Goal: Communication & Community: Answer question/provide support

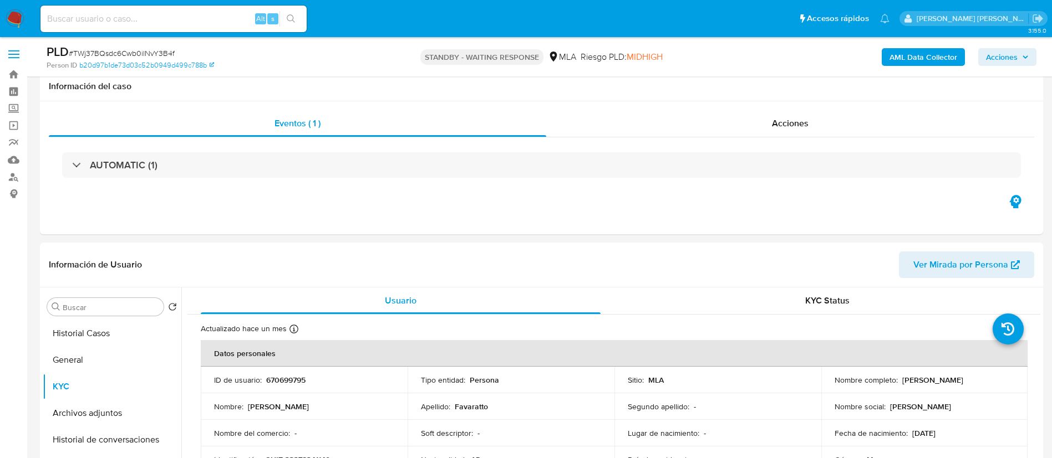
select select "10"
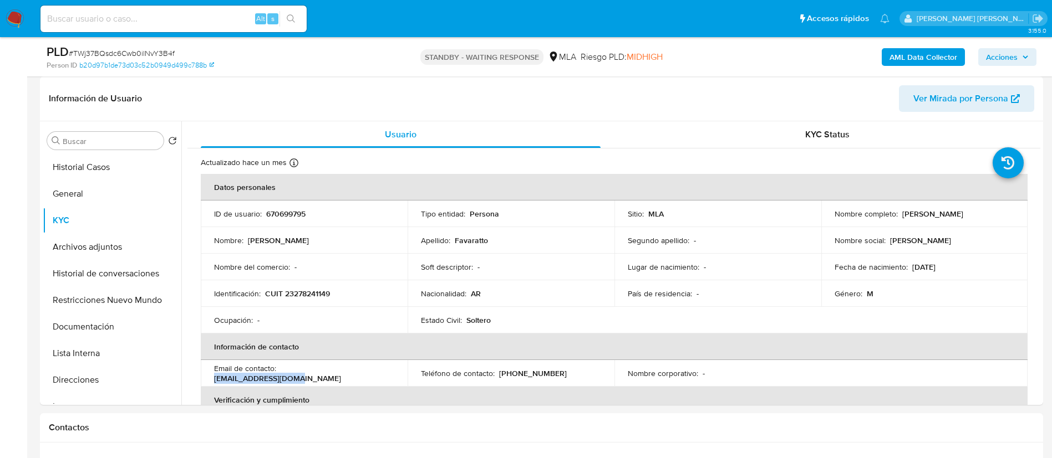
scroll to position [166, 0]
click at [145, 18] on input at bounding box center [173, 19] width 266 height 14
paste input "ilpQpOhD1YnRjLCc6shoI4Jt"
type input "ilpQpOhD1YnRjLCc6shoI4Jt"
click at [291, 22] on icon "search-icon" at bounding box center [291, 18] width 9 height 9
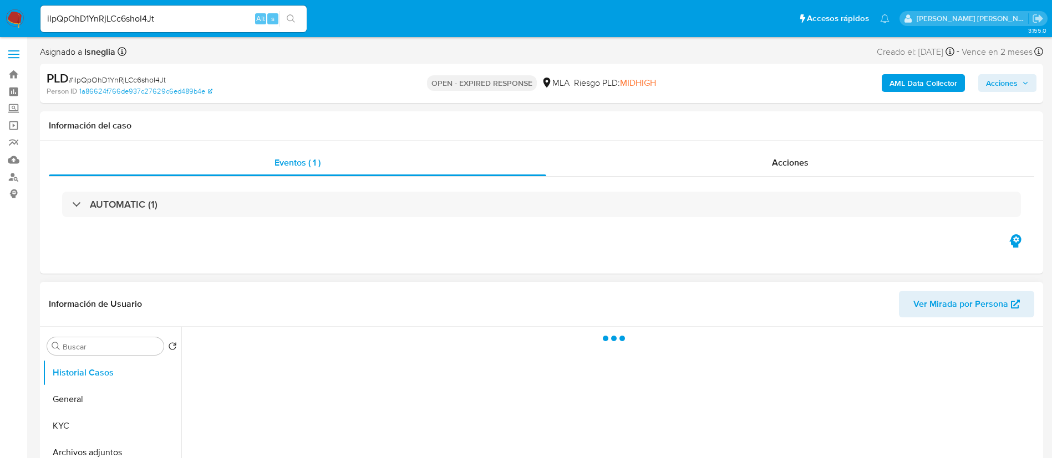
select select "10"
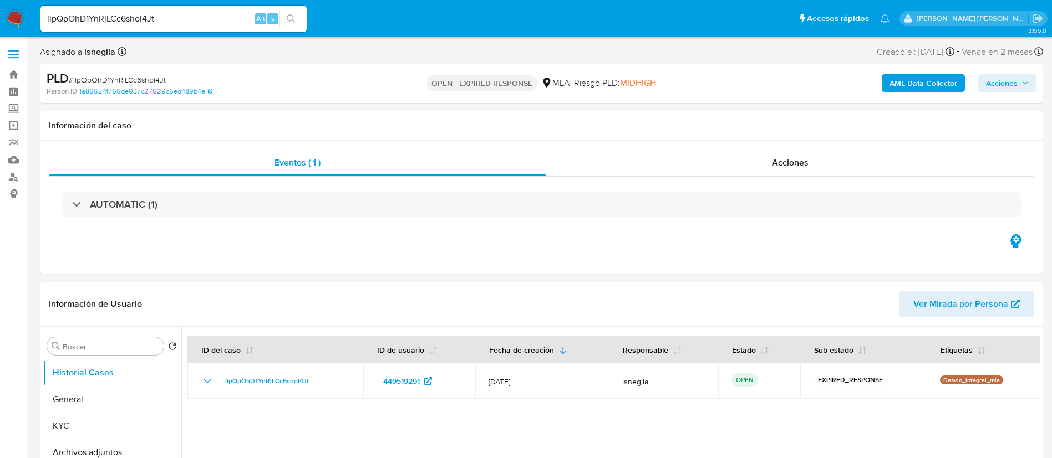
click at [134, 78] on span "# ilpQpOhD1YnRjLCc6shoI4Jt" at bounding box center [117, 79] width 97 height 11
copy span "ilpQpOhD1YnRjLCc6shoI4Jt"
click at [13, 16] on img at bounding box center [15, 18] width 19 height 19
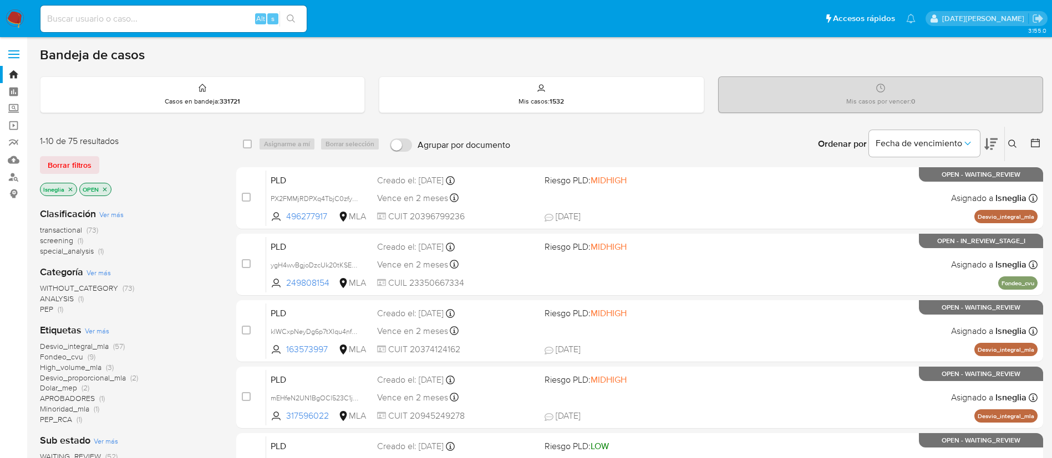
click at [1013, 146] on icon at bounding box center [1012, 144] width 8 height 8
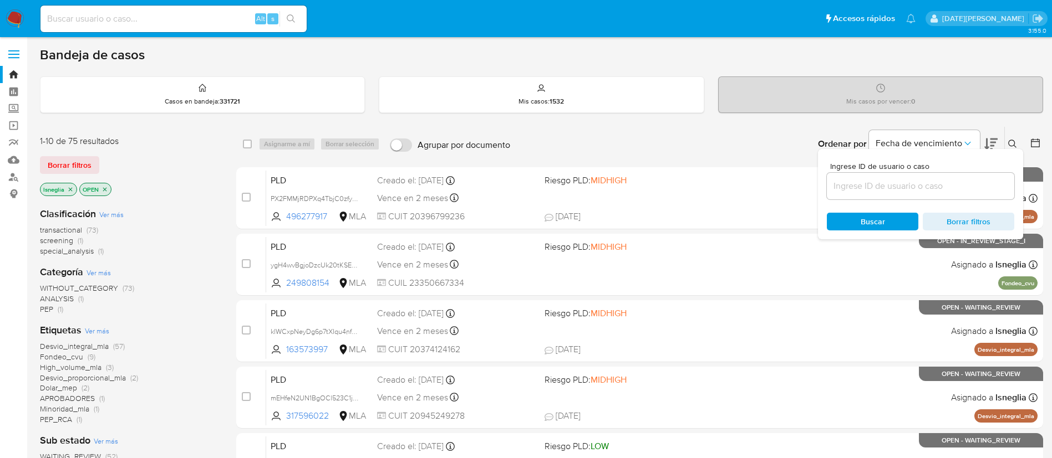
click at [901, 175] on div at bounding box center [920, 186] width 187 height 27
click at [888, 183] on input at bounding box center [920, 186] width 187 height 14
paste input "ilpQpOhD1YnRjLCc6shoI4Jt"
type input "ilpQpOhD1YnRjLCc6shoI4Jt"
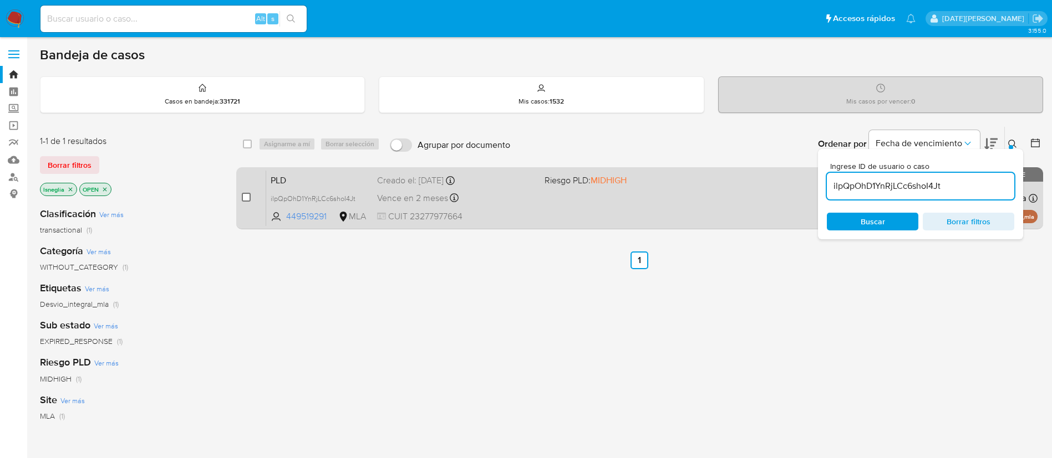
click at [246, 195] on input "checkbox" at bounding box center [246, 197] width 9 height 9
checkbox input "true"
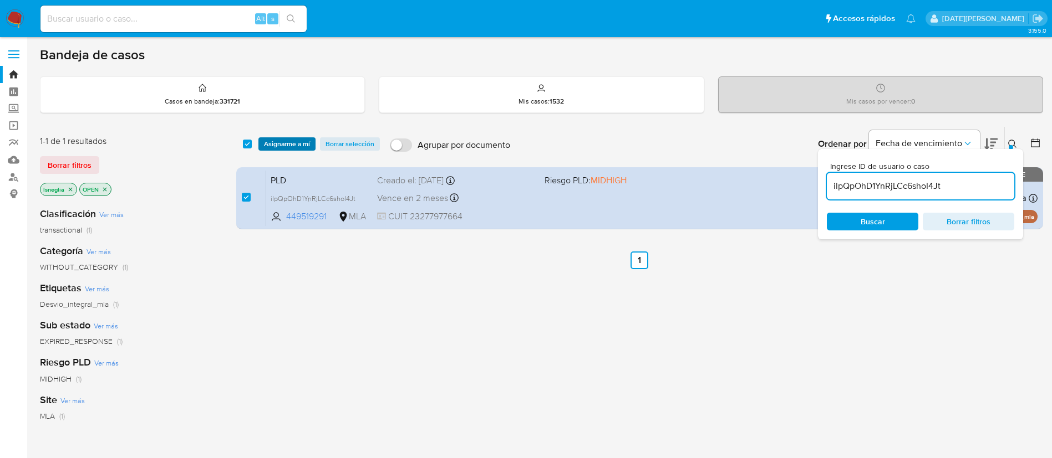
click at [293, 139] on span "Asignarme a mí" at bounding box center [287, 144] width 46 height 11
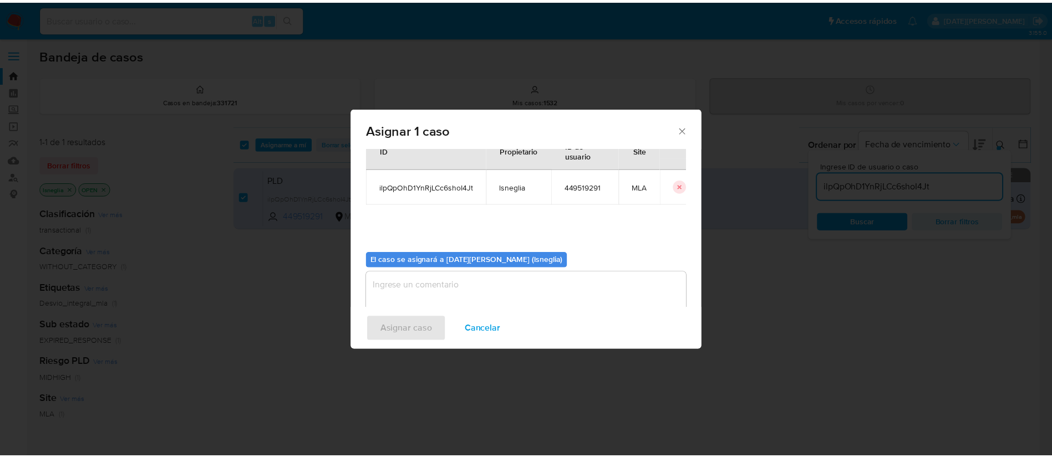
scroll to position [58, 0]
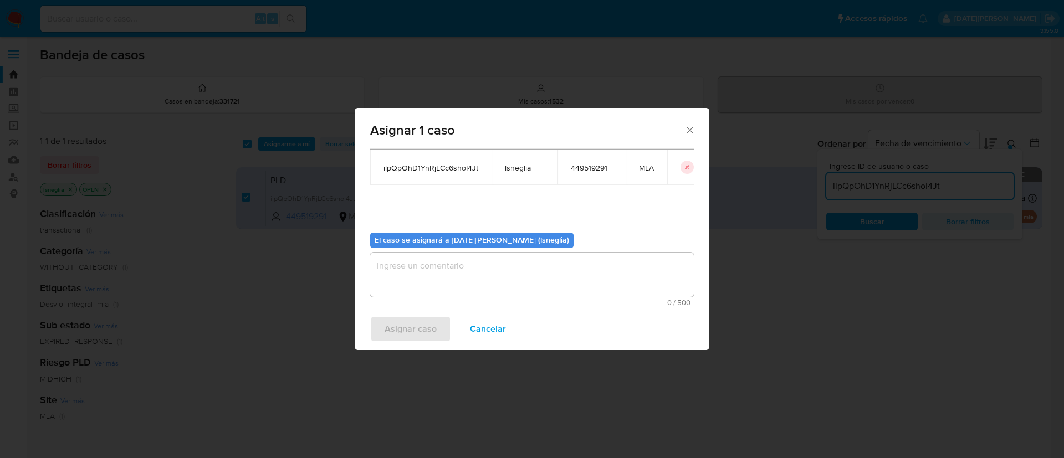
click at [535, 268] on textarea "assign-modal" at bounding box center [532, 275] width 324 height 44
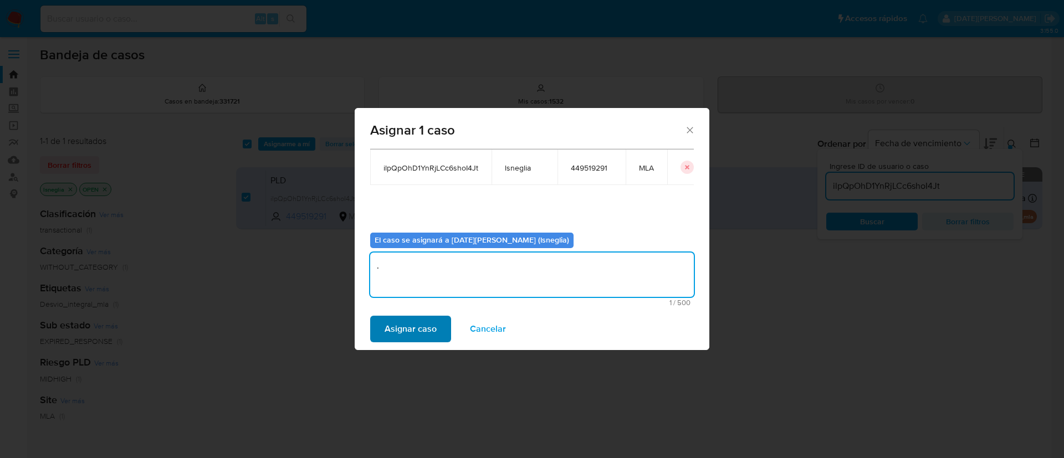
type textarea "."
click at [403, 323] on span "Asignar caso" at bounding box center [411, 329] width 52 height 24
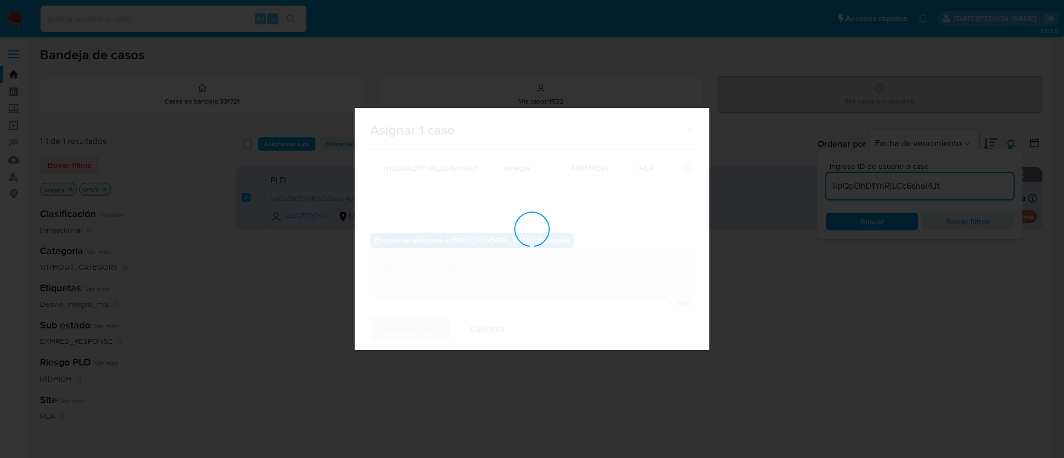
checkbox input "false"
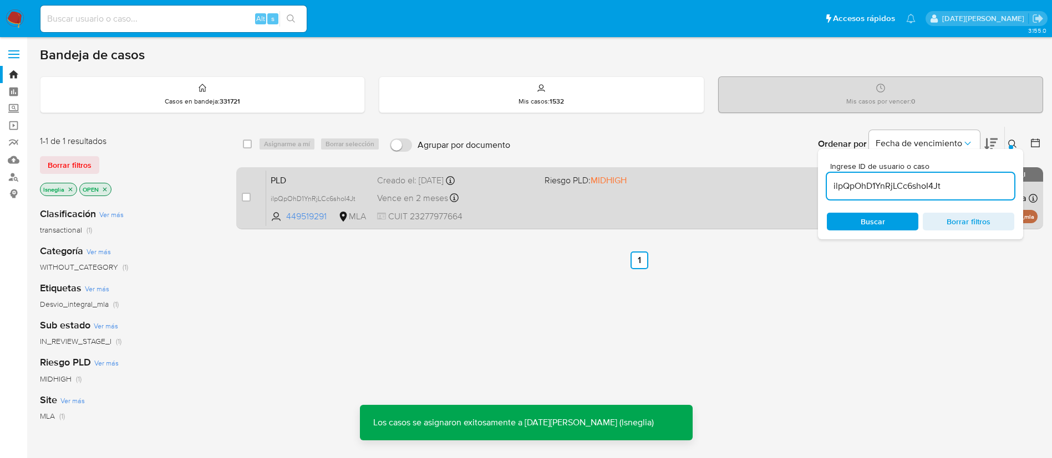
click at [300, 182] on span "PLD" at bounding box center [320, 179] width 98 height 14
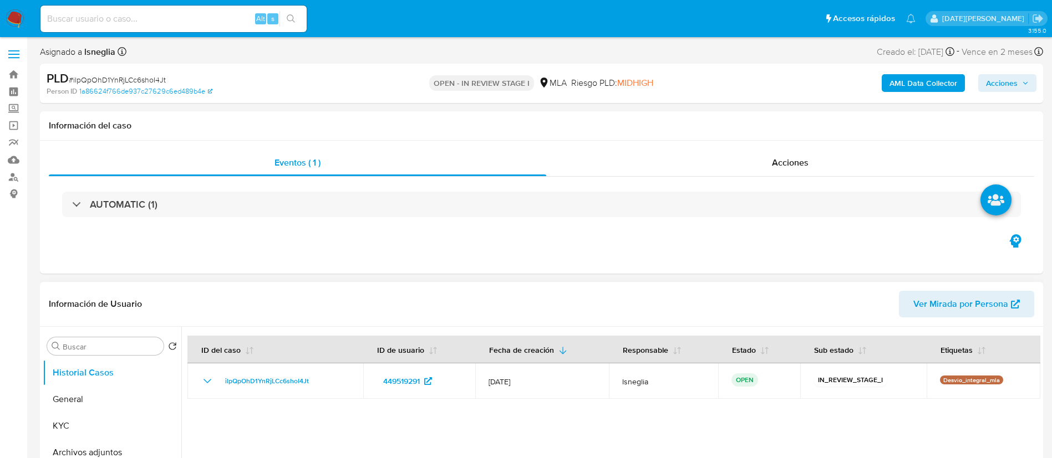
select select "10"
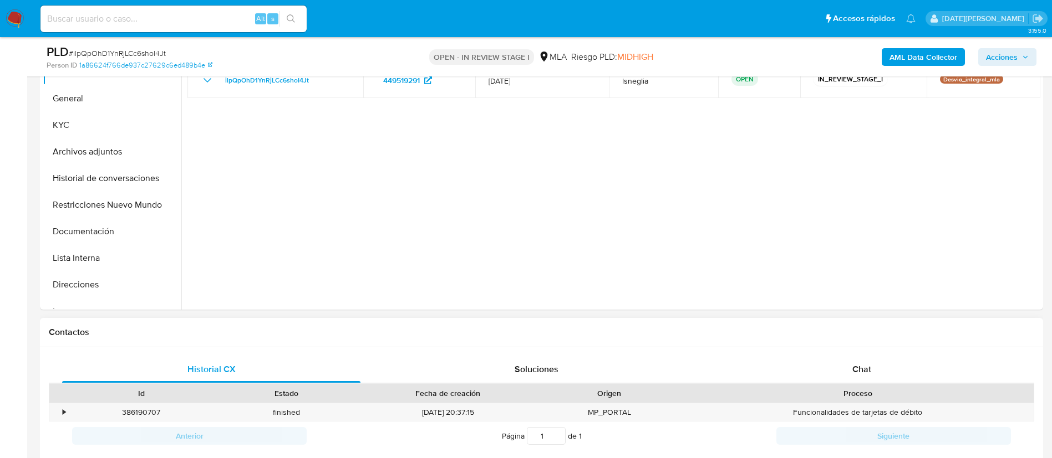
scroll to position [333, 0]
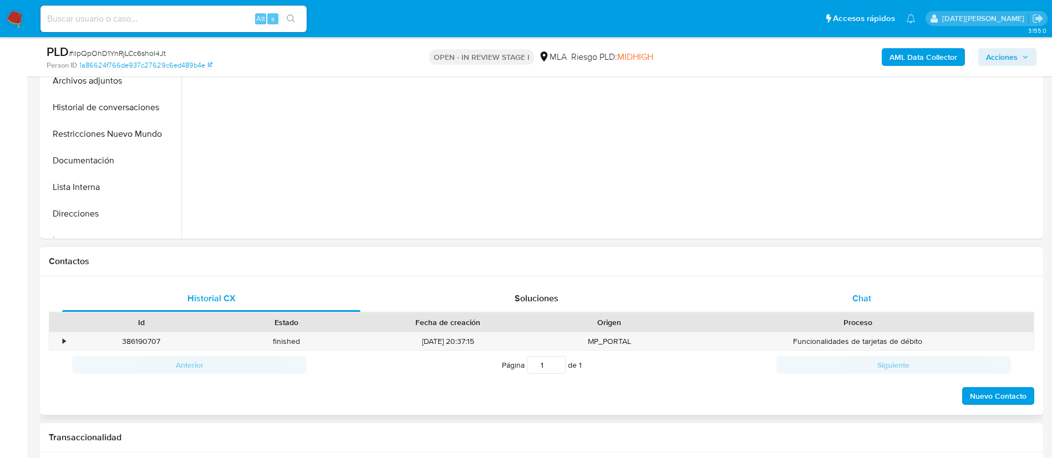
click at [833, 287] on div "Chat" at bounding box center [861, 298] width 298 height 27
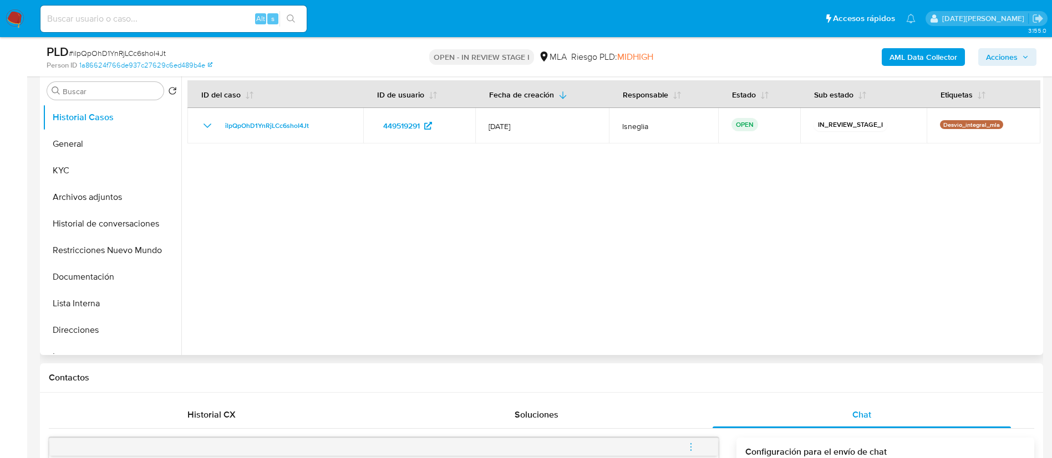
scroll to position [166, 0]
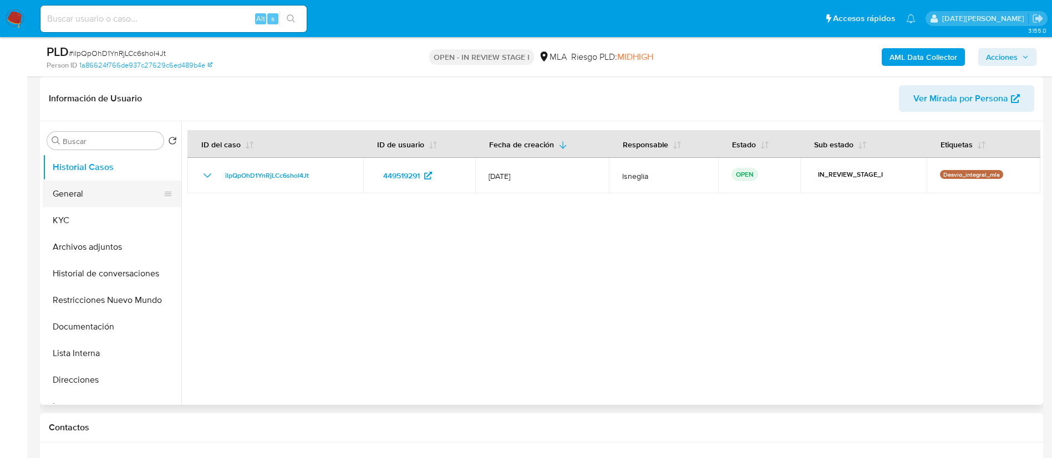
click at [83, 196] on button "General" at bounding box center [108, 194] width 130 height 27
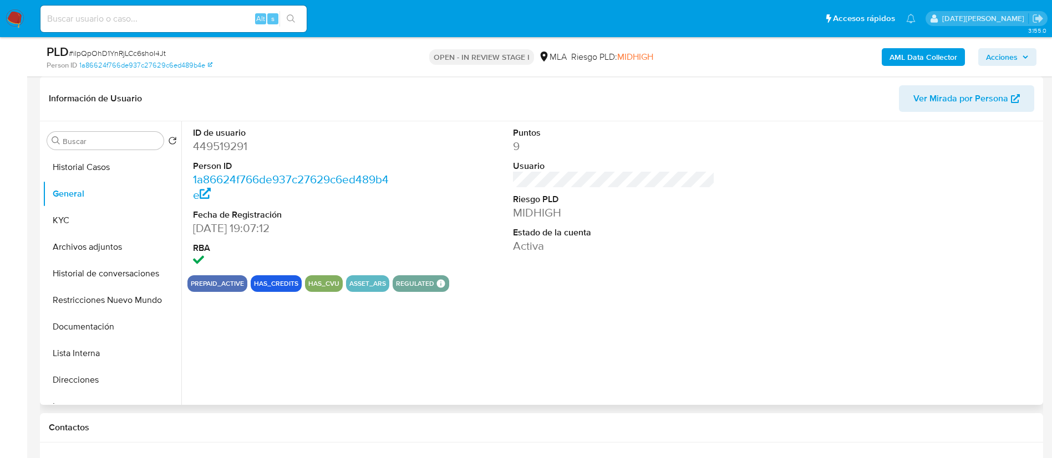
click at [226, 144] on dd "449519291" at bounding box center [294, 147] width 202 height 16
copy dd "449519291"
click at [220, 142] on dd "449519291" at bounding box center [294, 147] width 202 height 16
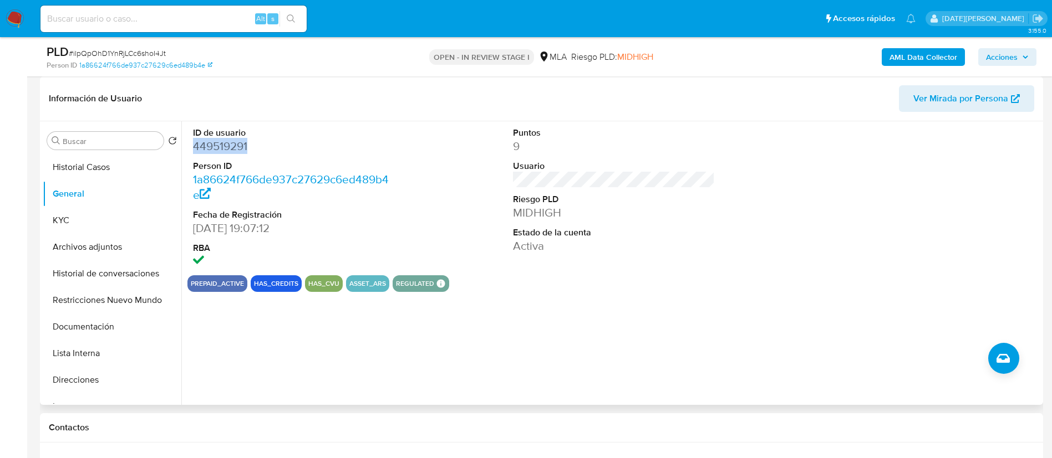
copy dd "449519291"
click at [81, 221] on button "KYC" at bounding box center [108, 220] width 130 height 27
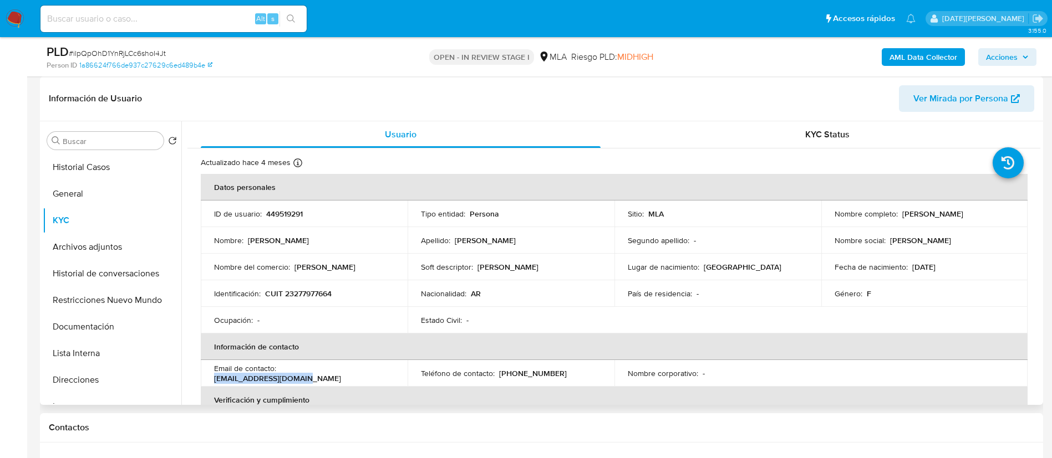
drag, startPoint x: 280, startPoint y: 374, endPoint x: 361, endPoint y: 375, distance: 80.4
click at [341, 375] on p "arcangel.alc@gmail.com" at bounding box center [277, 379] width 127 height 10
copy p "arcangel.alc@gmail.com"
drag, startPoint x: 899, startPoint y: 213, endPoint x: 980, endPoint y: 217, distance: 81.0
click at [980, 217] on div "Nombre completo : Ana Laura Castellanos" at bounding box center [924, 214] width 180 height 10
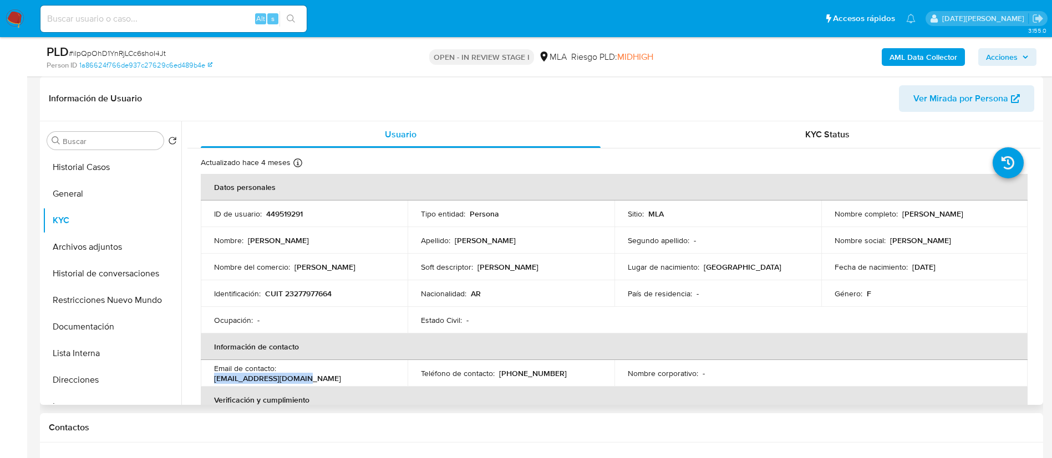
copy p "Ana Laura Castellanos"
click at [358, 271] on div "Nombre del comercio : Castelau" at bounding box center [304, 267] width 180 height 10
drag, startPoint x: 265, startPoint y: 293, endPoint x: 343, endPoint y: 292, distance: 78.2
click at [343, 292] on div "Identificación : CUIT 23277977664" at bounding box center [304, 294] width 180 height 10
copy p "CUIT 23277977664"
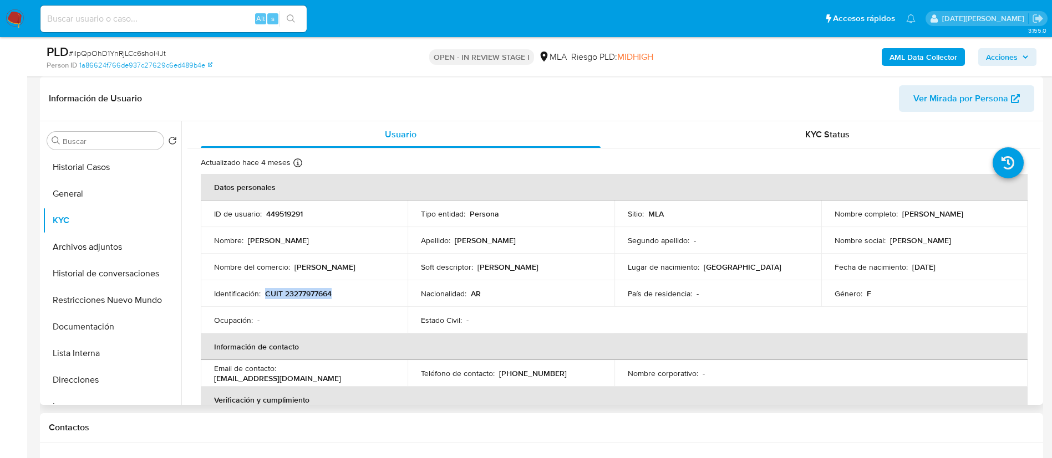
click at [303, 289] on p "CUIT 23277977664" at bounding box center [298, 294] width 67 height 10
click at [304, 289] on p "CUIT 23277977664" at bounding box center [298, 294] width 67 height 10
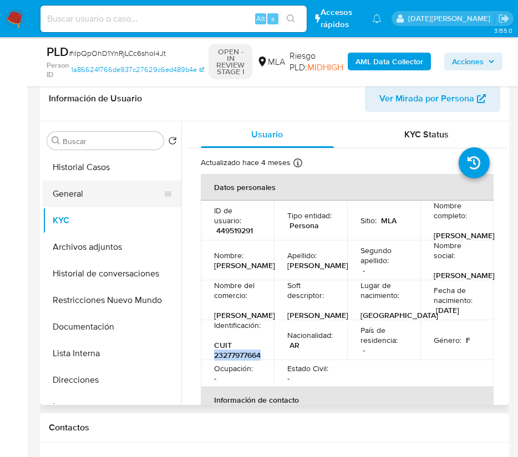
click at [89, 197] on button "General" at bounding box center [108, 194] width 130 height 27
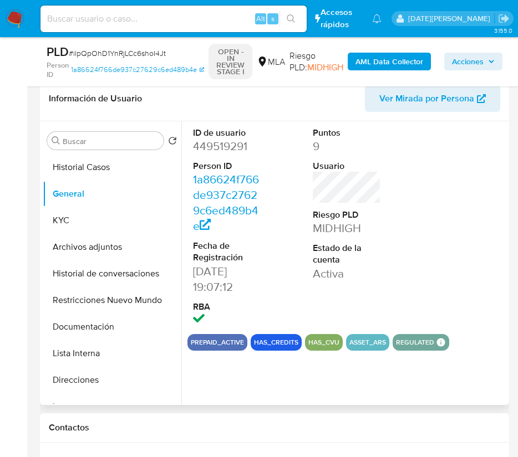
click at [227, 149] on dd "449519291" at bounding box center [227, 147] width 69 height 16
copy dd "449519291"
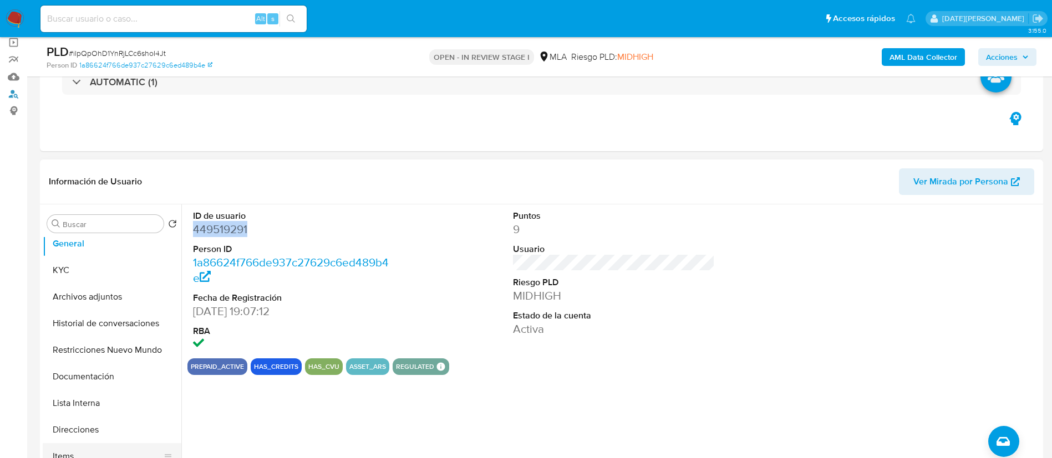
scroll to position [83, 0]
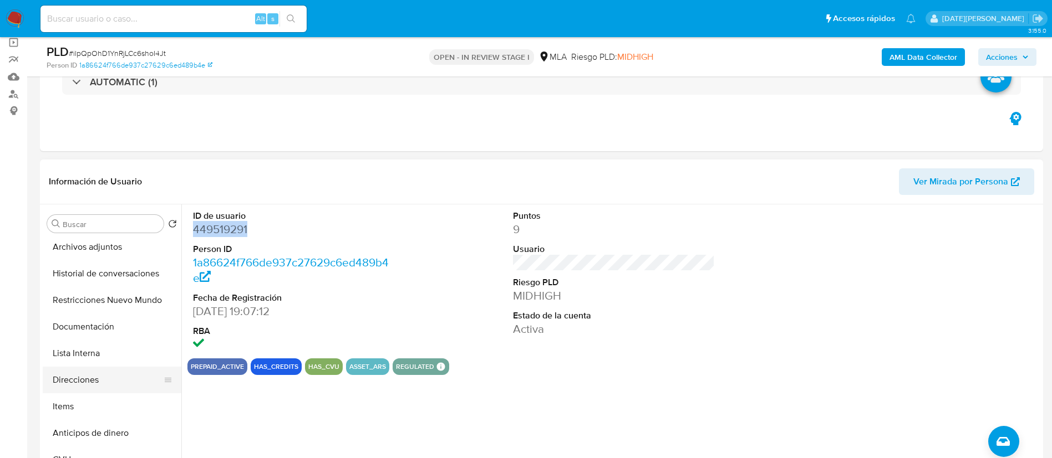
click at [84, 384] on button "Direcciones" at bounding box center [108, 380] width 130 height 27
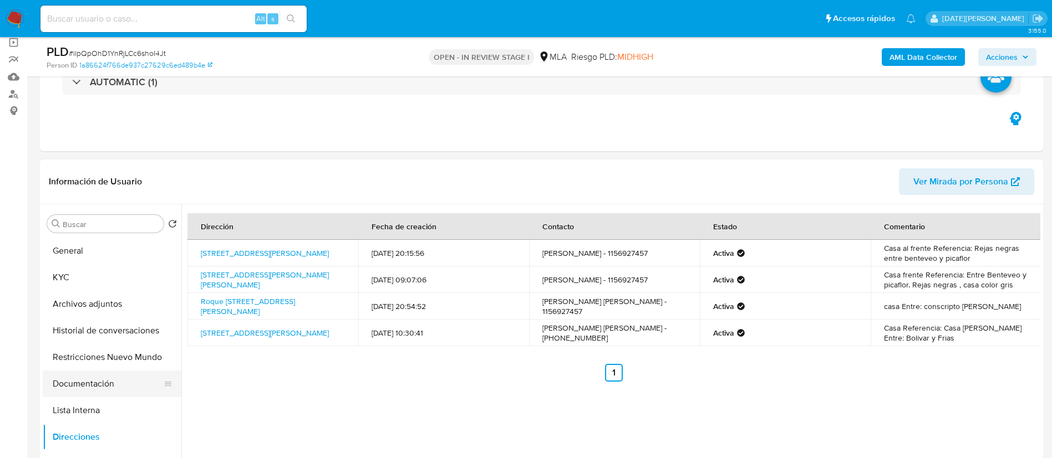
scroll to position [0, 0]
click at [93, 303] on button "KYC" at bounding box center [108, 303] width 130 height 27
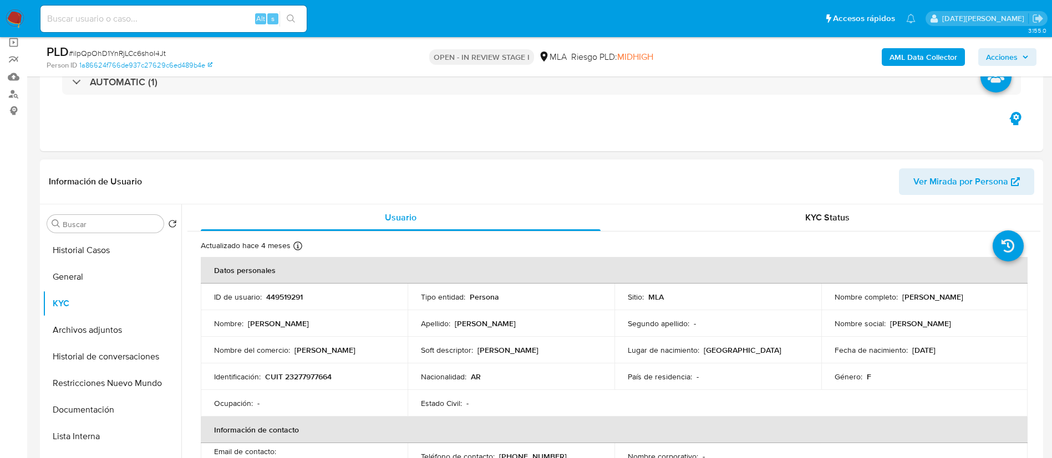
drag, startPoint x: 899, startPoint y: 297, endPoint x: 983, endPoint y: 296, distance: 84.8
click at [983, 296] on div "Nombre completo : Ana Laura Castellanos" at bounding box center [924, 297] width 180 height 10
copy p "Ana Laura Castellanos"
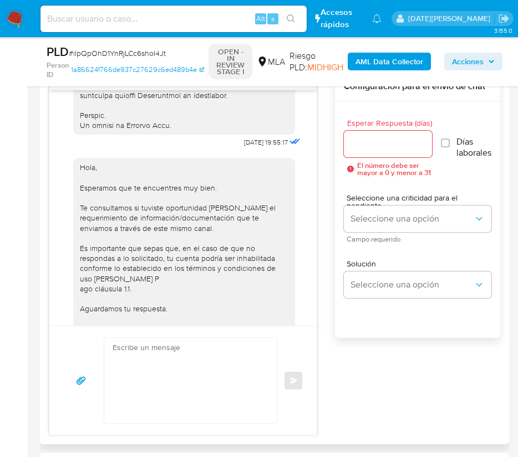
scroll to position [636, 0]
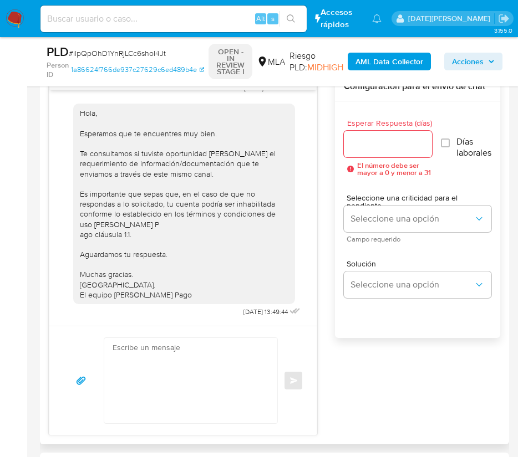
click at [191, 349] on textarea at bounding box center [188, 380] width 151 height 85
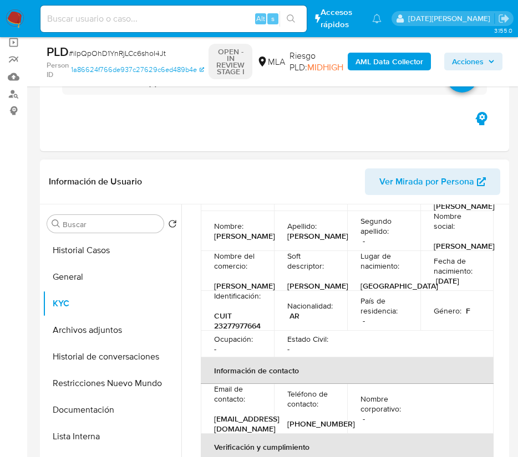
scroll to position [29, 0]
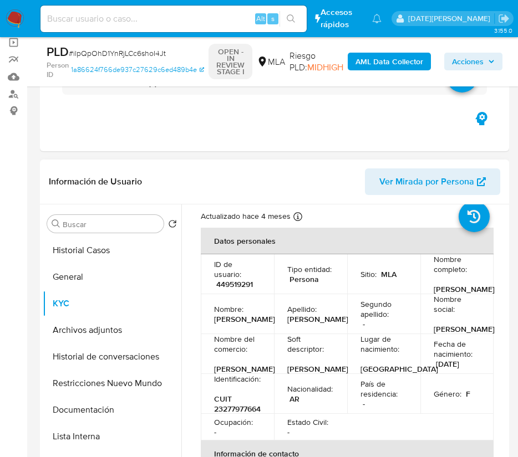
drag, startPoint x: 436, startPoint y: 289, endPoint x: 474, endPoint y: 295, distance: 38.1
click at [474, 294] on div "Nombre completo : Ana Laura Castellanos" at bounding box center [456, 274] width 47 height 40
copy p "Ana Laura Castellanos"
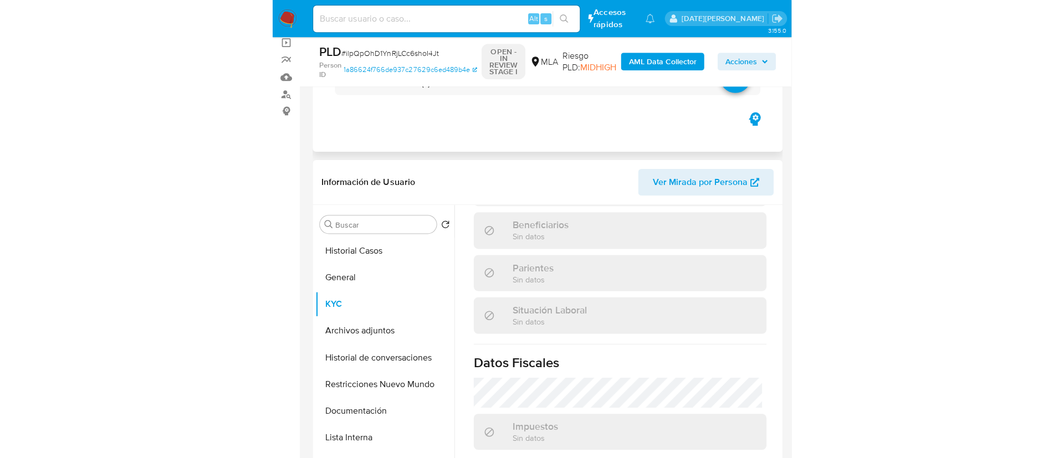
scroll to position [695, 0]
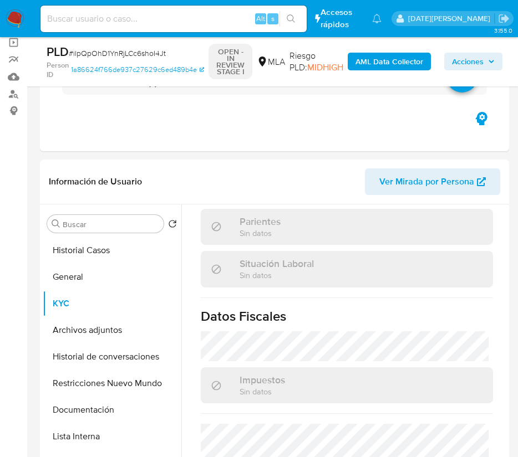
click at [420, 63] on b "AML Data Collector" at bounding box center [389, 62] width 68 height 18
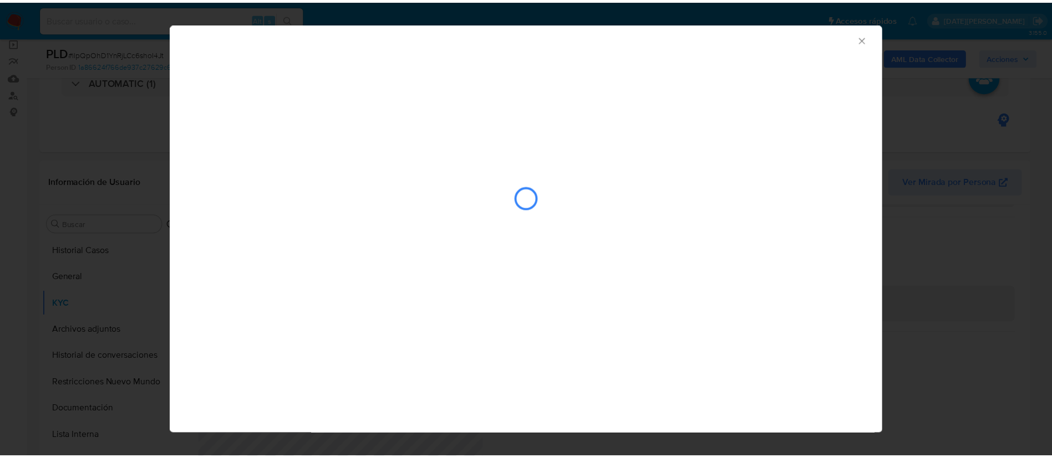
scroll to position [522, 0]
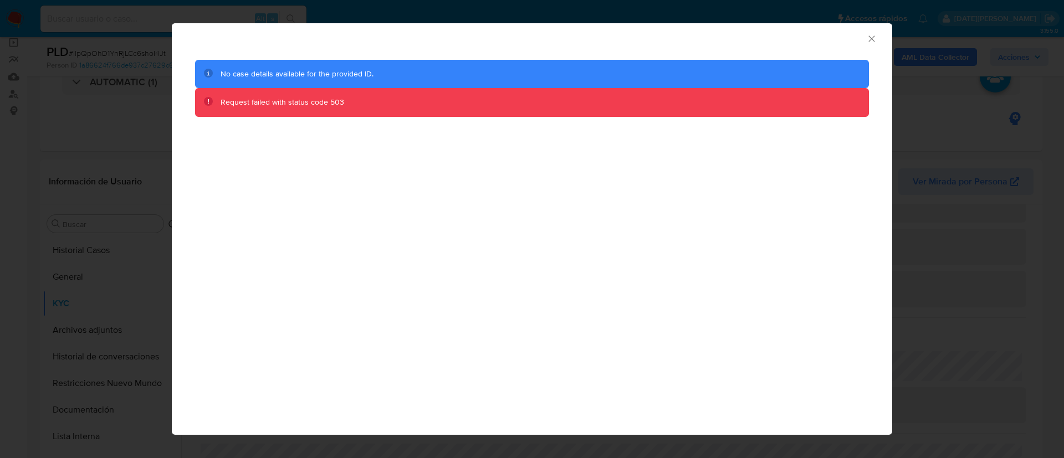
click at [874, 35] on icon "Cerrar ventana" at bounding box center [871, 38] width 11 height 11
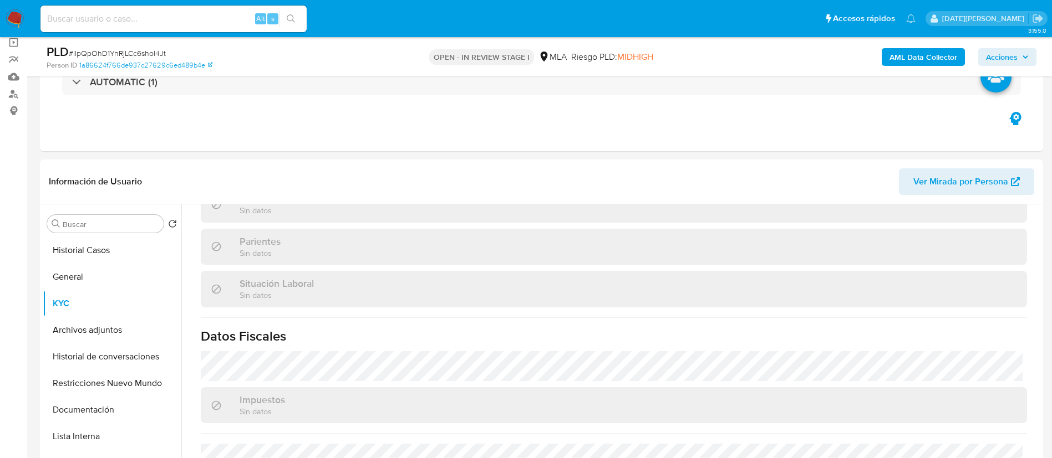
click at [929, 58] on b "AML Data Collector" at bounding box center [923, 57] width 68 height 18
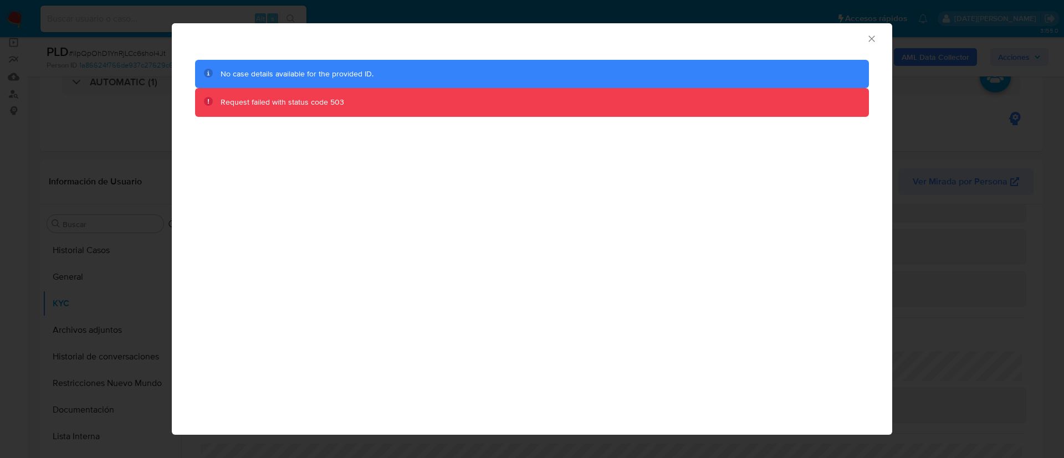
click at [870, 35] on icon "Cerrar ventana" at bounding box center [871, 38] width 11 height 11
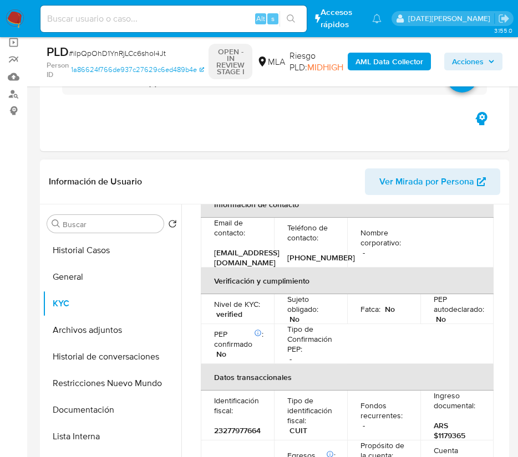
scroll to position [113, 0]
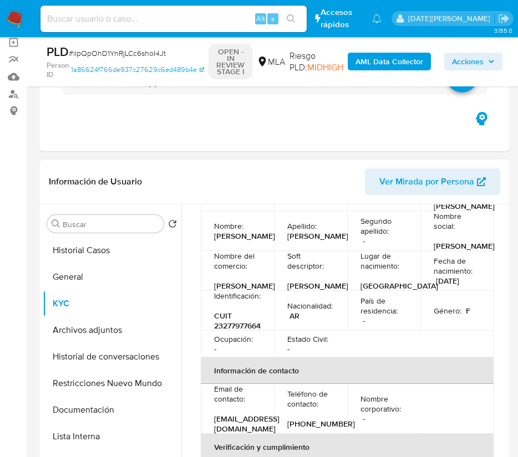
copy p "Ana Laura Castellanos"
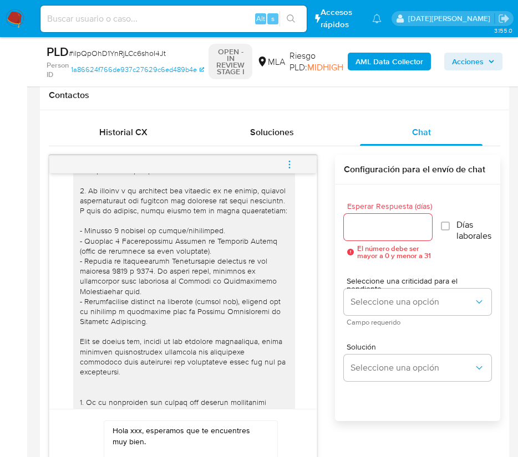
scroll to position [166, 0]
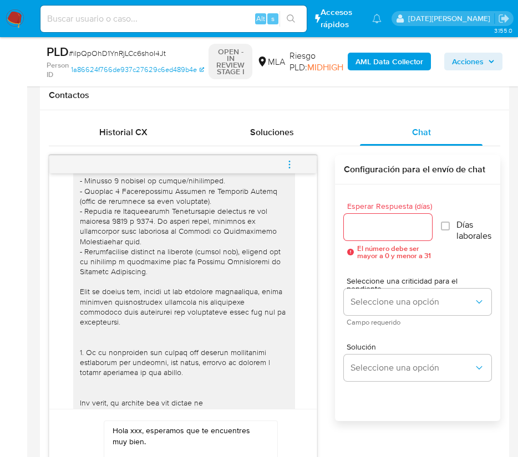
paste textarea "Ana Laura Castellanos"
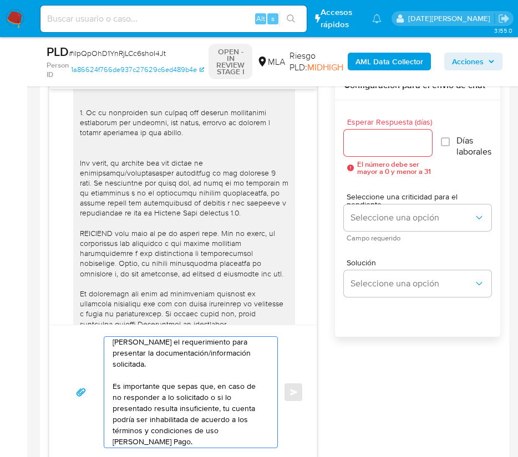
scroll to position [62, 0]
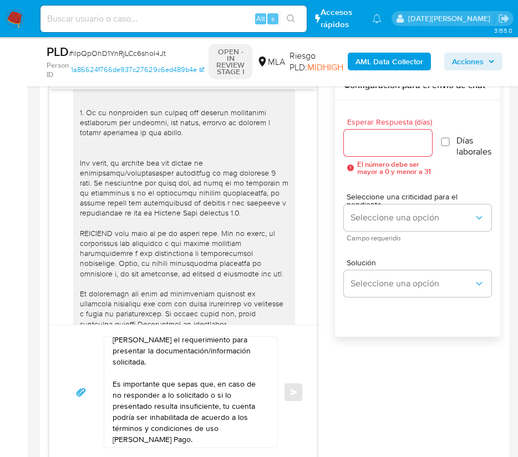
click at [266, 392] on div "Hola Ana Laura Castellanos, Esperamos que te encuentres muy bien. Te consultamo…" at bounding box center [187, 392] width 167 height 111
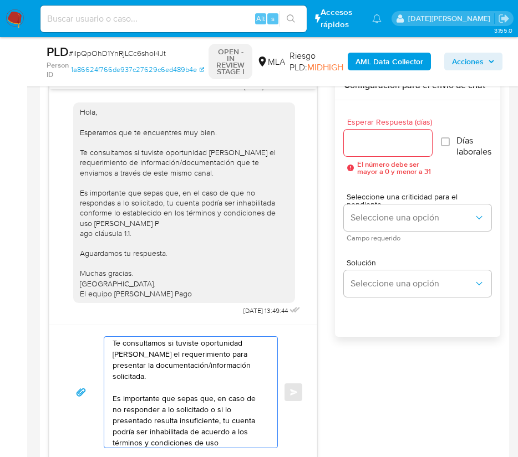
scroll to position [50, 0]
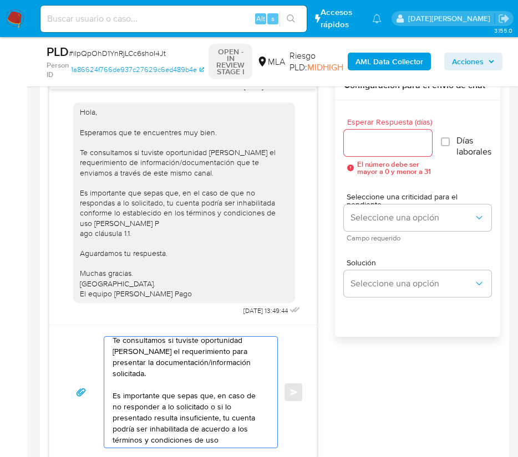
click at [242, 365] on textarea "Hola Ana Laura Castellanos, Esperamos que te encuentres muy bien. Te consultamo…" at bounding box center [188, 392] width 151 height 111
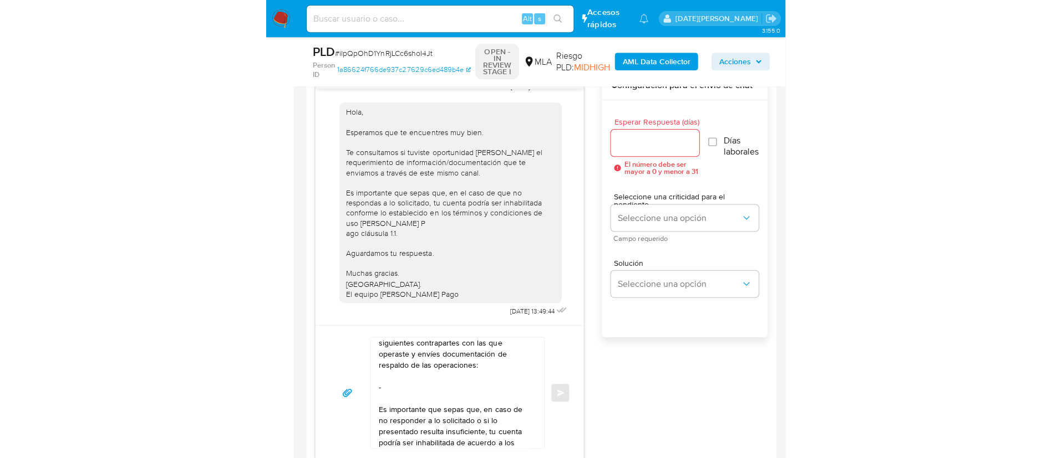
scroll to position [145, 0]
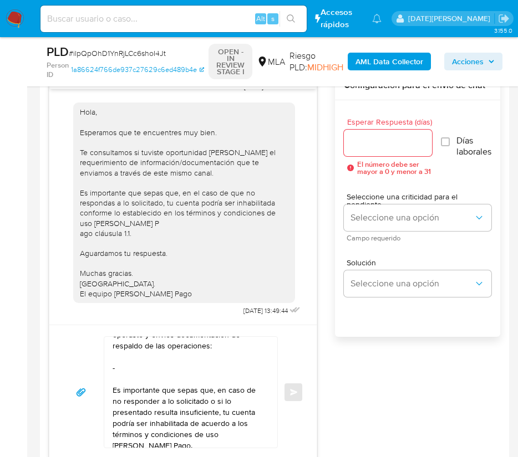
click at [129, 357] on textarea "Hola Ana Laura Castellanos, Esperamos que te encuentres muy bien. Te consultamo…" at bounding box center [188, 392] width 151 height 111
paste textarea "Lorena Marisa Tenuta"
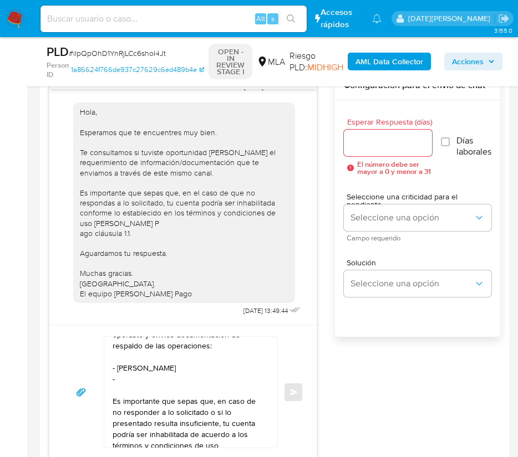
click at [143, 368] on textarea "Hola Ana Laura Castellanos, Esperamos que te encuentres muy bien. Te consultamo…" at bounding box center [188, 392] width 151 height 111
paste textarea "Danisa Grisel Algarbe"
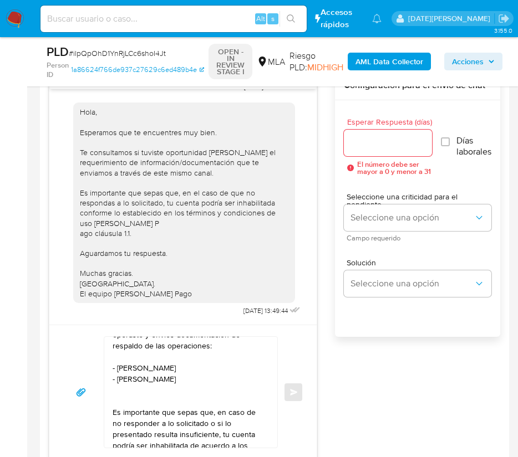
click at [129, 377] on textarea "Hola Ana Laura Castellanos, Esperamos que te encuentres muy bien. Te consultamo…" at bounding box center [188, 392] width 151 height 111
paste textarea "Cartasur Cards S.a."
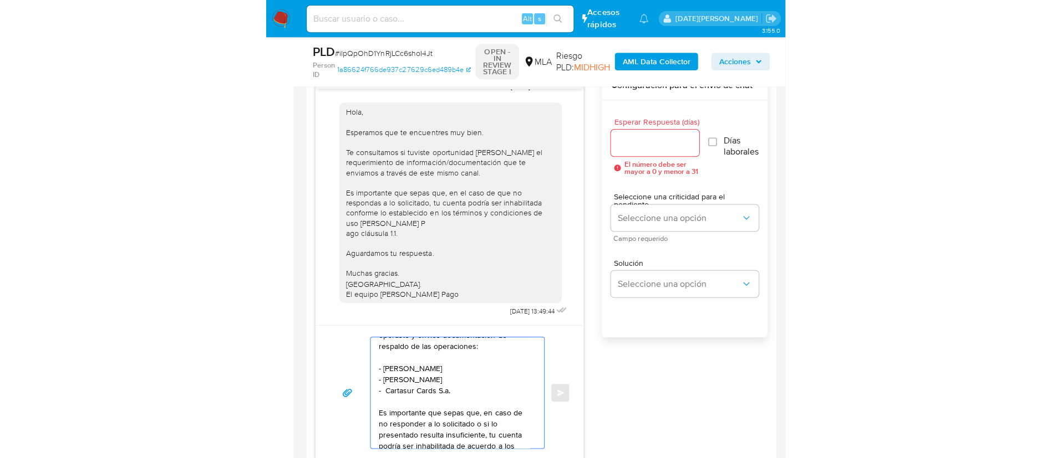
scroll to position [119, 0]
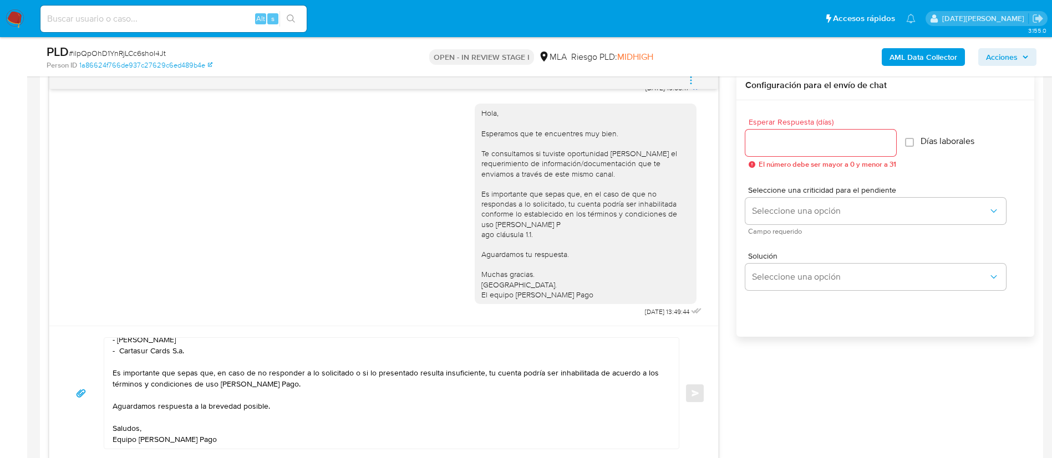
click at [186, 355] on textarea "Hola Ana Laura Castellanos, Esperamos que te encuentres muy bien. Te consultamo…" at bounding box center [389, 393] width 552 height 111
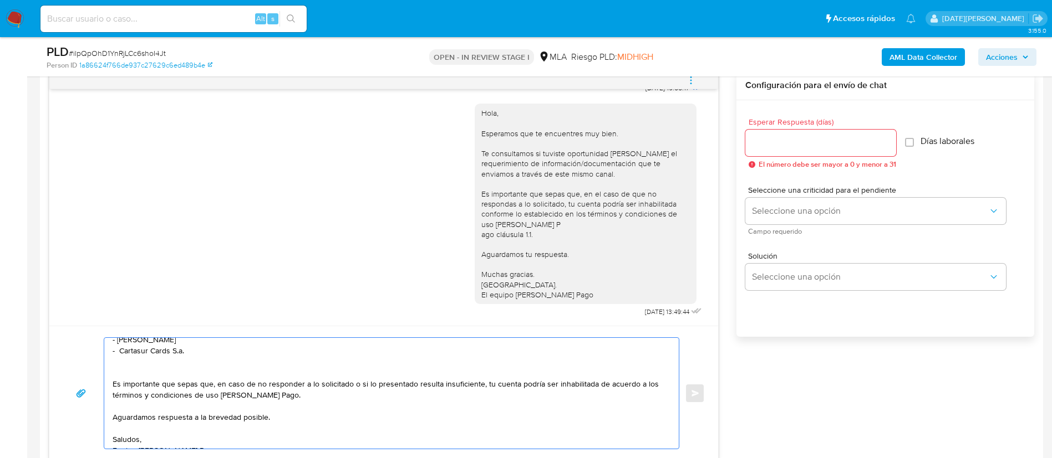
scroll to position [123, 0]
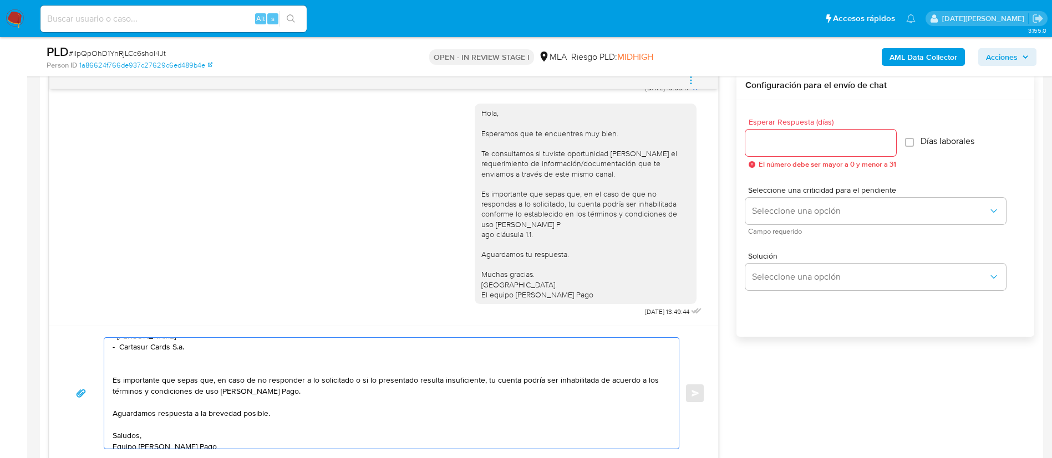
paste textarea "CASINO BUENOS AIRES SA COMPAÑIA DE INVERSIONES EN ENTRETENIMIENTOS SA - UTE"
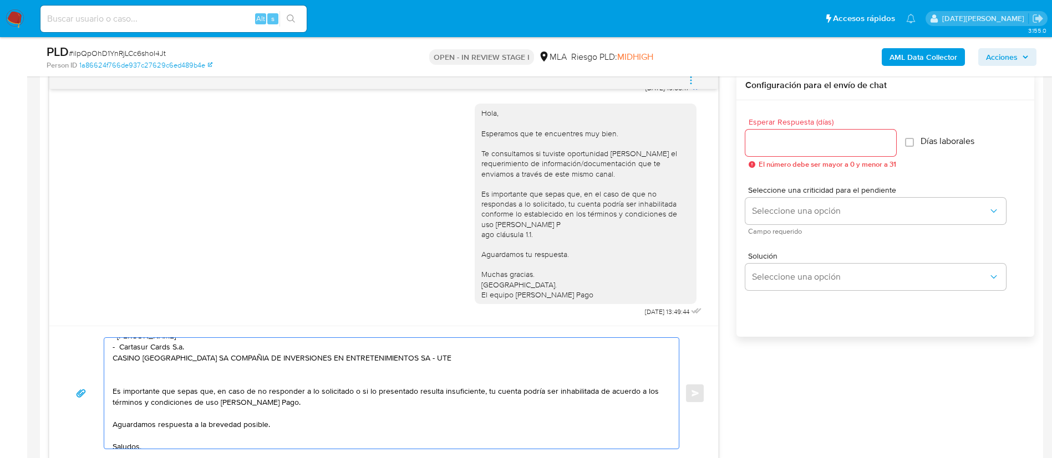
scroll to position [39, 0]
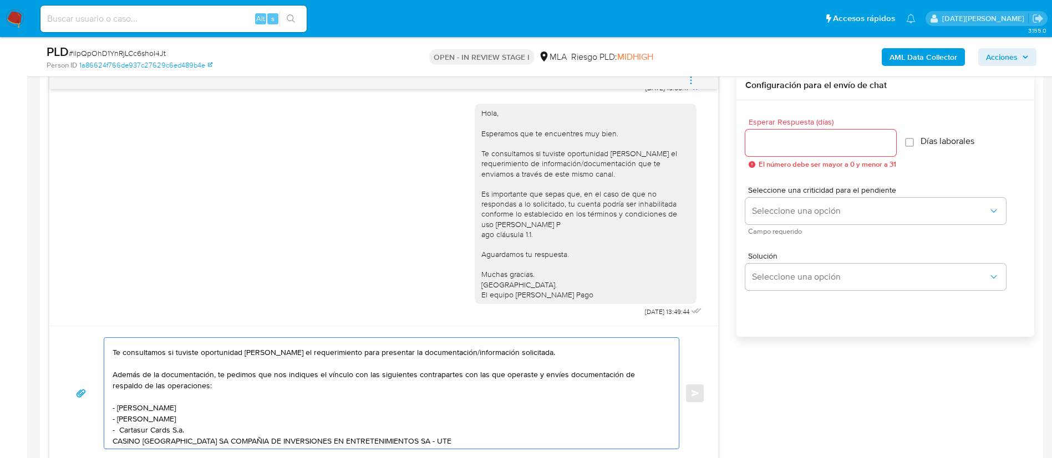
click at [113, 439] on textarea "Hola Ana Laura Castellanos, Esperamos que te encuentres muy bien. Te consultamo…" at bounding box center [389, 393] width 552 height 111
click at [123, 429] on textarea "Hola Ana Laura Castellanos, Esperamos que te encuentres muy bien. Te consultamo…" at bounding box center [389, 393] width 552 height 111
click at [314, 424] on textarea "Hola Ana Laura Castellanos, Esperamos que te encuentres muy bien. Te consultamo…" at bounding box center [389, 393] width 552 height 111
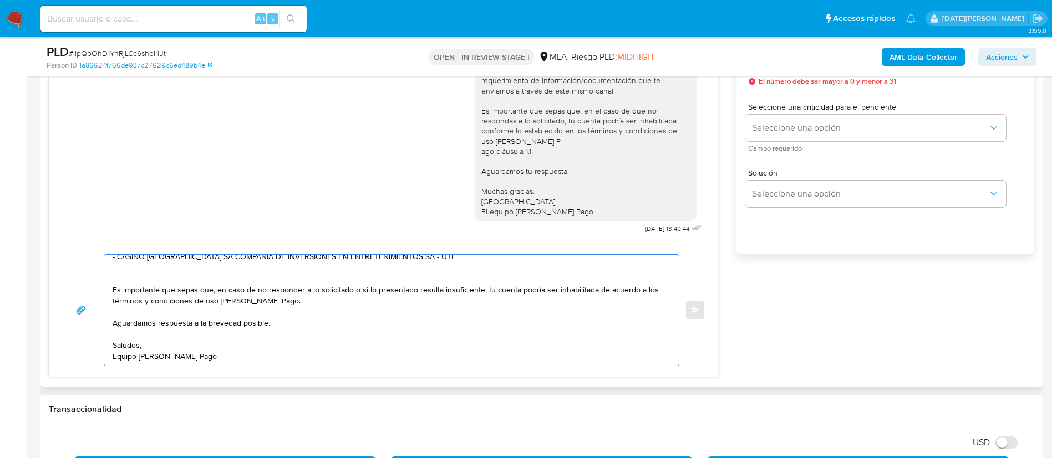
scroll to position [58, 0]
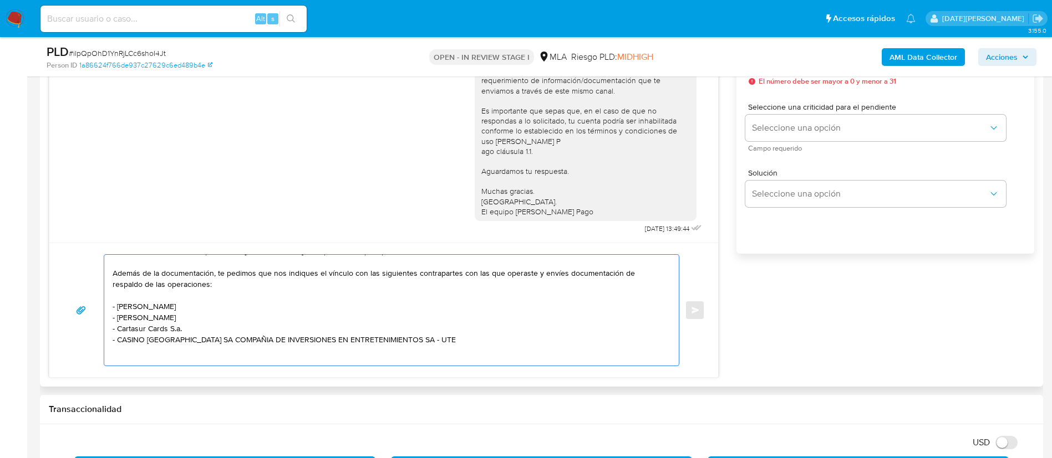
click at [176, 357] on textarea "Hola Ana Laura Castellanos, Esperamos que te encuentres muy bien. Te consultamo…" at bounding box center [389, 310] width 552 height 111
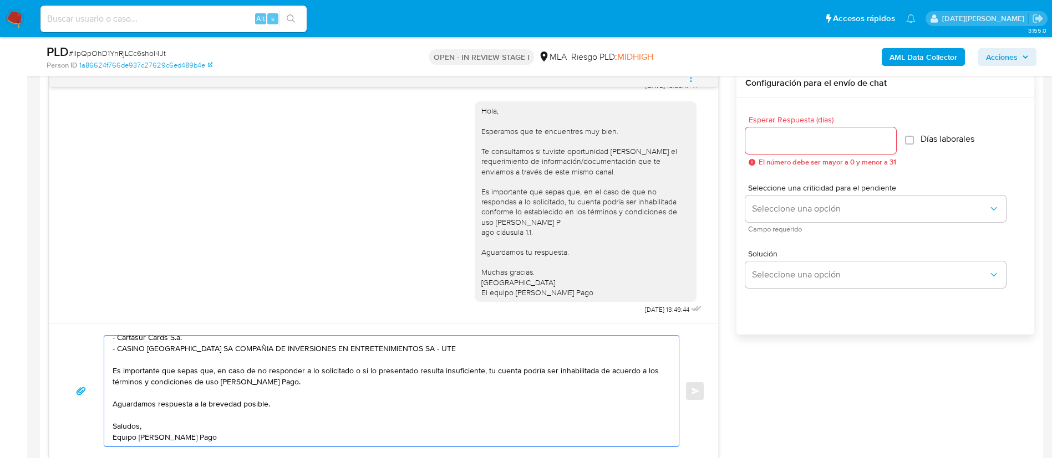
scroll to position [500, 0]
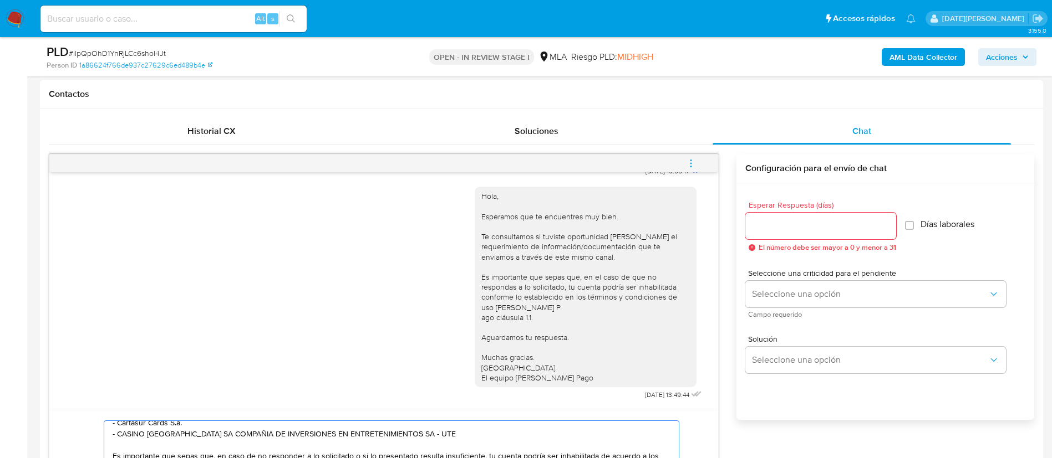
type textarea "Hola Ana Laura Castellanos, Esperamos que te encuentres muy bien. Te consultamo…"
click at [822, 231] on input "Esperar Respuesta (días)" at bounding box center [820, 226] width 151 height 14
type input "3"
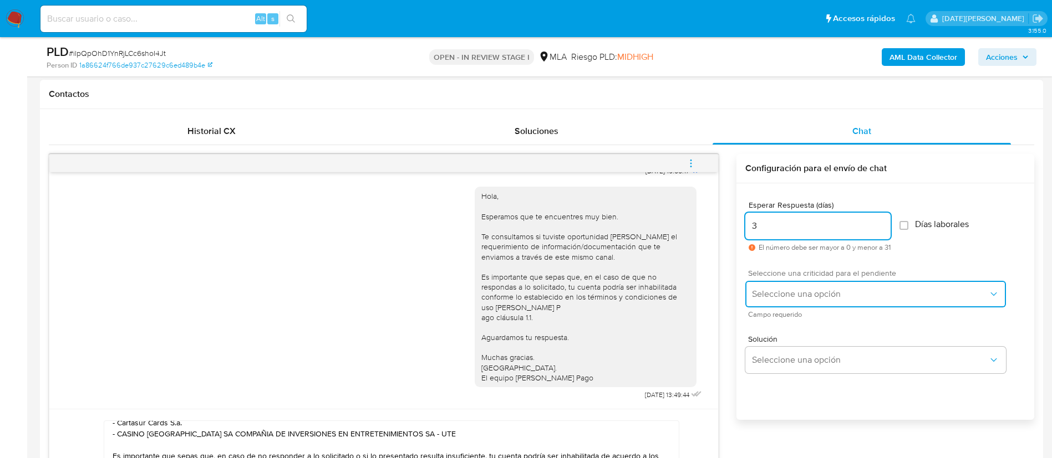
click at [833, 289] on span "Seleccione una opción" at bounding box center [870, 294] width 236 height 11
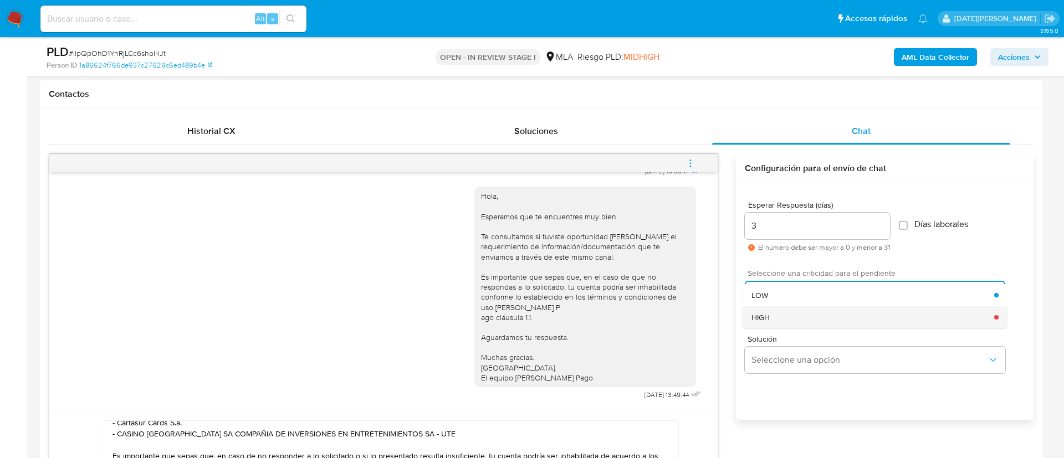
click at [787, 311] on div "HIGH" at bounding box center [873, 318] width 243 height 22
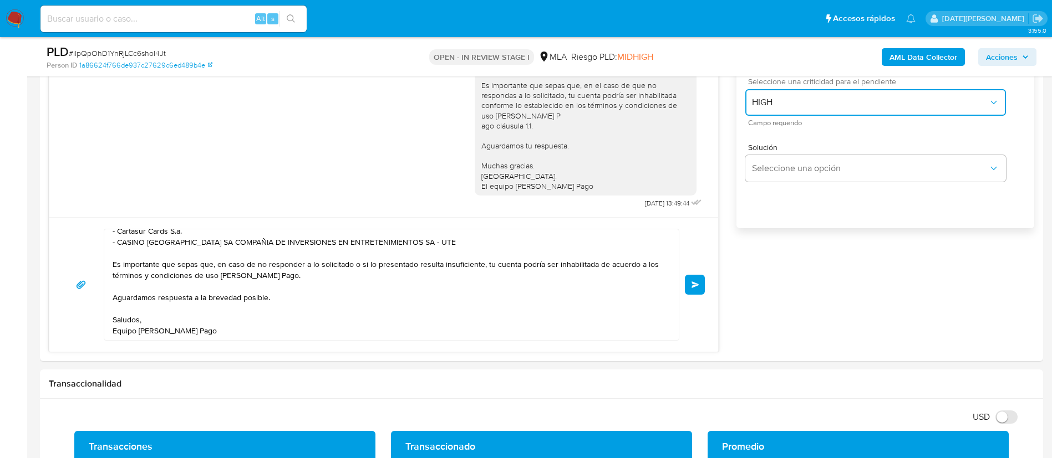
scroll to position [749, 0]
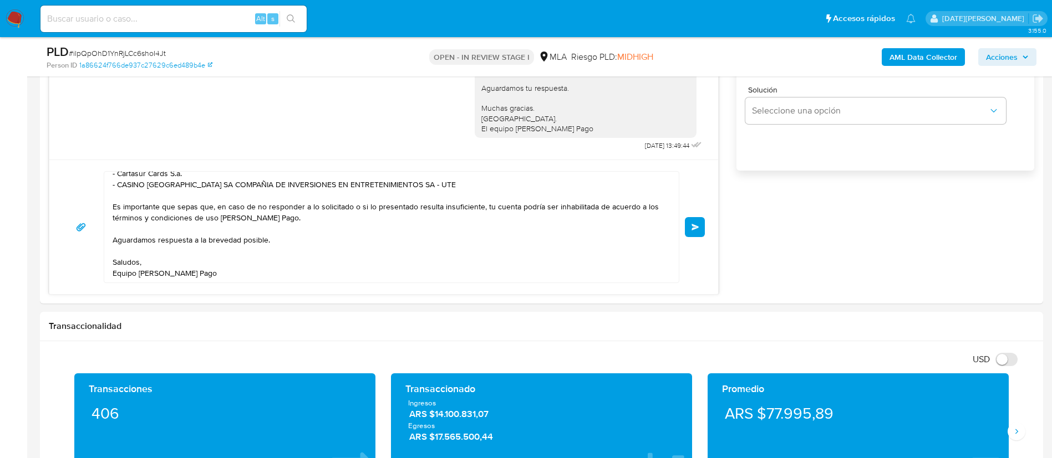
click at [702, 229] on button "Enviar" at bounding box center [695, 227] width 20 height 20
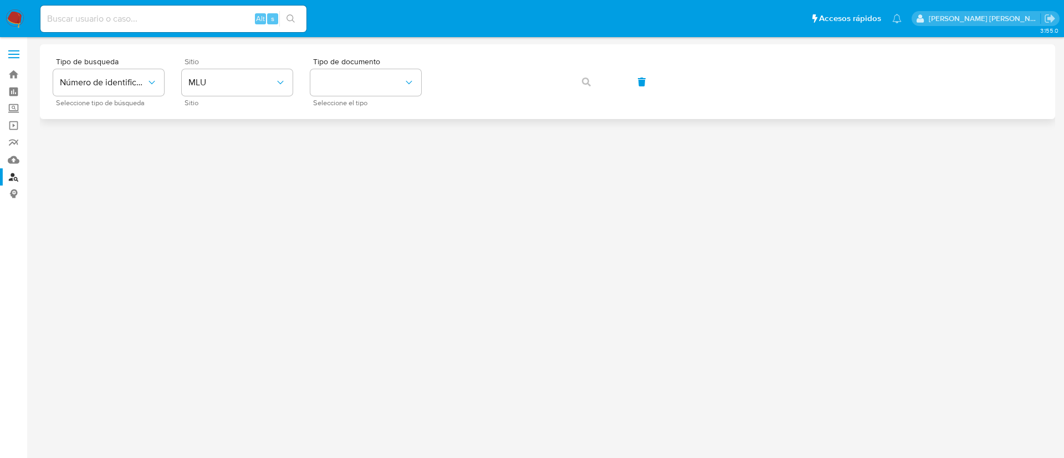
click at [251, 68] on div "Sitio MLU Sitio" at bounding box center [237, 82] width 111 height 48
click at [249, 80] on span "MLU" at bounding box center [231, 82] width 86 height 11
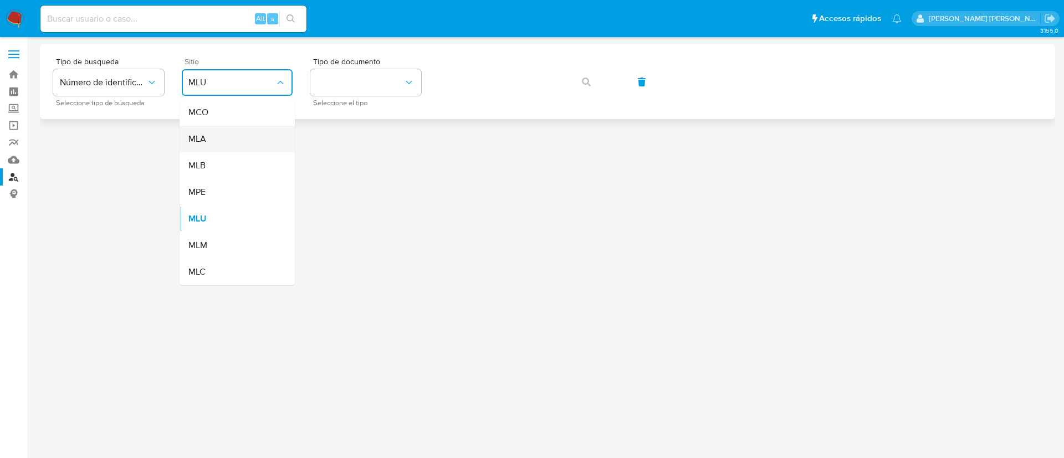
click at [242, 139] on div "MLA" at bounding box center [233, 139] width 91 height 27
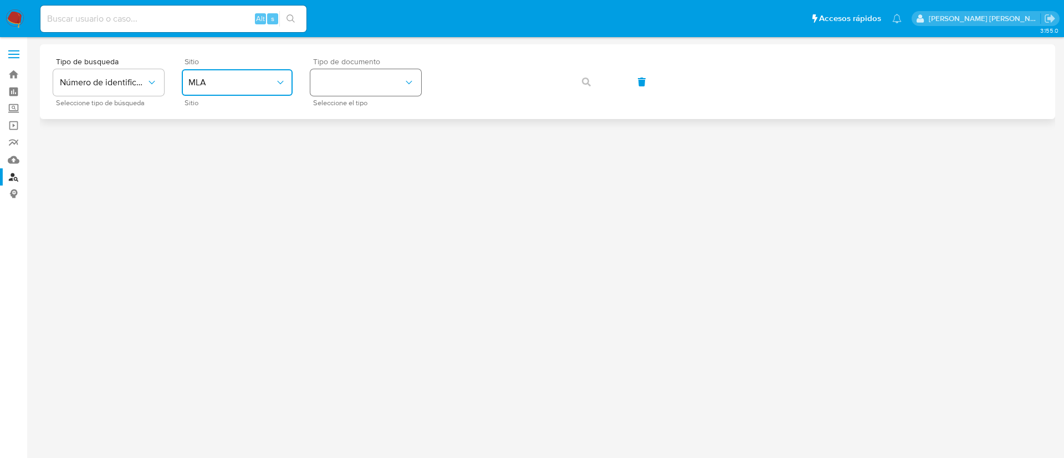
click at [390, 74] on button "identificationType" at bounding box center [365, 82] width 111 height 27
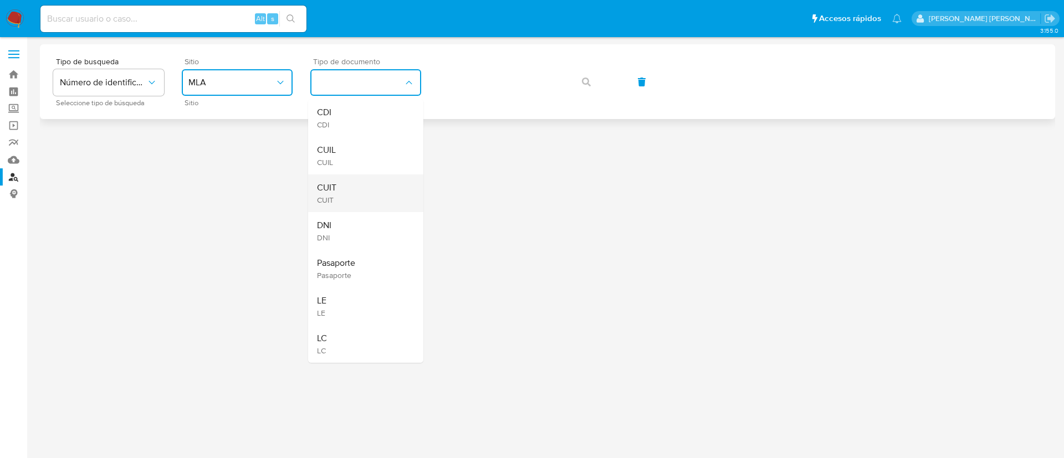
click at [363, 187] on div "CUIT CUIT" at bounding box center [362, 194] width 91 height 38
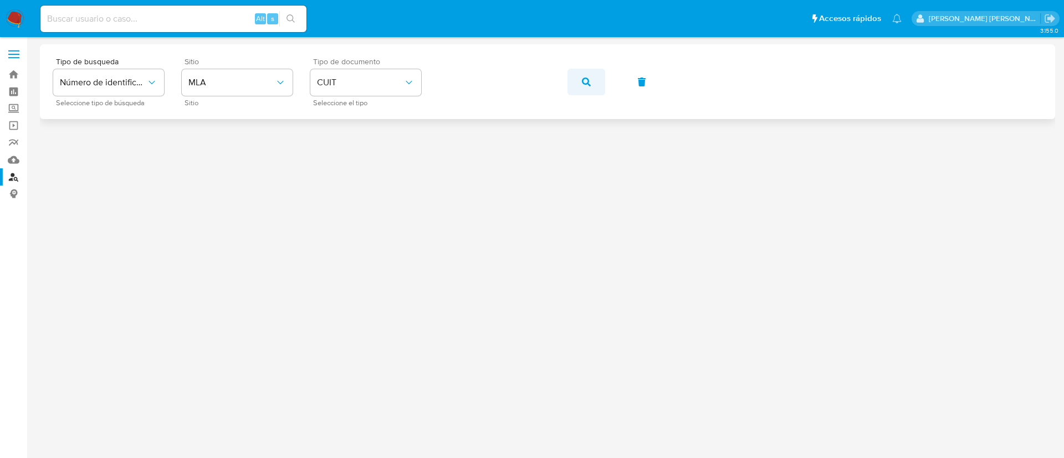
click at [590, 80] on icon "button" at bounding box center [586, 82] width 9 height 9
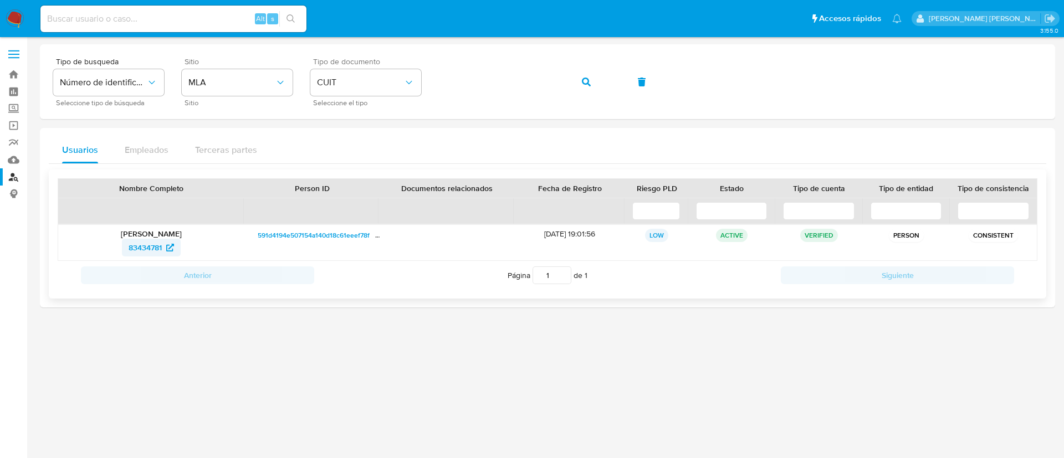
click at [153, 249] on span "83434781" at bounding box center [145, 248] width 33 height 18
click at [582, 81] on button "button" at bounding box center [587, 82] width 38 height 27
click at [139, 244] on span "121887875" at bounding box center [144, 248] width 35 height 18
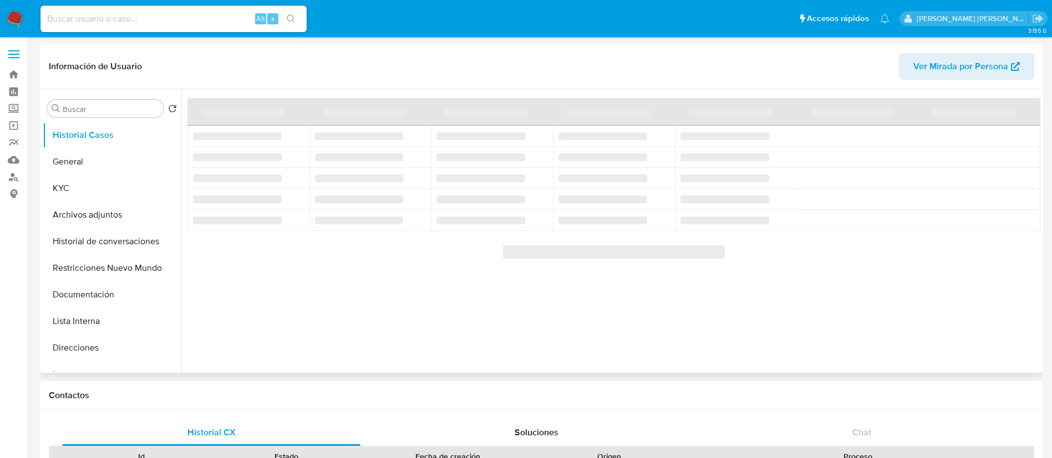
select select "10"
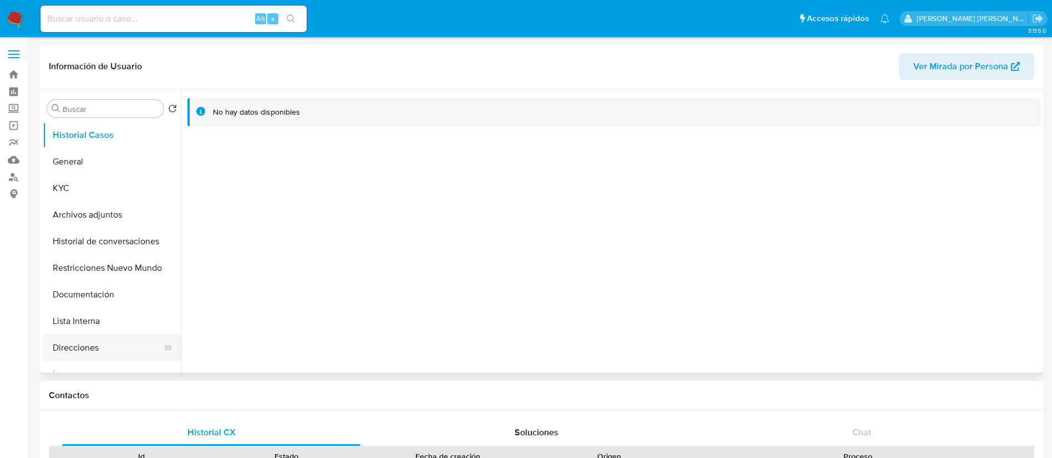
click at [88, 341] on button "Direcciones" at bounding box center [108, 348] width 130 height 27
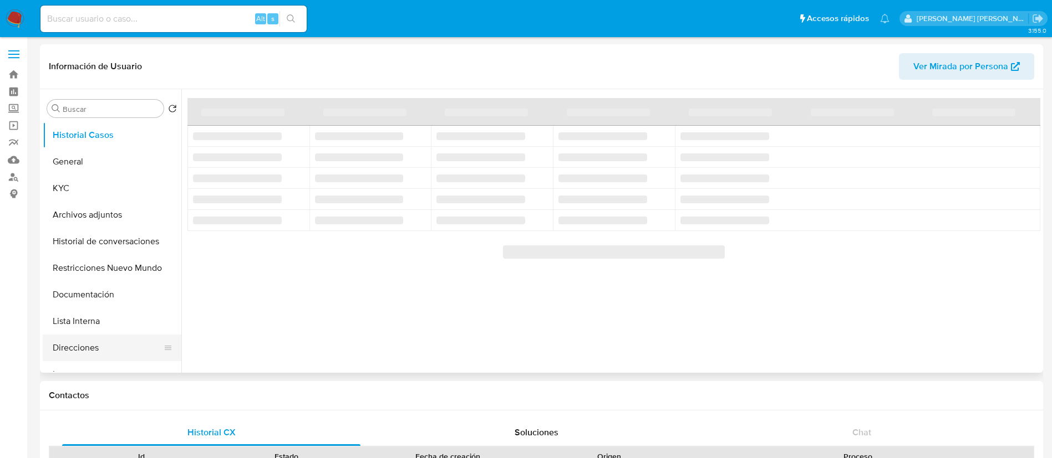
select select "10"
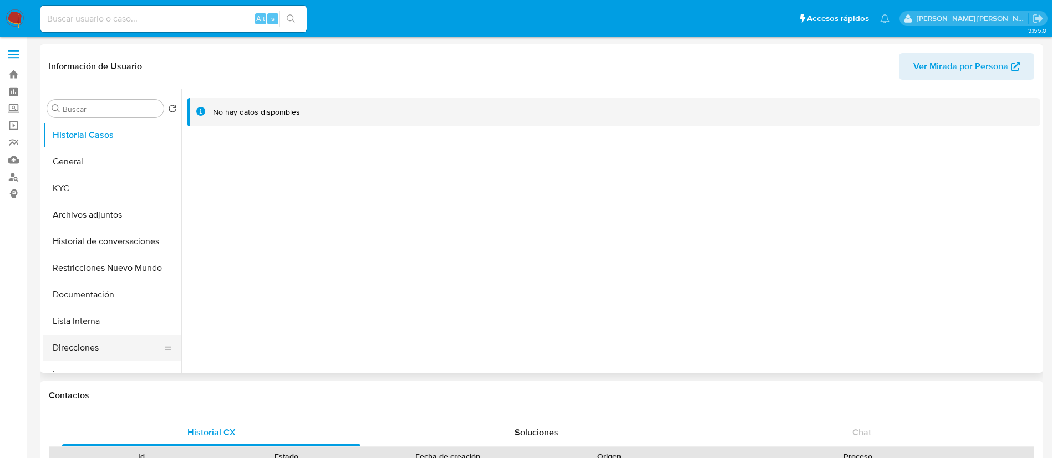
click at [89, 351] on button "Direcciones" at bounding box center [108, 348] width 130 height 27
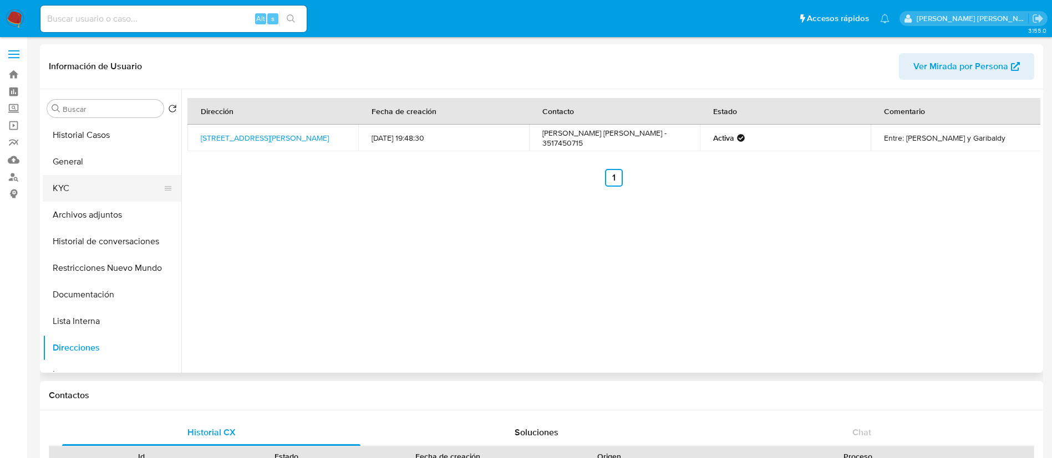
click at [106, 185] on button "KYC" at bounding box center [108, 188] width 130 height 27
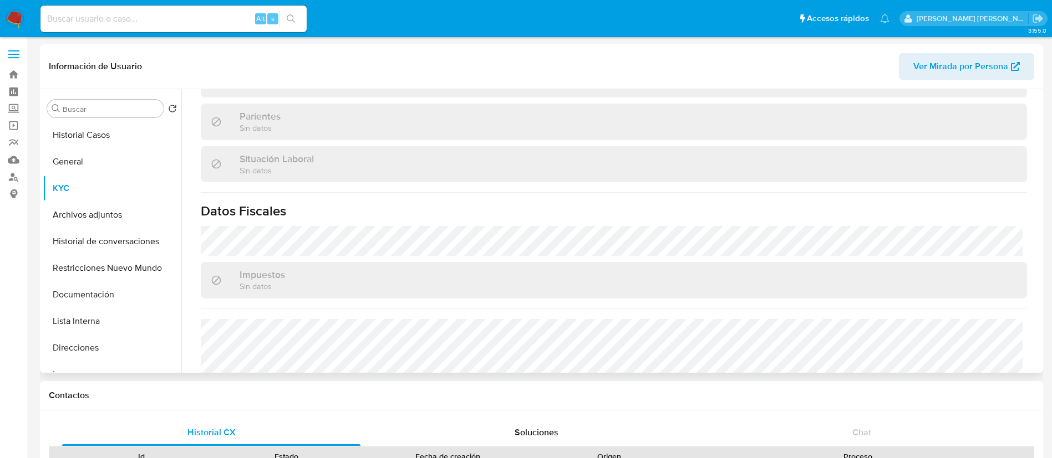
scroll to position [574, 0]
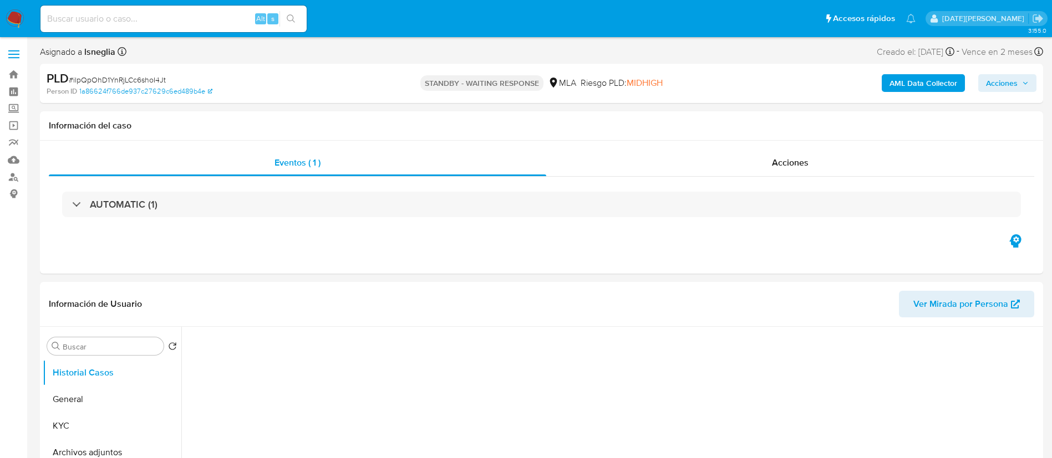
click at [127, 22] on input at bounding box center [173, 19] width 266 height 14
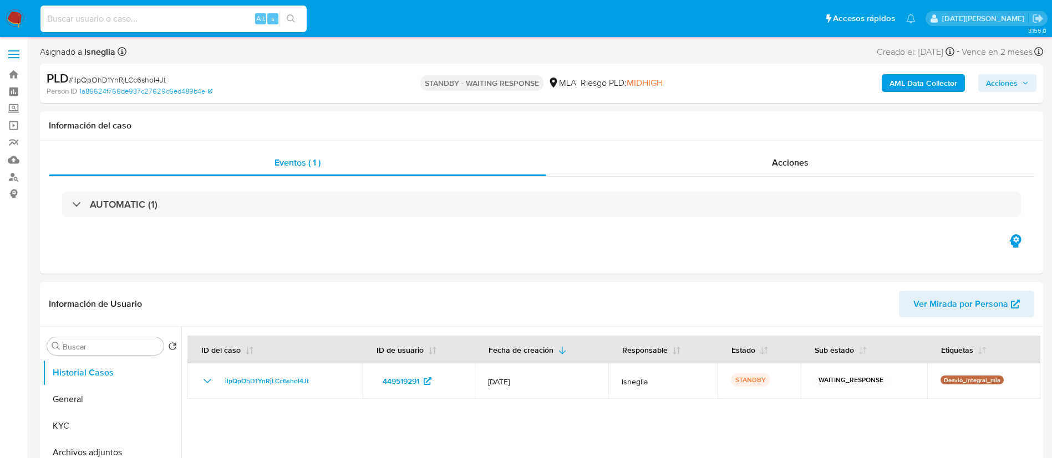
paste input "nAyl8fK5qcJti85MmevRUWNJ"
type input "nAyl8fK5qcJti85MmevRUWNJ"
select select "10"
type input "nAyl8fK5qcJti85MmevRUWNJ"
click at [297, 14] on button "search-icon" at bounding box center [290, 19] width 23 height 16
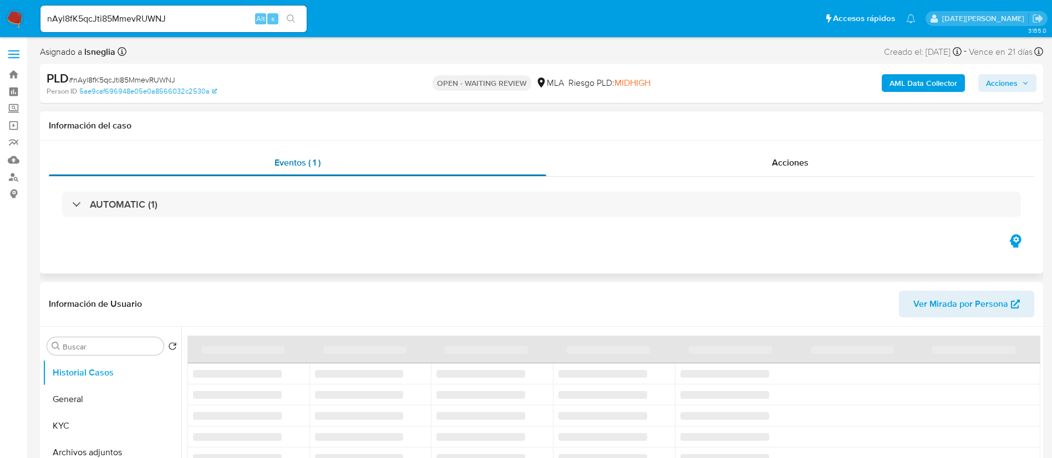
select select "10"
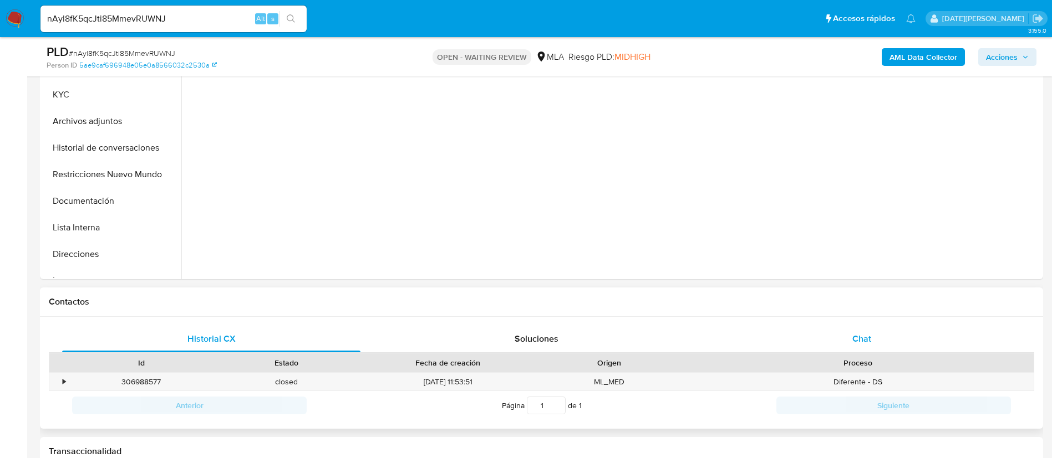
scroll to position [333, 0]
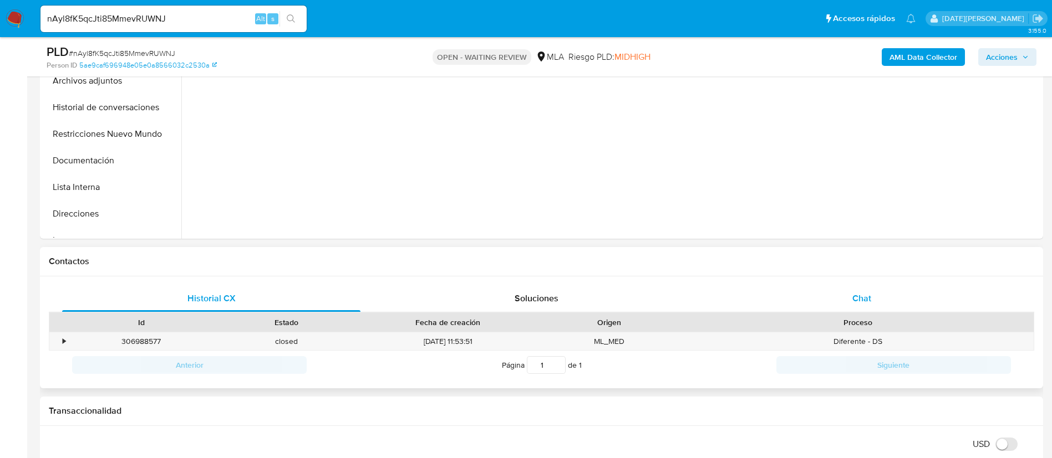
click at [868, 300] on span "Chat" at bounding box center [861, 298] width 19 height 13
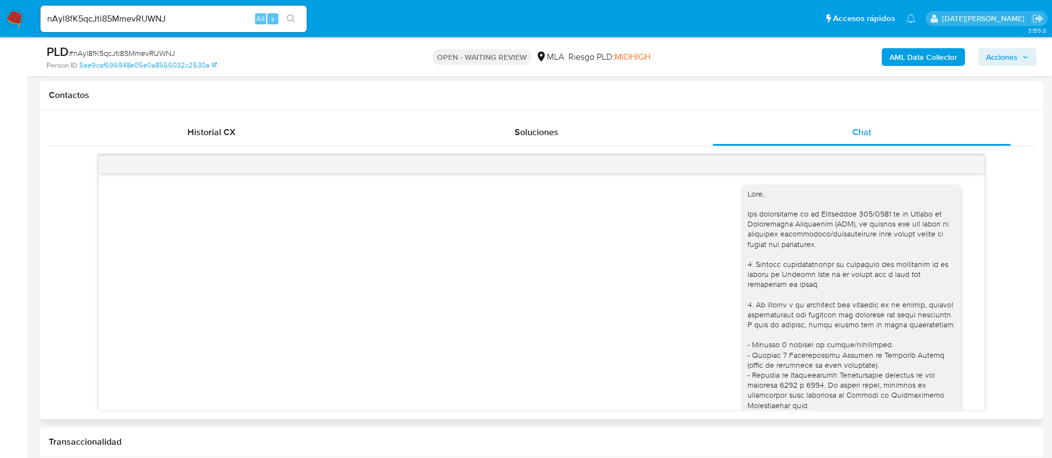
scroll to position [0, 0]
click at [144, 16] on input "nAyl8fK5qcJti85MmevRUWNJ" at bounding box center [173, 19] width 266 height 14
paste input "x3qSsSYK9W2C5BpF2Z8XP2cN"
type input "x3qSsSYK9W2C5BpF2Z8XP2cN"
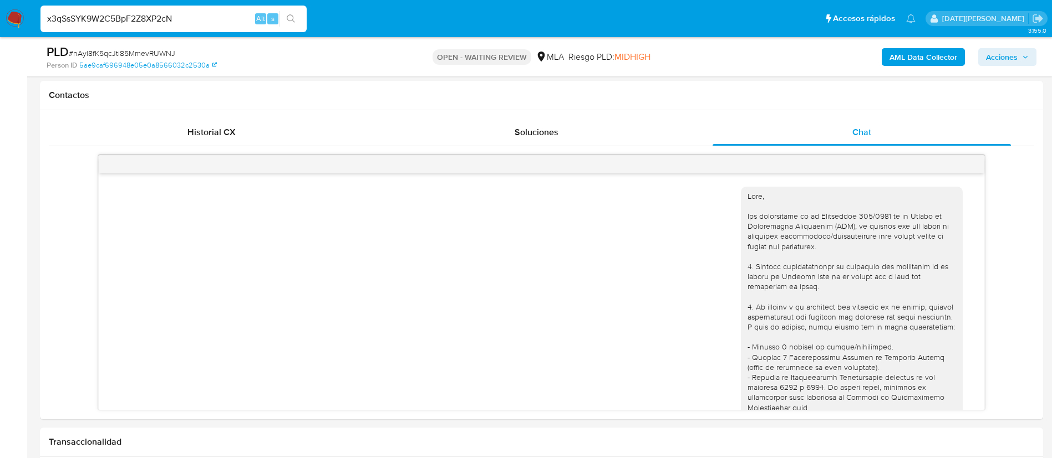
click at [292, 17] on icon "search-icon" at bounding box center [291, 18] width 9 height 9
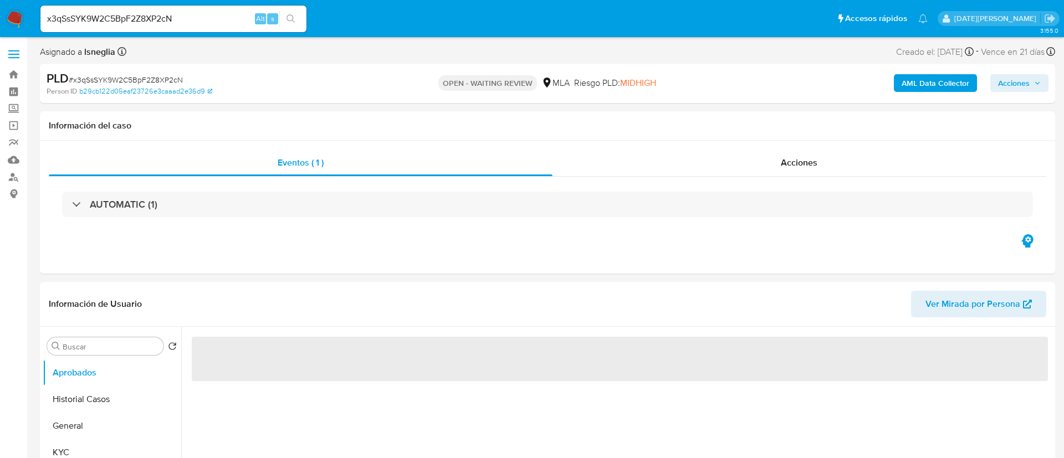
select select "10"
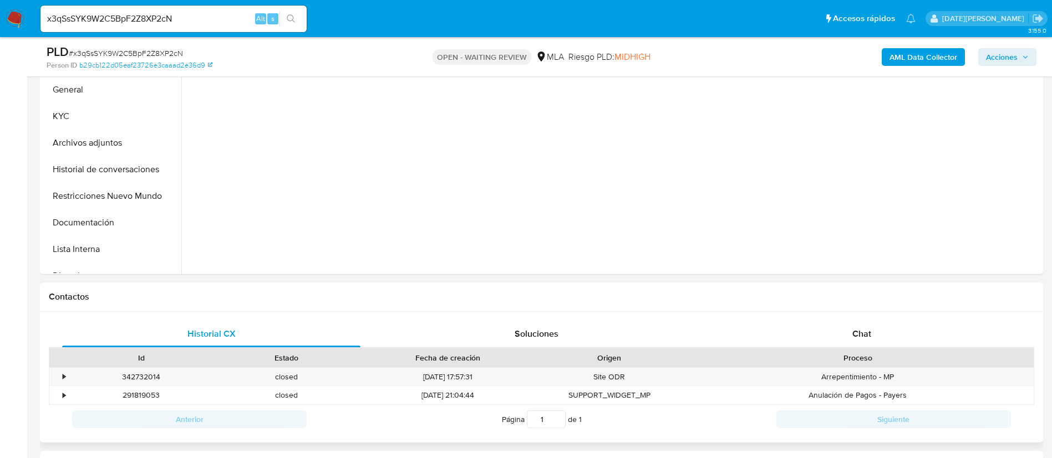
scroll to position [416, 0]
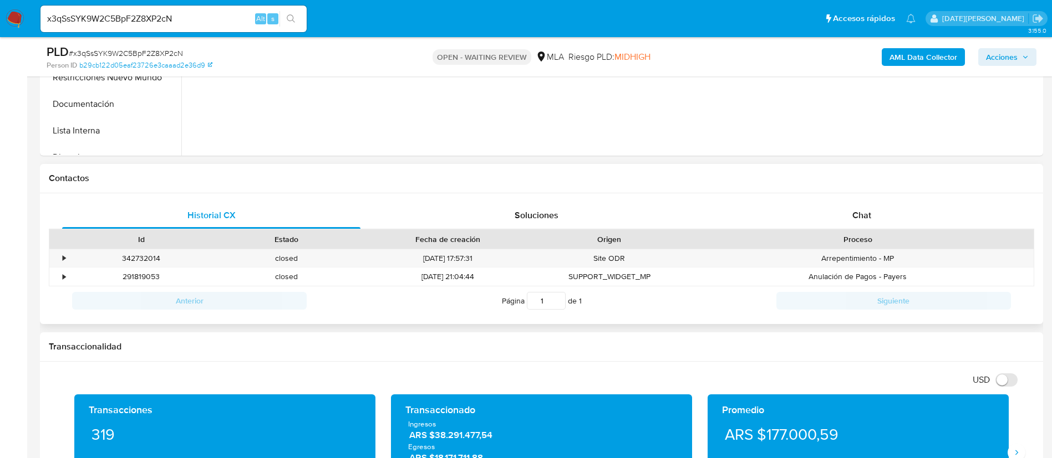
click at [849, 199] on div "Historial CX Soluciones Chat Id Estado Fecha de creación Origen Proceso • 34273…" at bounding box center [541, 258] width 1003 height 131
click at [850, 208] on div "Chat" at bounding box center [861, 215] width 298 height 27
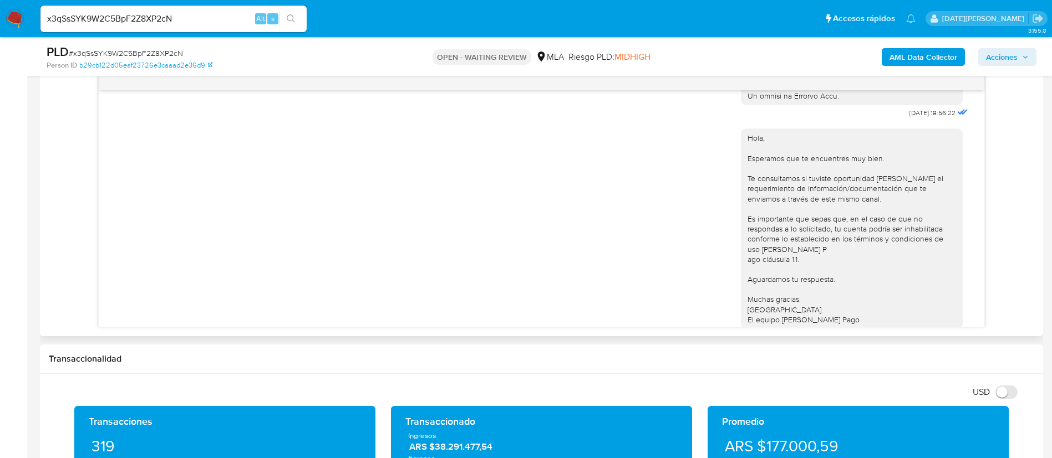
scroll to position [582, 0]
drag, startPoint x: 881, startPoint y: 132, endPoint x: 916, endPoint y: 133, distance: 34.9
copy span "18/06/2025"
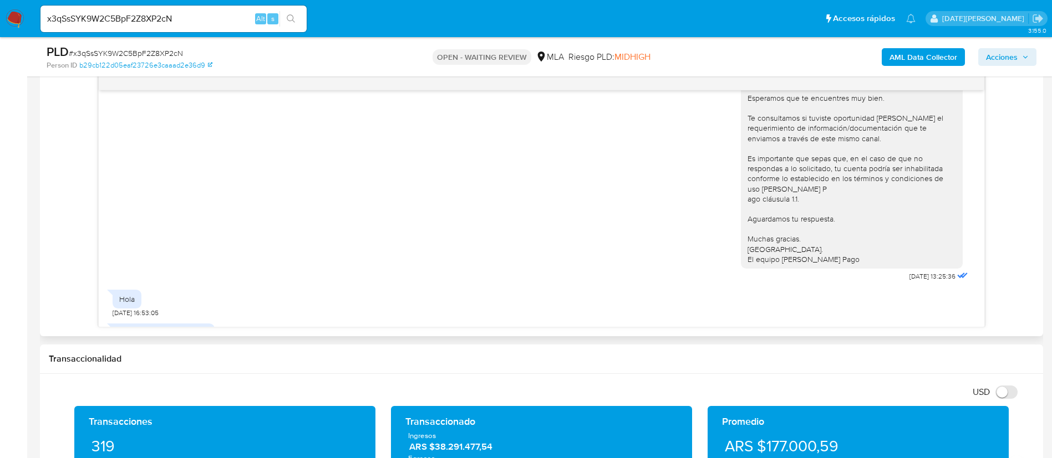
scroll to position [665, 0]
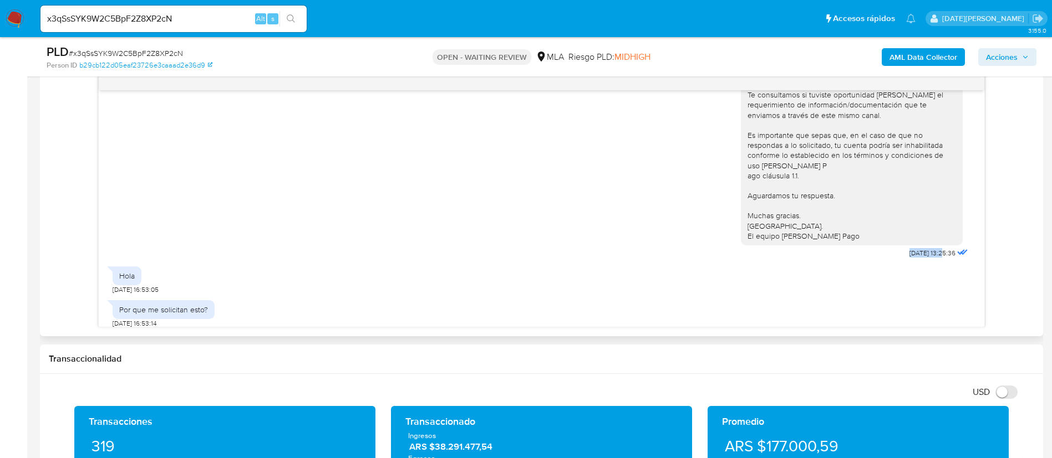
drag, startPoint x: 881, startPoint y: 282, endPoint x: 918, endPoint y: 281, distance: 37.2
click at [918, 261] on div "Hola, Esperamos que te encuentres muy bien. Te consultamos si tuviste oportunid…" at bounding box center [855, 149] width 229 height 224
copy span "23/06/2025"
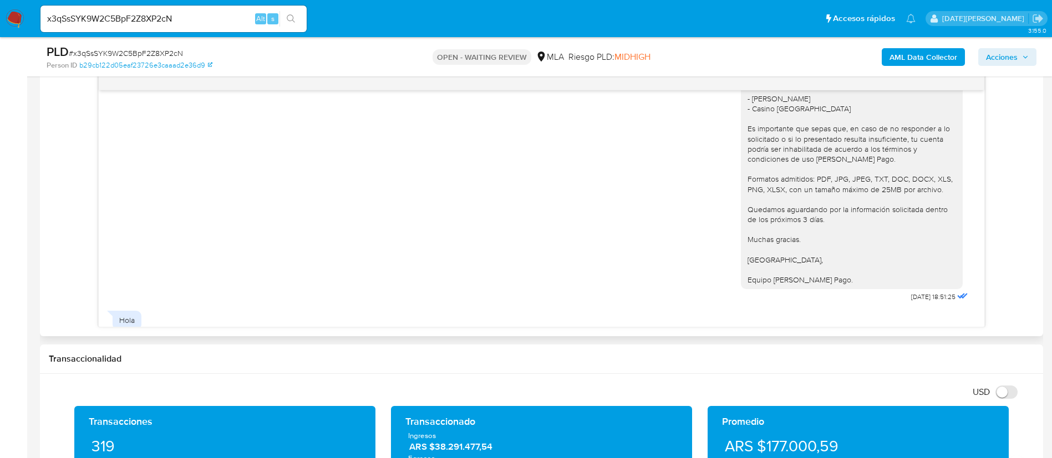
scroll to position [1414, 0]
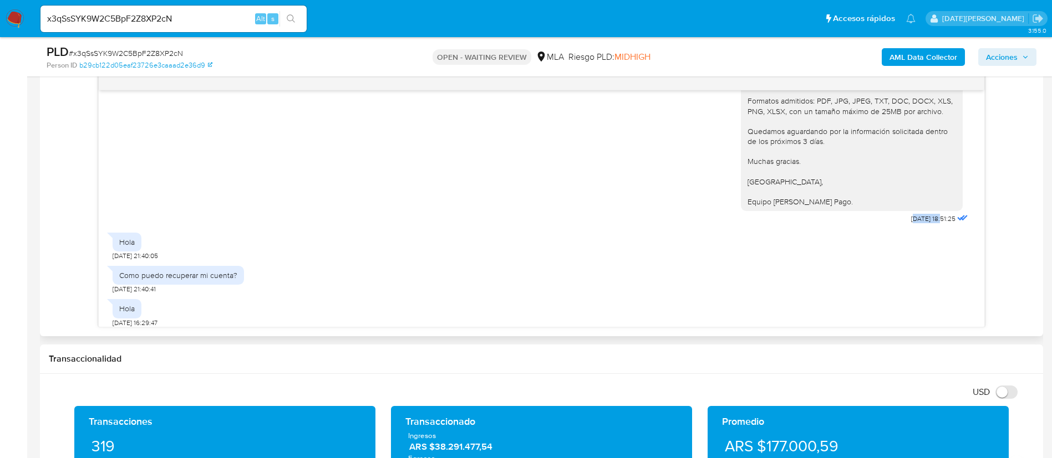
drag, startPoint x: 889, startPoint y: 258, endPoint x: 917, endPoint y: 258, distance: 28.3
click at [917, 223] on span "22/07/2025 18:51:25" at bounding box center [933, 219] width 44 height 9
click at [911, 223] on span "22/07/2025 18:51:25" at bounding box center [933, 219] width 44 height 9
drag, startPoint x: 882, startPoint y: 259, endPoint x: 917, endPoint y: 259, distance: 34.9
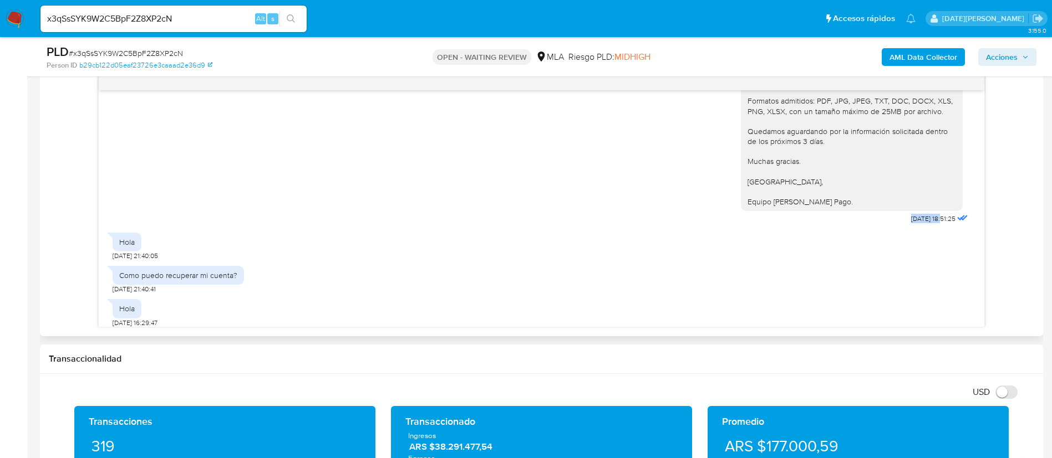
copy span "22/07/2025"
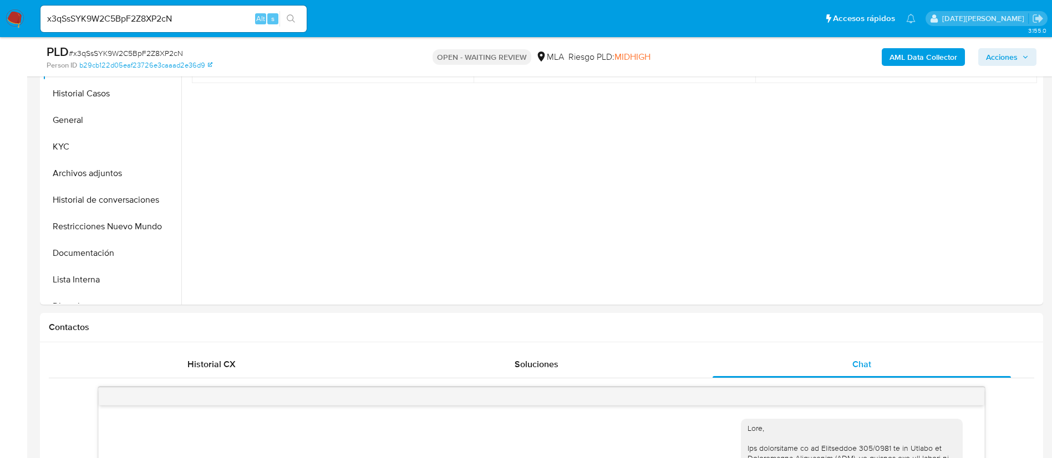
scroll to position [333, 0]
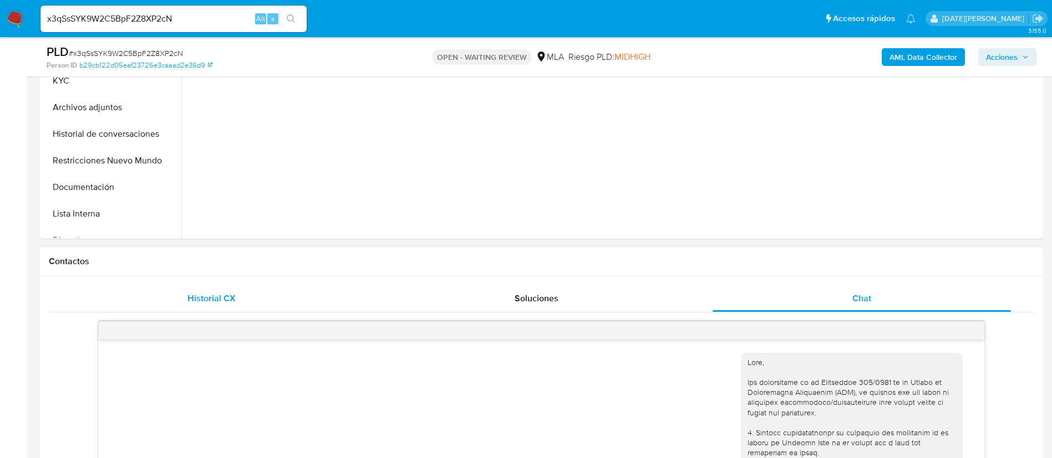
click at [210, 298] on span "Historial CX" at bounding box center [211, 298] width 48 height 13
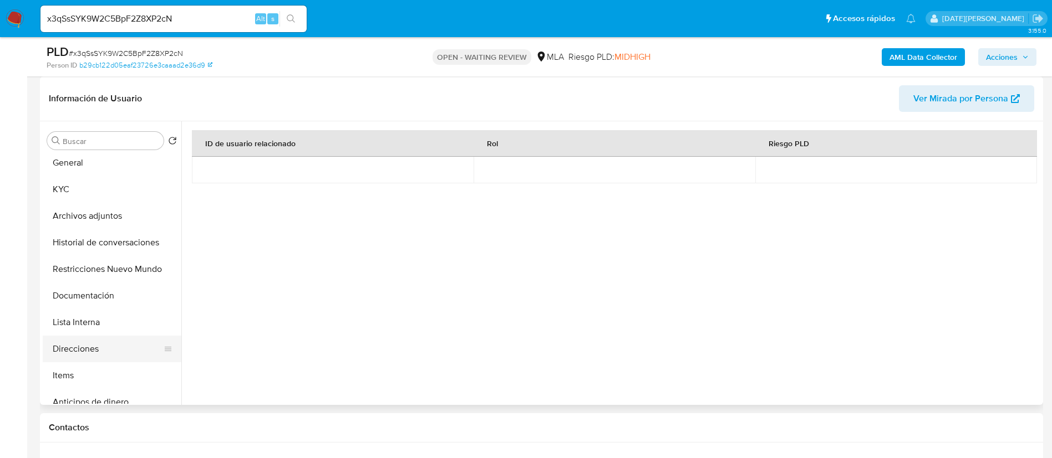
scroll to position [83, 0]
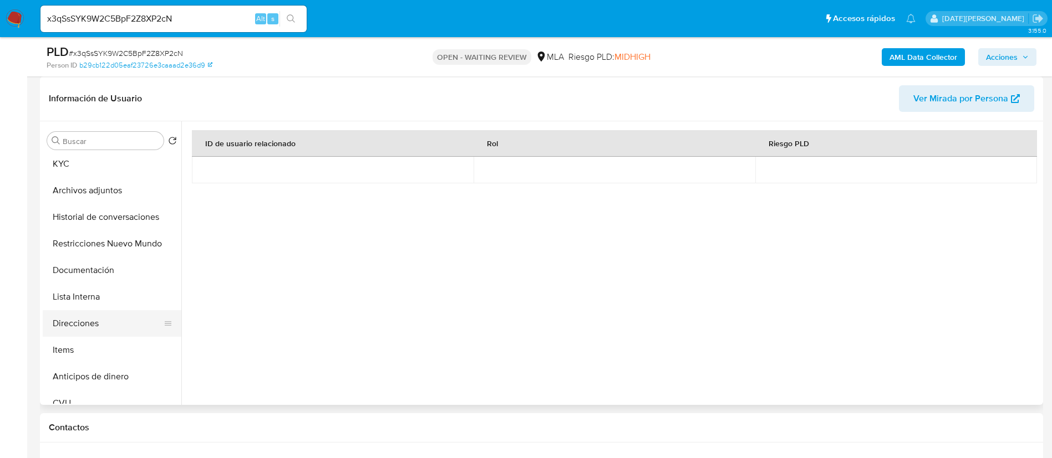
click at [82, 320] on button "Direcciones" at bounding box center [108, 323] width 130 height 27
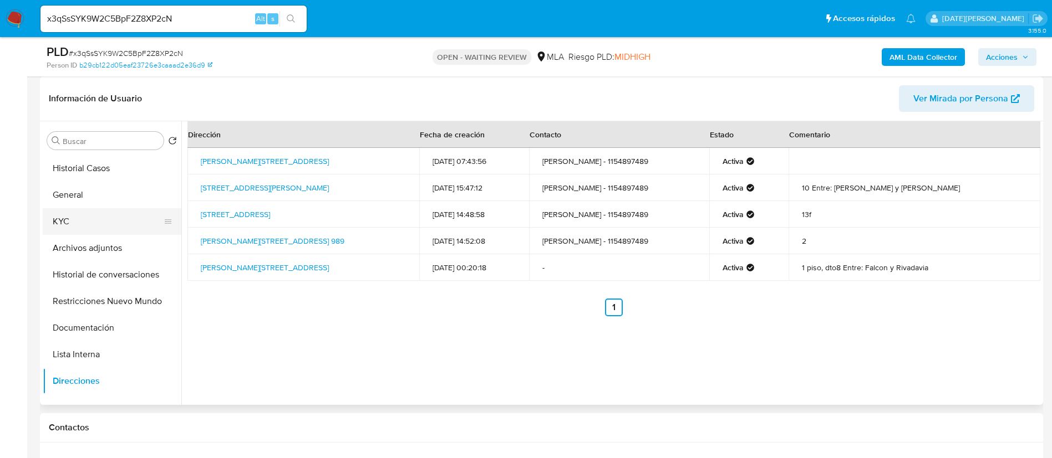
scroll to position [0, 0]
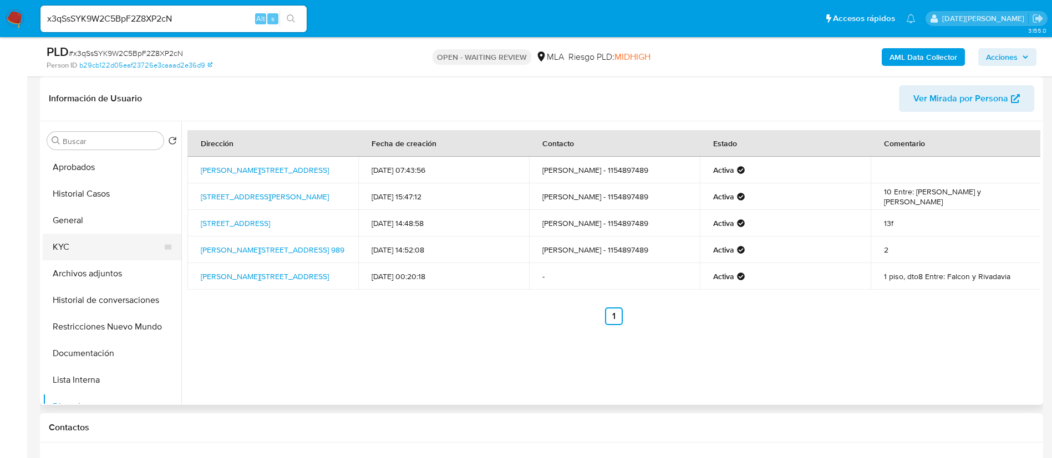
click at [98, 236] on button "KYC" at bounding box center [108, 247] width 130 height 27
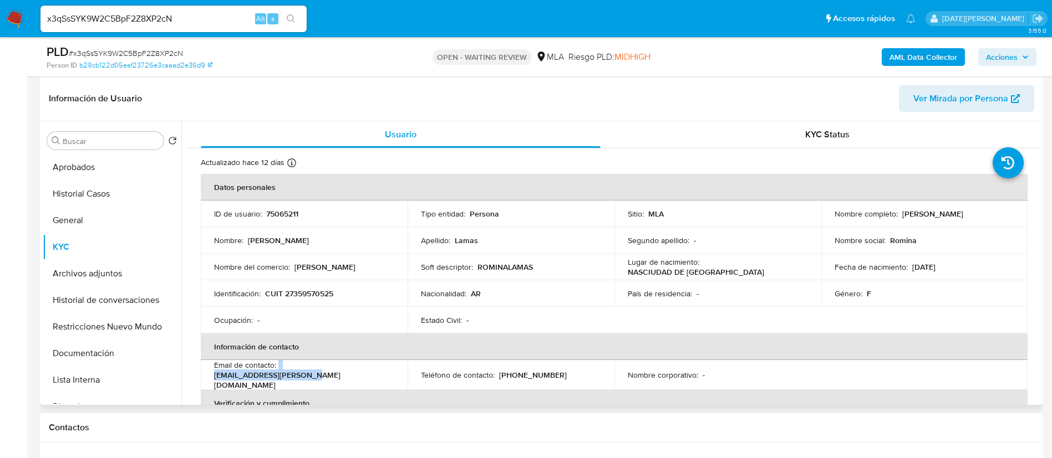
drag, startPoint x: 279, startPoint y: 374, endPoint x: 375, endPoint y: 372, distance: 95.9
click at [375, 372] on div "Email de contacto : lamas.romina@hotmail.com" at bounding box center [304, 375] width 180 height 30
copy div "lamas.romina@hotmail.com"
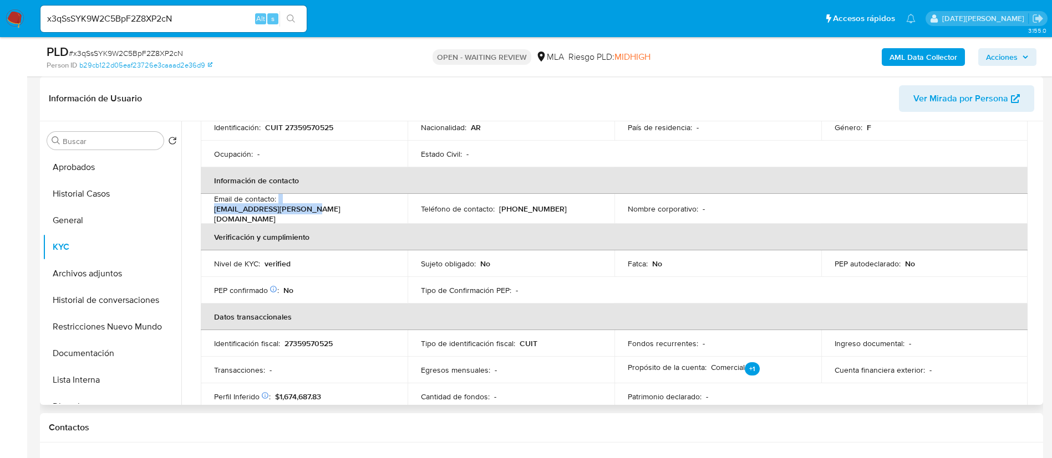
scroll to position [83, 0]
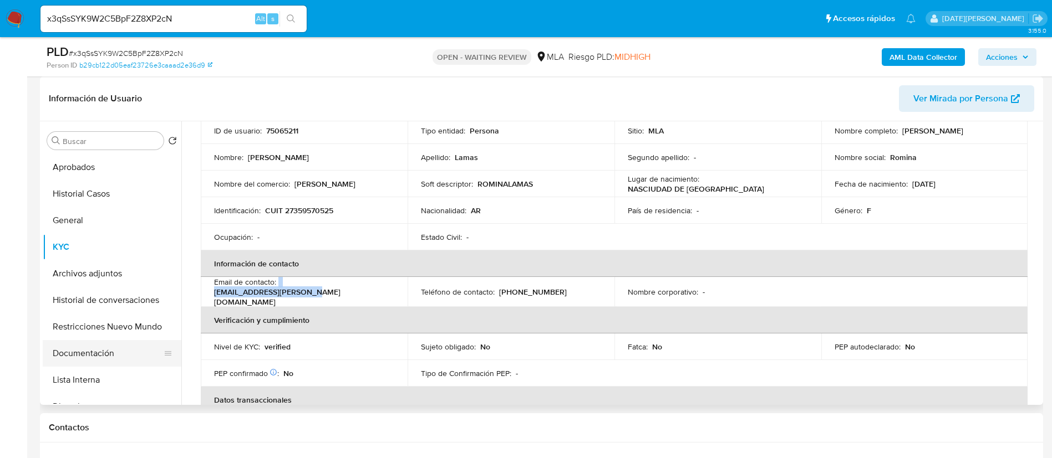
click at [87, 351] on button "Documentación" at bounding box center [108, 353] width 130 height 27
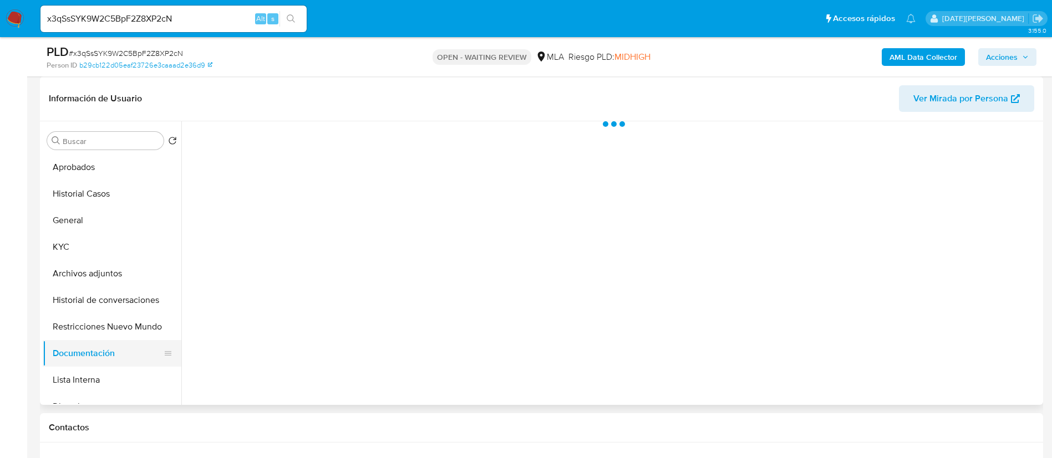
scroll to position [0, 0]
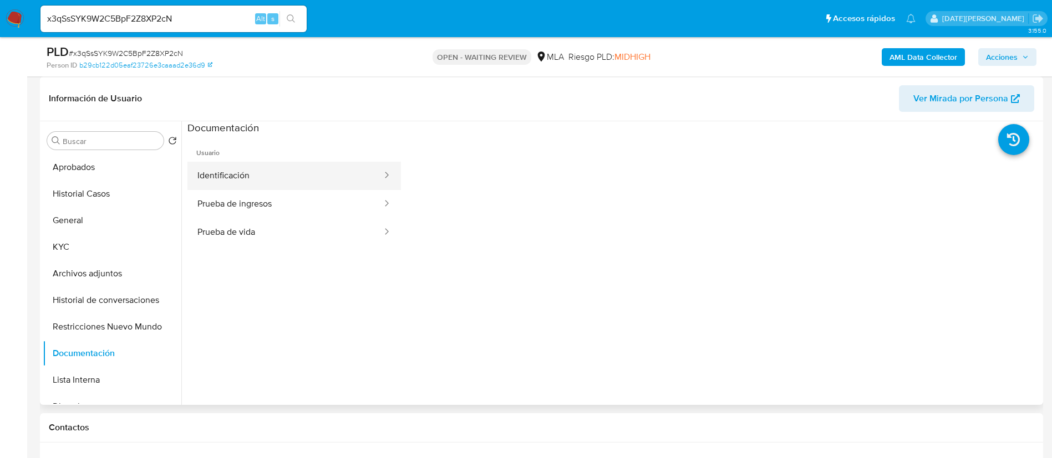
click at [261, 178] on button "Identificación" at bounding box center [285, 176] width 196 height 28
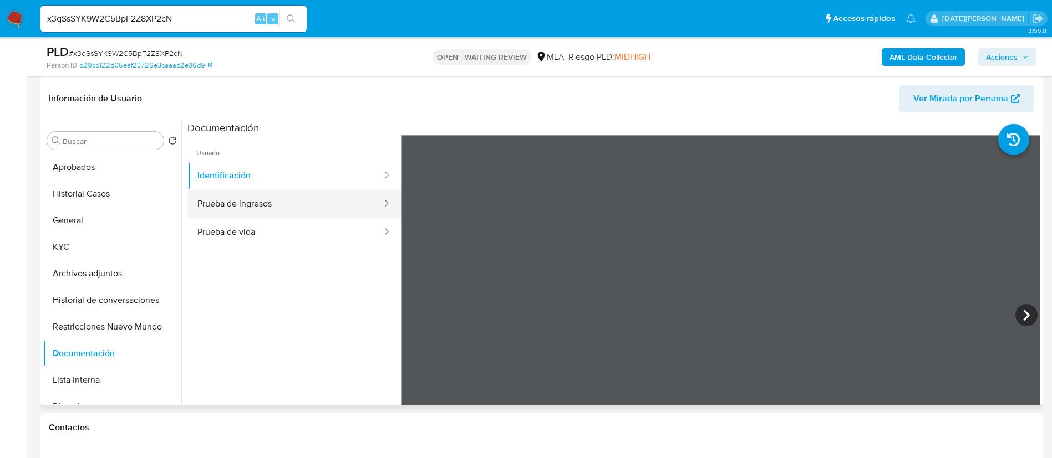
click at [258, 201] on button "Prueba de ingresos" at bounding box center [285, 204] width 196 height 28
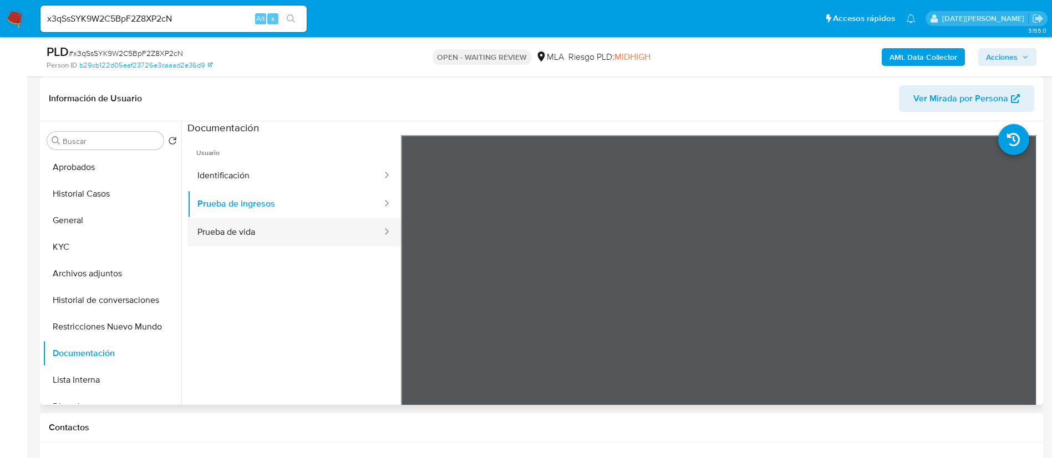
click at [254, 236] on button "Prueba de vida" at bounding box center [285, 232] width 196 height 28
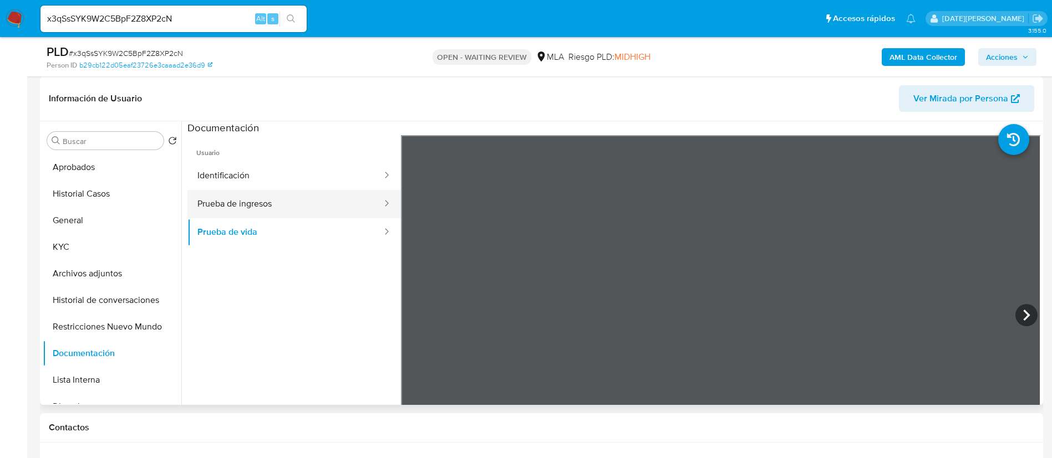
click at [256, 210] on button "Prueba de ingresos" at bounding box center [285, 204] width 196 height 28
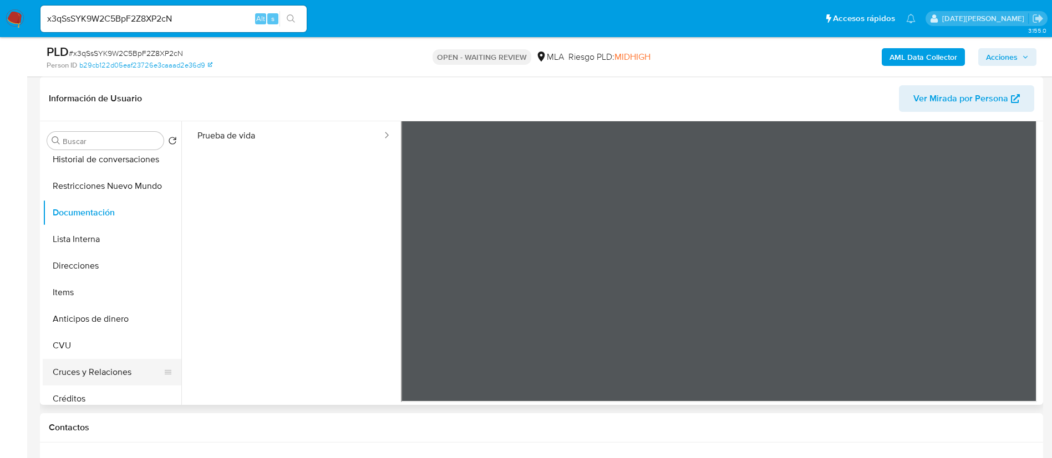
scroll to position [166, 0]
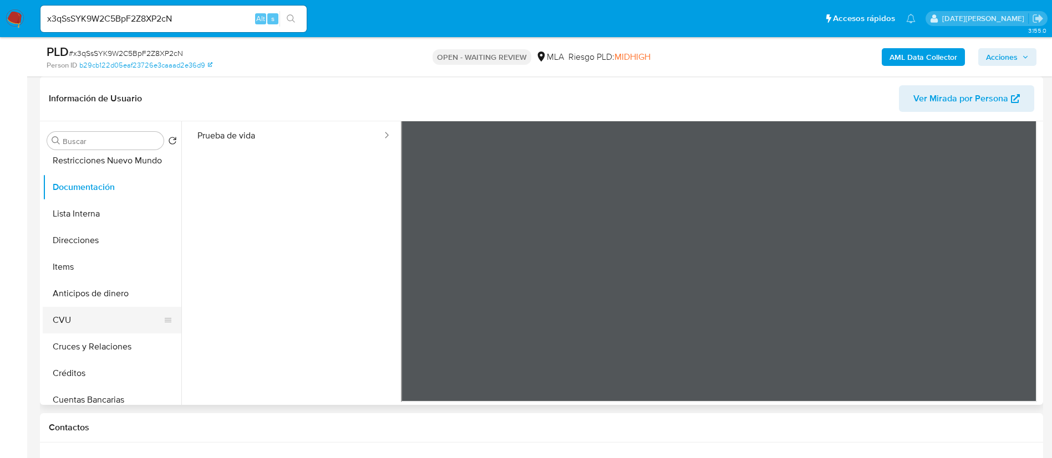
click at [83, 319] on button "CVU" at bounding box center [108, 320] width 130 height 27
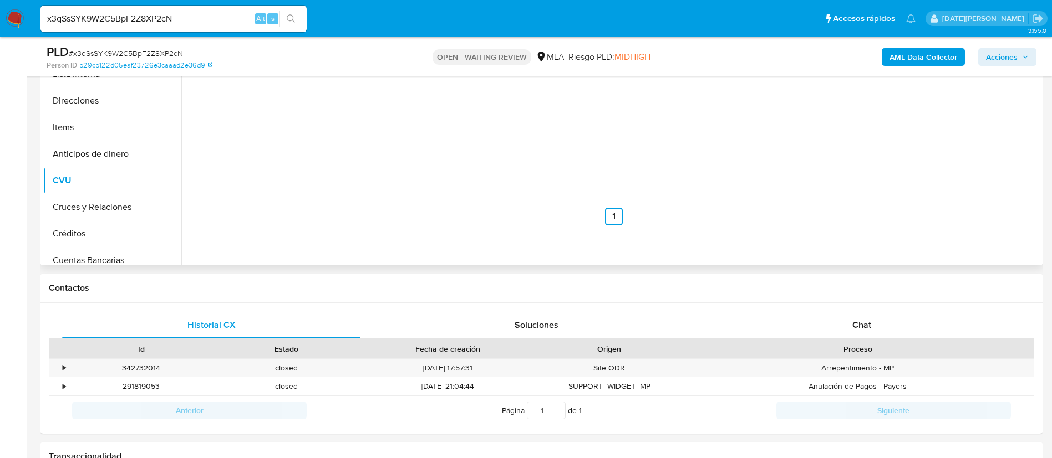
scroll to position [499, 0]
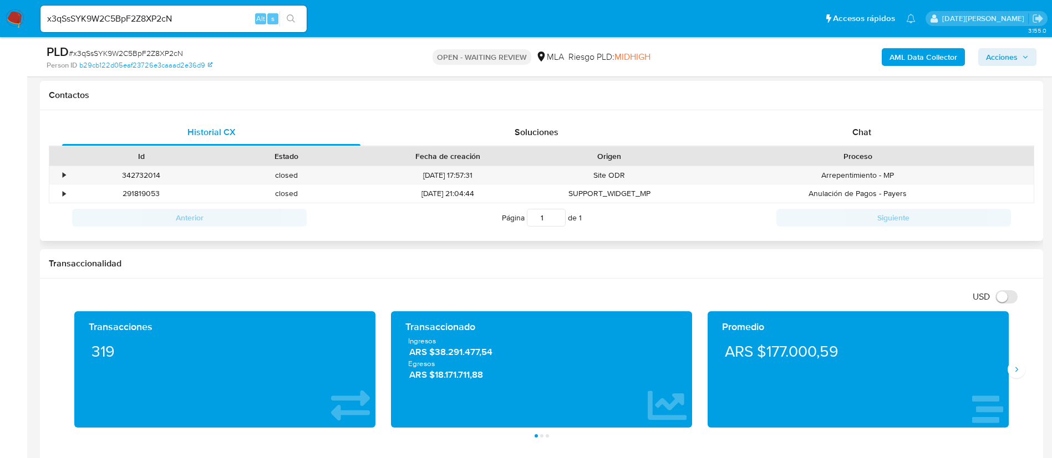
click at [840, 114] on div "Historial CX Soluciones Chat Id Estado Fecha de creación Origen Proceso • 34273…" at bounding box center [541, 175] width 1003 height 131
click at [841, 125] on div "Chat" at bounding box center [861, 132] width 298 height 27
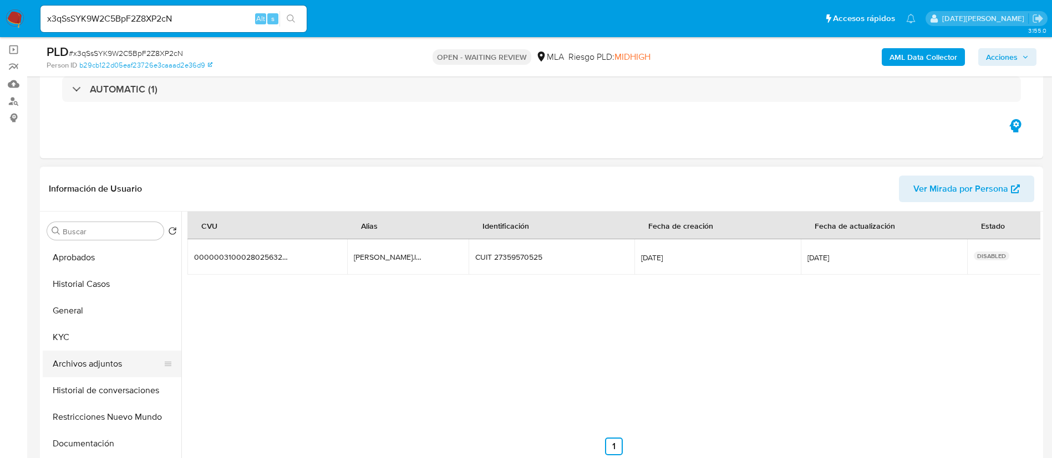
scroll to position [83, 0]
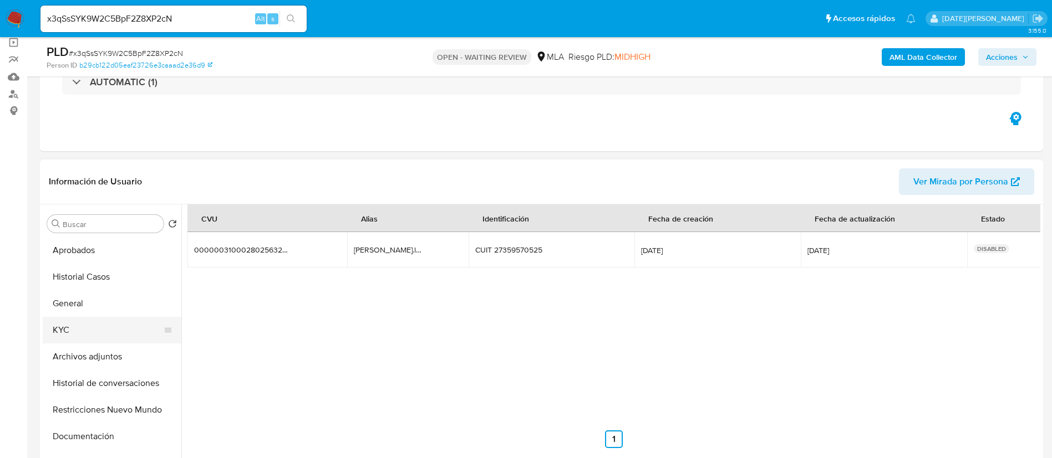
click at [88, 333] on button "KYC" at bounding box center [108, 330] width 130 height 27
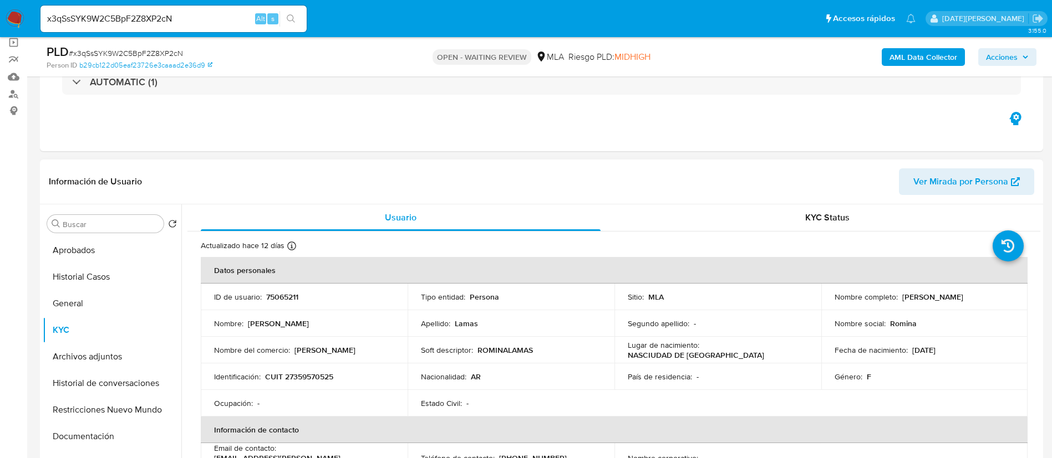
click at [324, 380] on p "CUIT 27359570525" at bounding box center [299, 377] width 68 height 10
click at [323, 380] on p "CUIT 27359570525" at bounding box center [299, 377] width 68 height 10
copy p "27359570525"
click at [161, 53] on span "# x3qSsSYK9W2C5BpF2Z8XP2cN" at bounding box center [126, 53] width 114 height 11
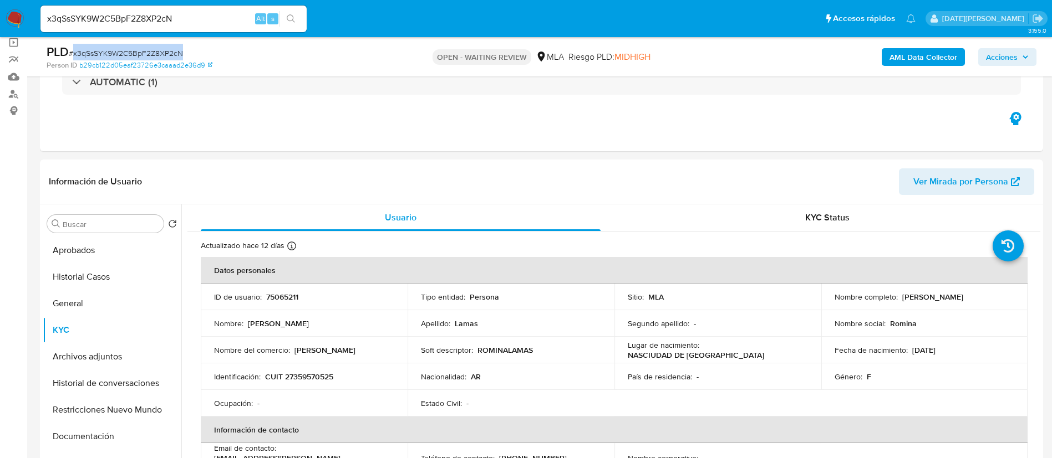
copy span "x3qSsSYK9W2C5BpF2Z8XP2cN"
click at [14, 17] on img at bounding box center [15, 18] width 19 height 19
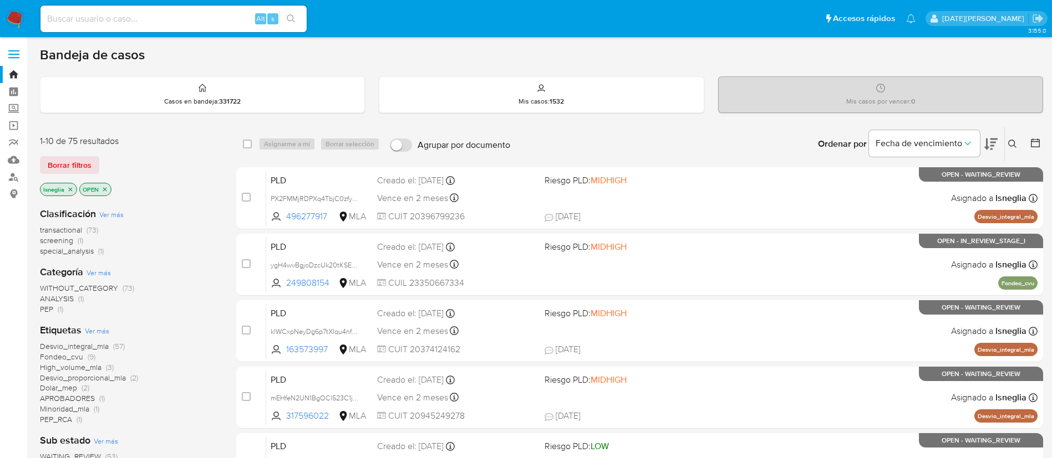
click at [1014, 140] on icon at bounding box center [1012, 144] width 9 height 9
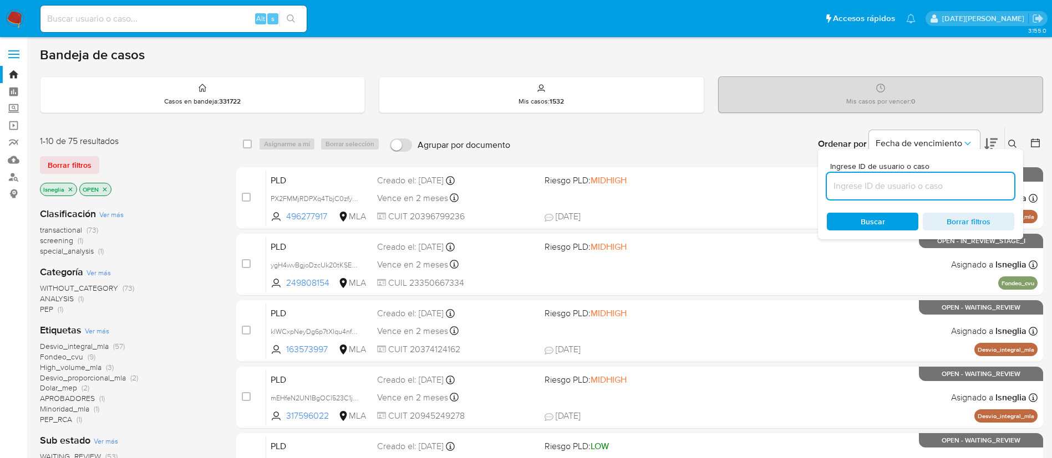
click at [906, 191] on input at bounding box center [920, 186] width 187 height 14
type input "x3qSsSYK9W2C5BpF2Z8XP2cN"
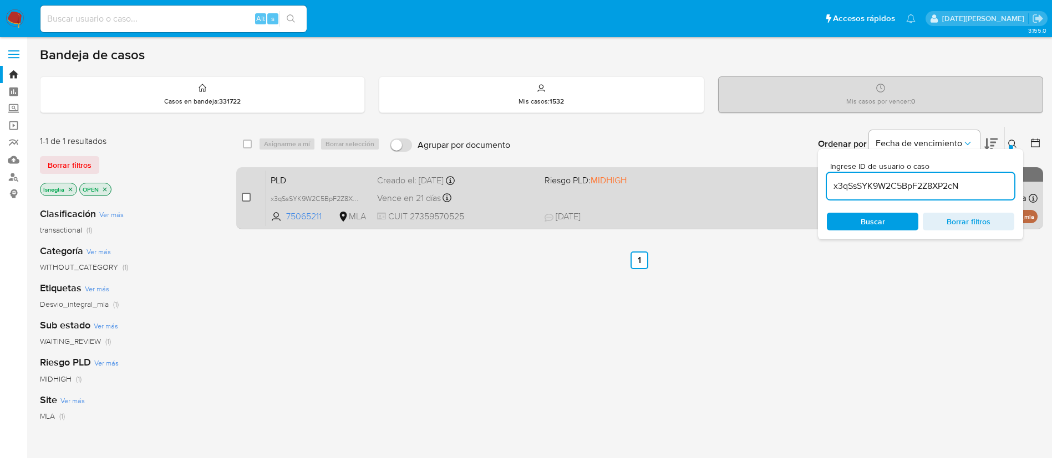
click at [243, 197] on input "checkbox" at bounding box center [246, 197] width 9 height 9
checkbox input "true"
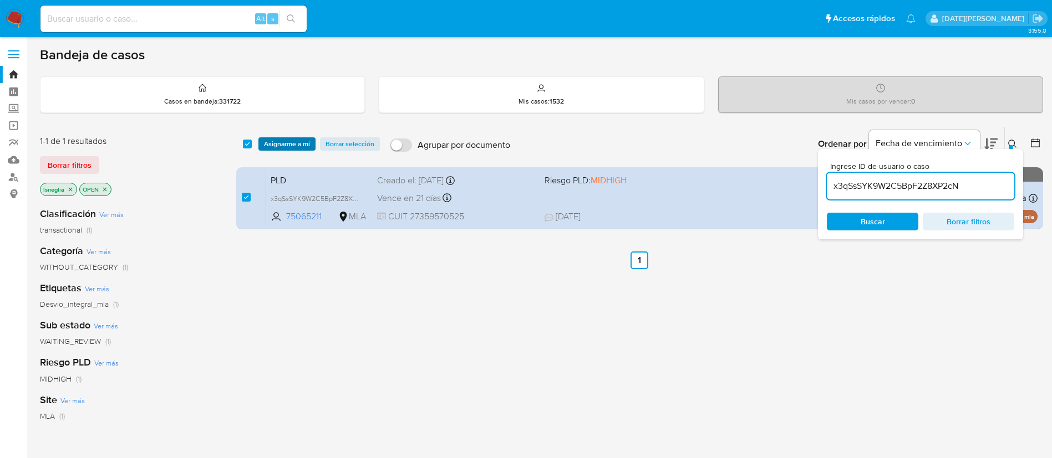
click at [283, 142] on span "Asignarme a mí" at bounding box center [287, 144] width 46 height 11
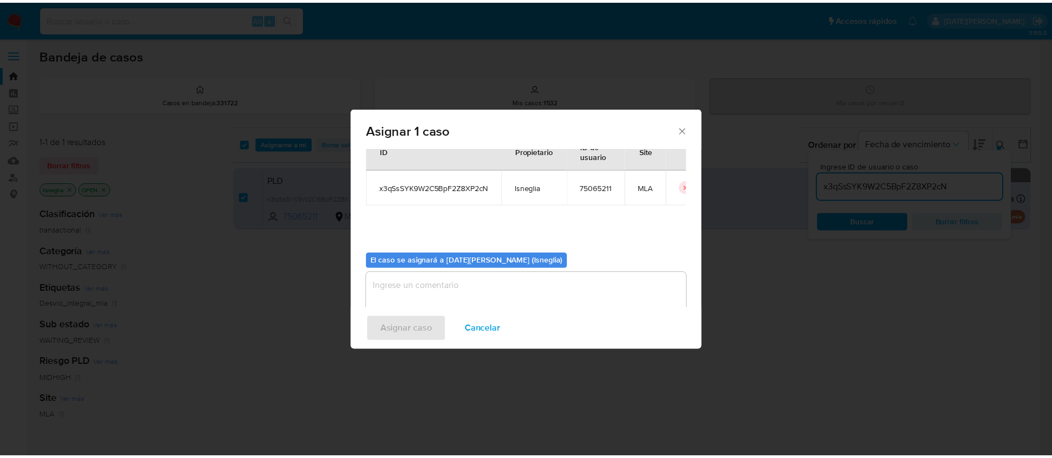
scroll to position [58, 0]
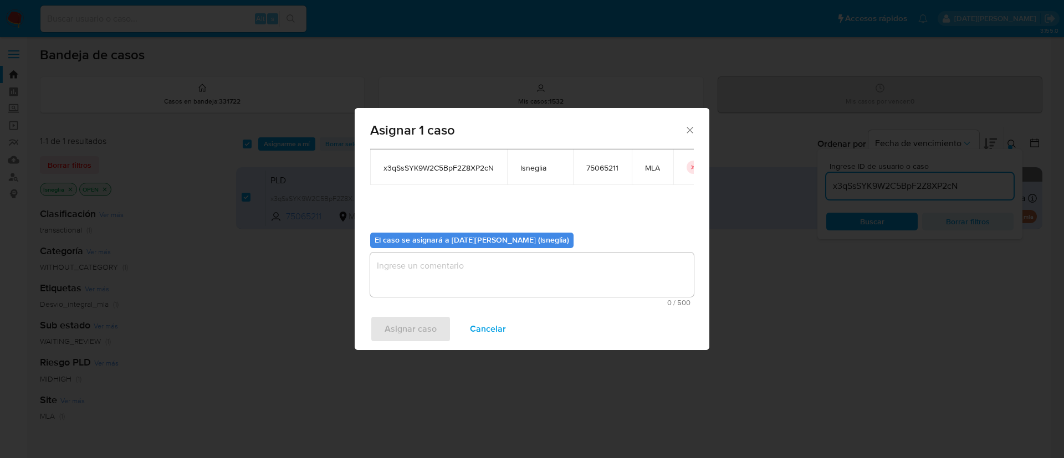
click at [473, 267] on textarea "assign-modal" at bounding box center [532, 275] width 324 height 44
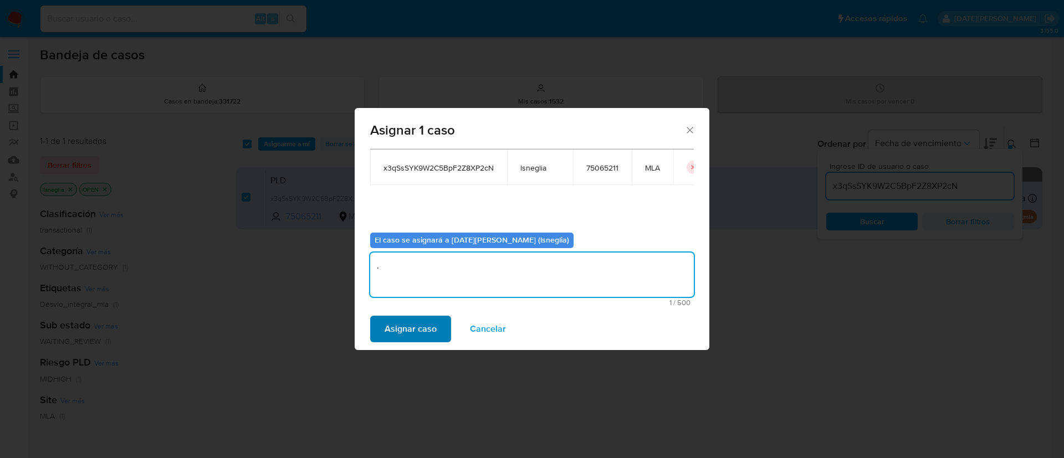
type textarea "."
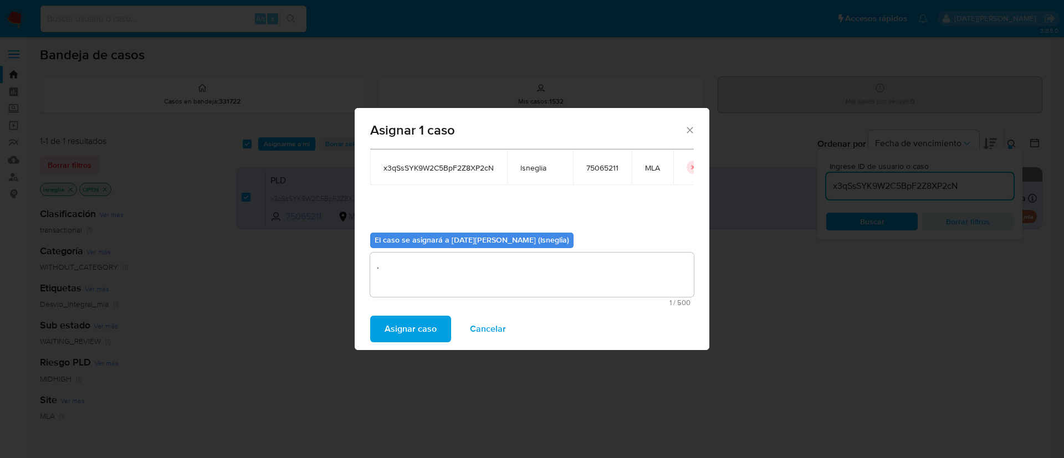
click at [408, 326] on span "Asignar caso" at bounding box center [411, 329] width 52 height 24
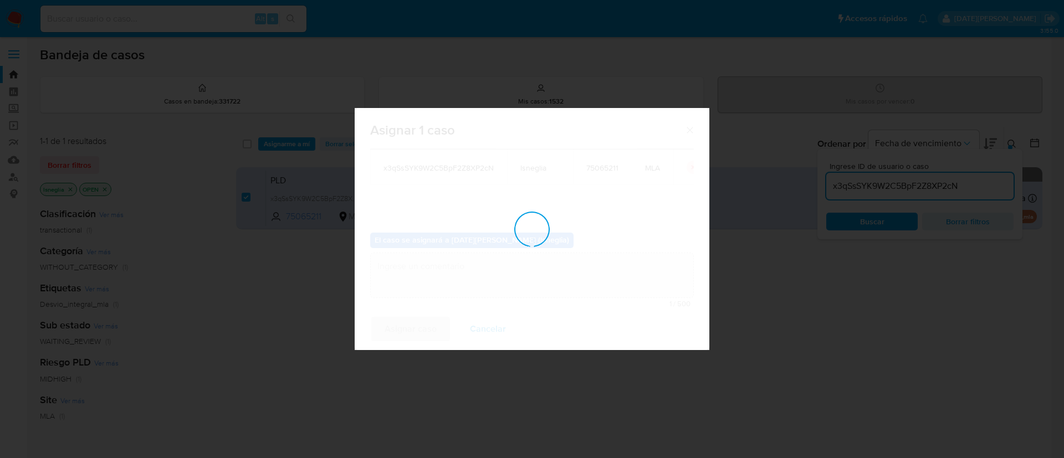
checkbox input "false"
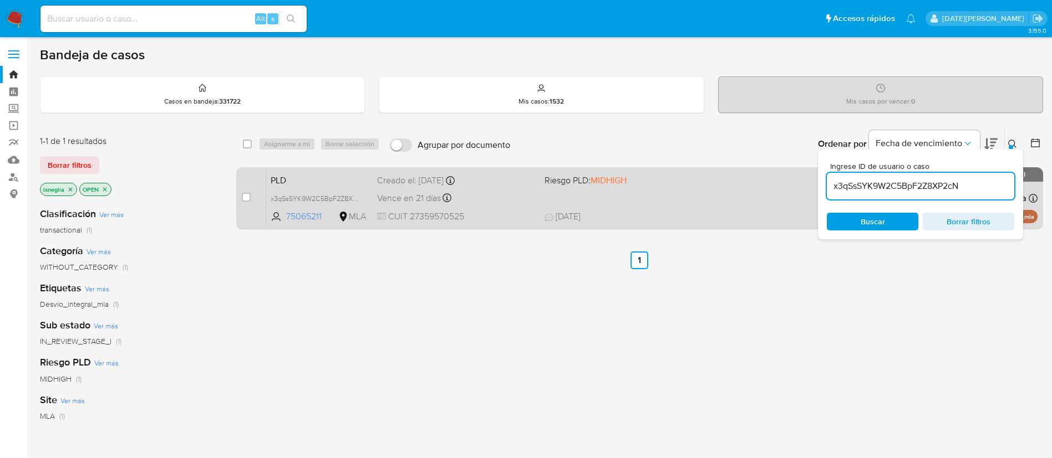
click at [312, 176] on span "PLD" at bounding box center [320, 179] width 98 height 14
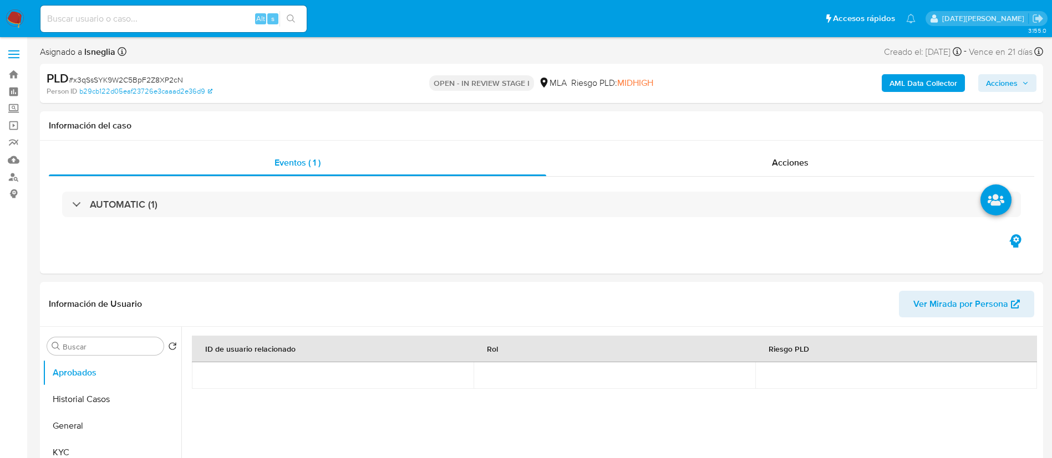
select select "10"
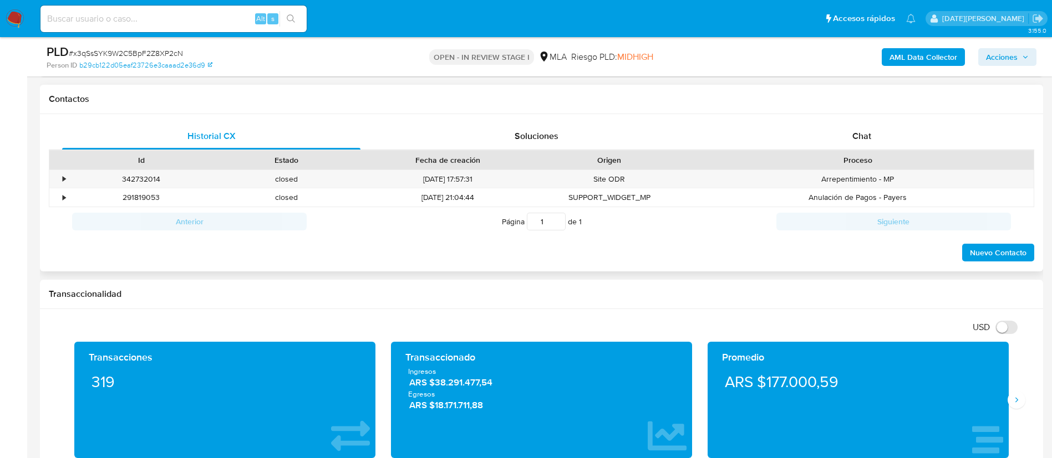
scroll to position [499, 0]
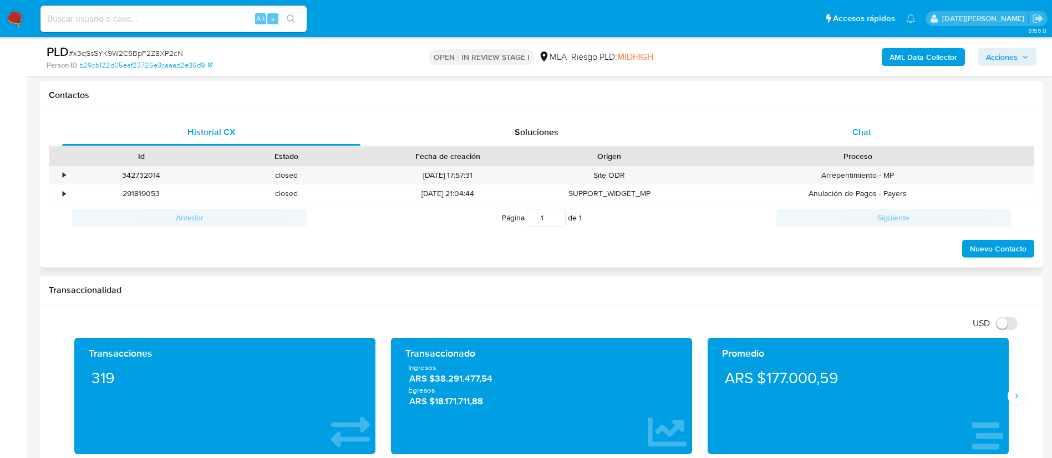
click at [874, 134] on div "Chat" at bounding box center [861, 132] width 298 height 27
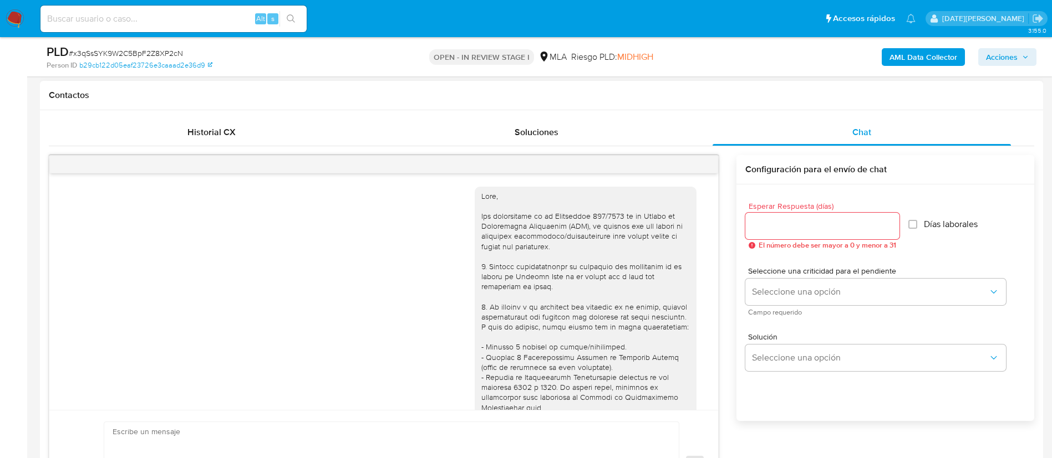
scroll to position [1493, 0]
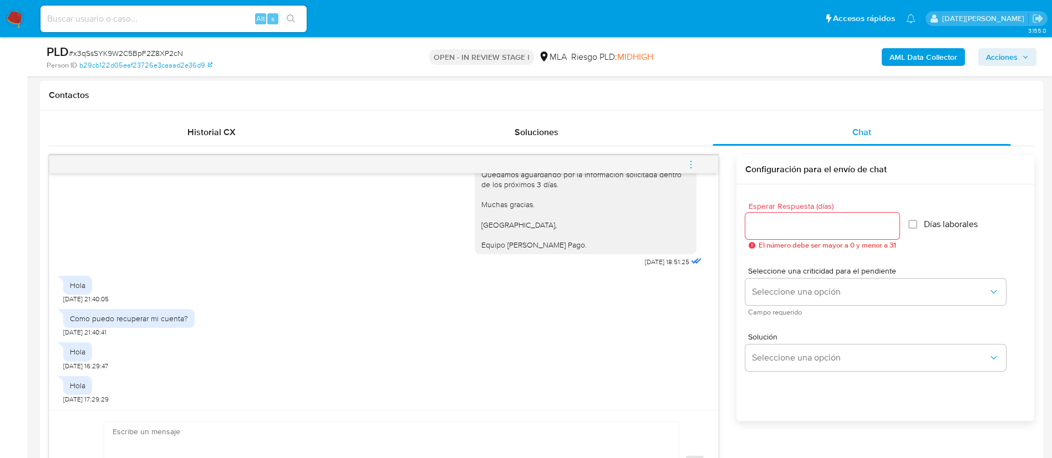
click at [688, 162] on icon "menu-action" at bounding box center [691, 165] width 10 height 10
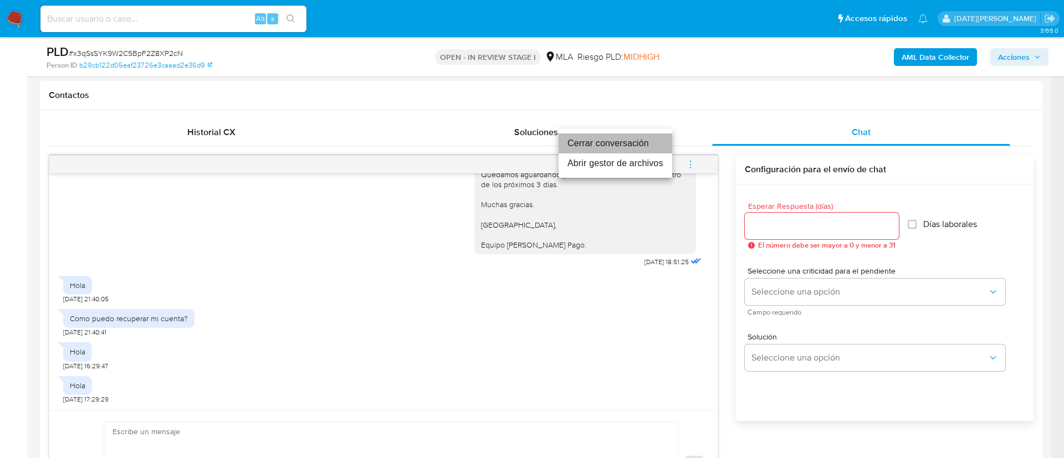
click at [632, 149] on li "Cerrar conversación" at bounding box center [616, 144] width 114 height 20
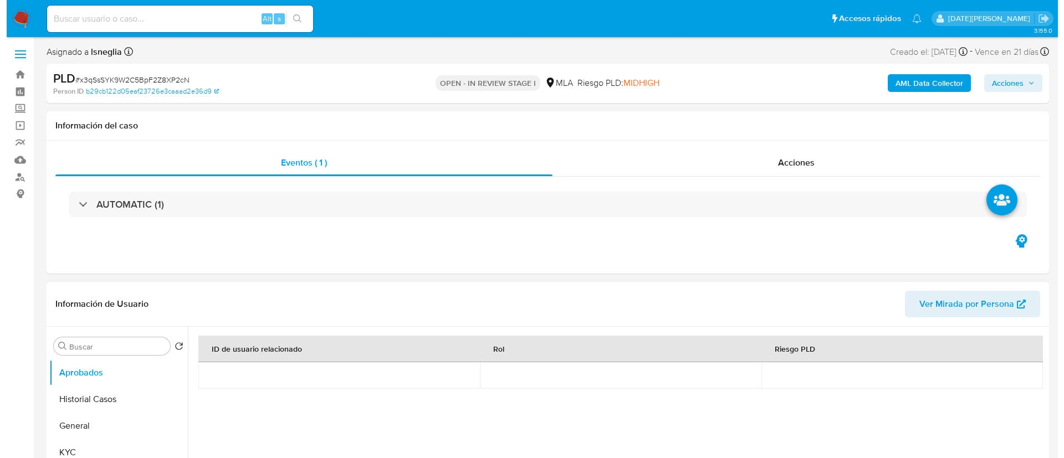
scroll to position [83, 0]
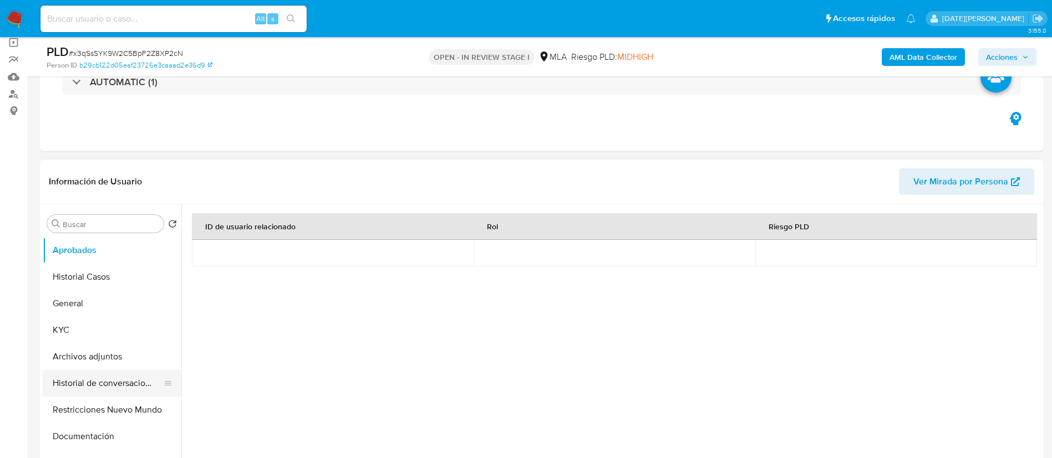
click at [99, 370] on button "Historial de conversaciones" at bounding box center [108, 383] width 130 height 27
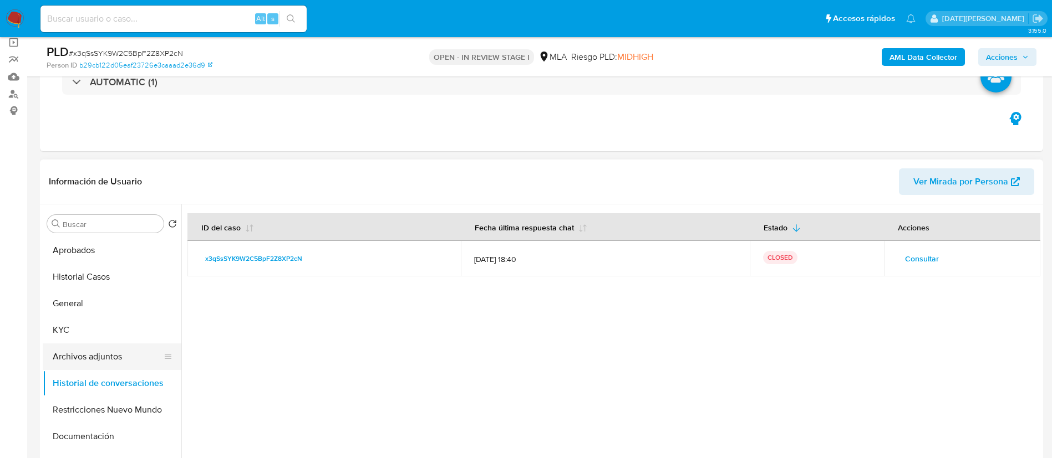
click at [114, 348] on button "Archivos adjuntos" at bounding box center [108, 357] width 130 height 27
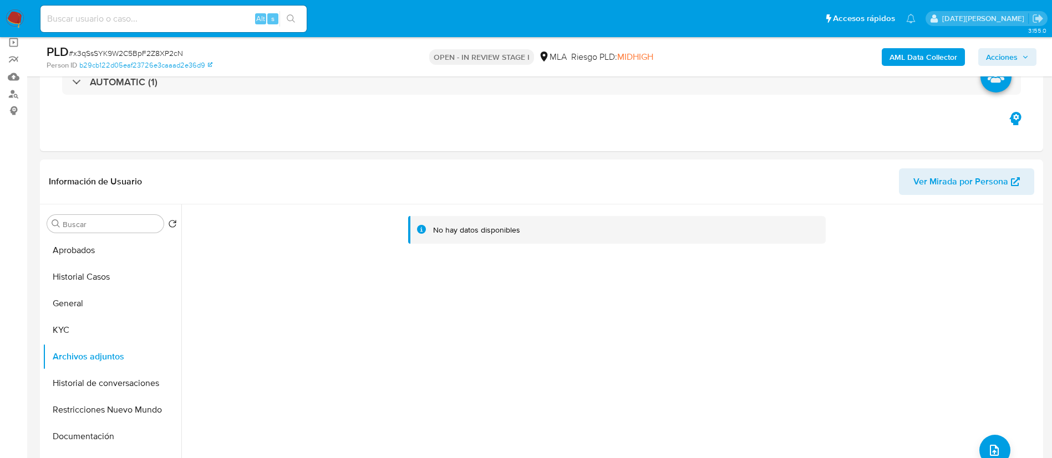
click at [924, 57] on b "AML Data Collector" at bounding box center [923, 57] width 68 height 18
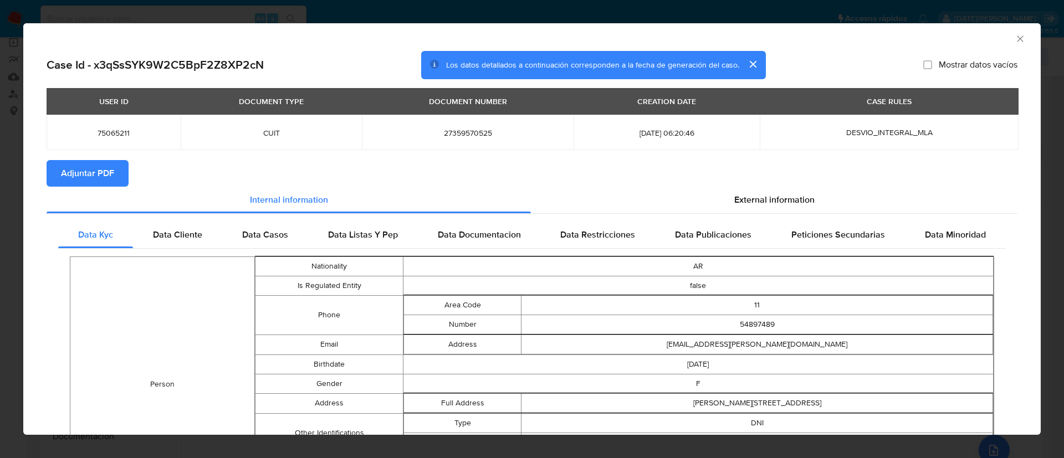
click at [120, 178] on button "Adjuntar PDF" at bounding box center [88, 173] width 82 height 27
click at [741, 188] on div "External information" at bounding box center [774, 201] width 487 height 27
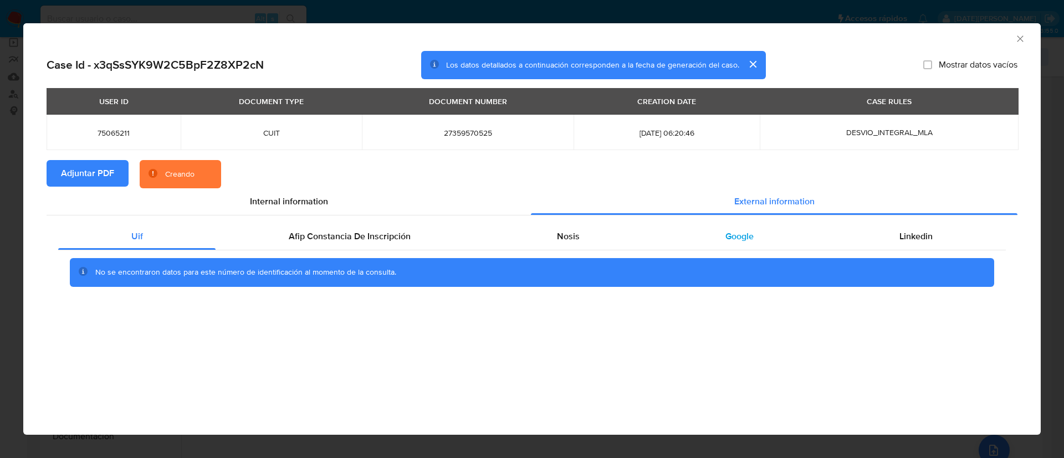
click at [719, 228] on div "Google" at bounding box center [739, 236] width 174 height 27
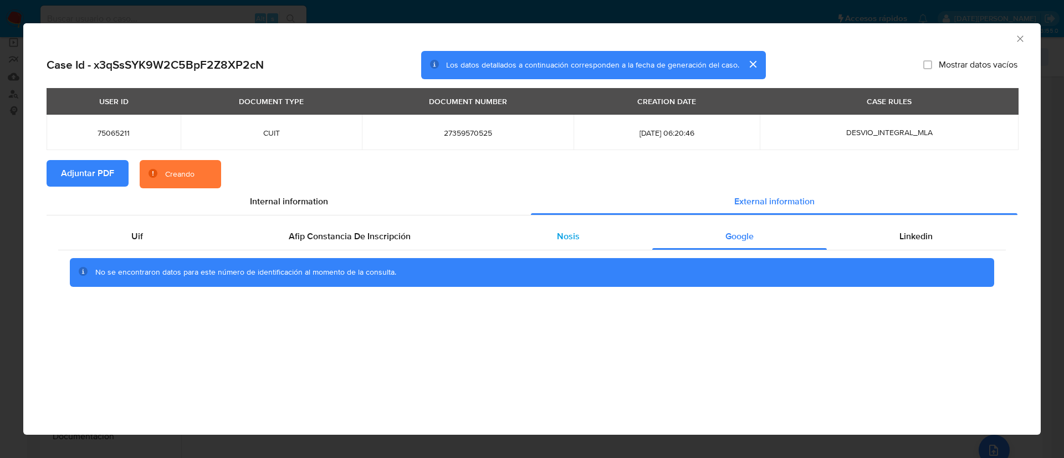
click at [605, 235] on div "Nosis" at bounding box center [568, 236] width 169 height 27
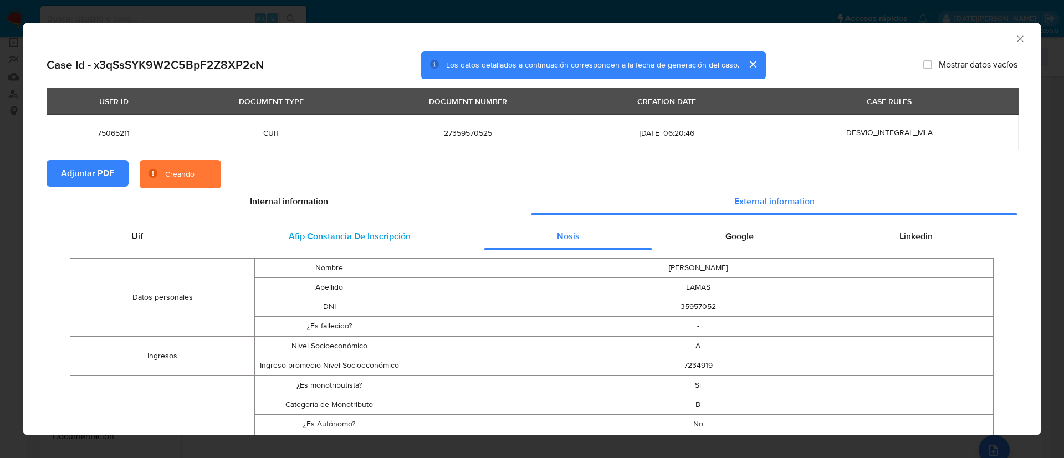
click at [351, 241] on span "Afip Constancia De Inscripción" at bounding box center [350, 236] width 122 height 13
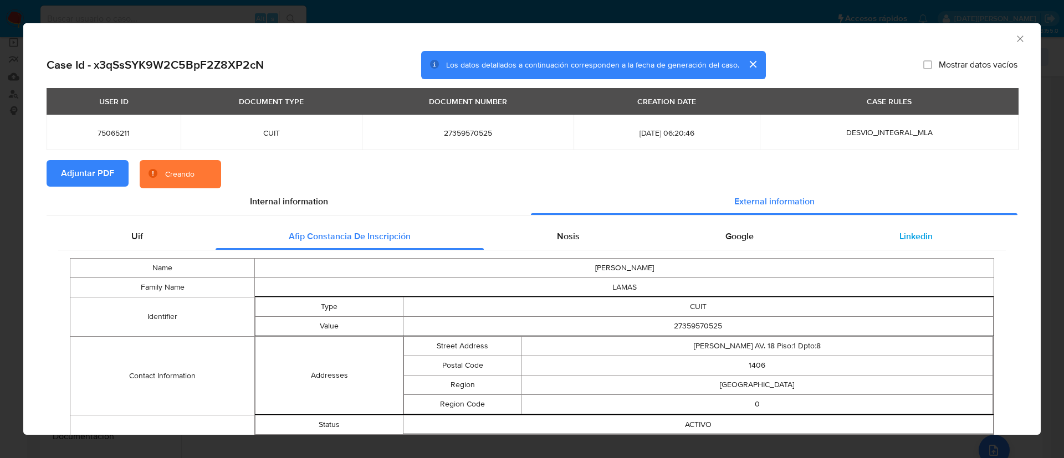
click at [908, 234] on span "Linkedin" at bounding box center [916, 236] width 33 height 13
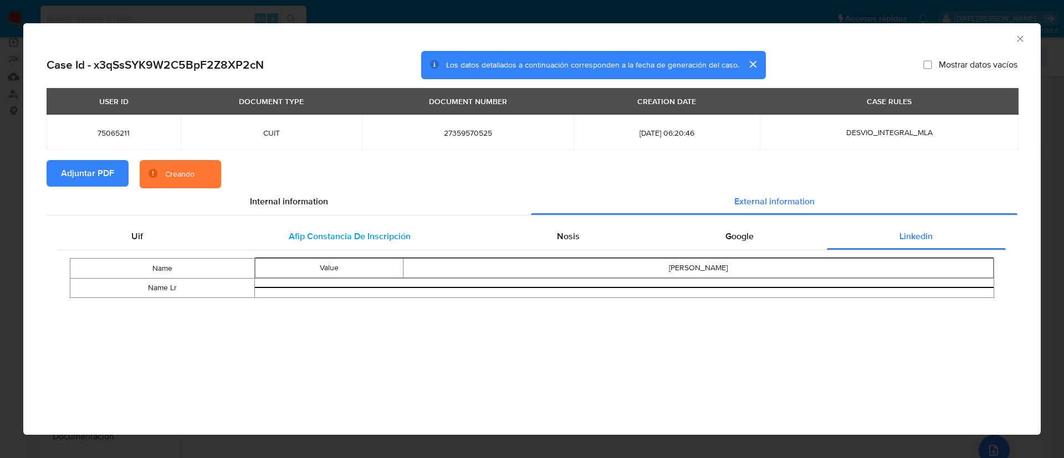
click at [341, 230] on span "Afip Constancia De Inscripción" at bounding box center [350, 236] width 122 height 13
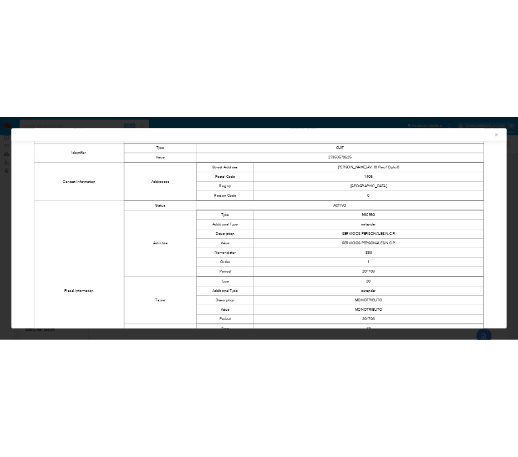
scroll to position [0, 0]
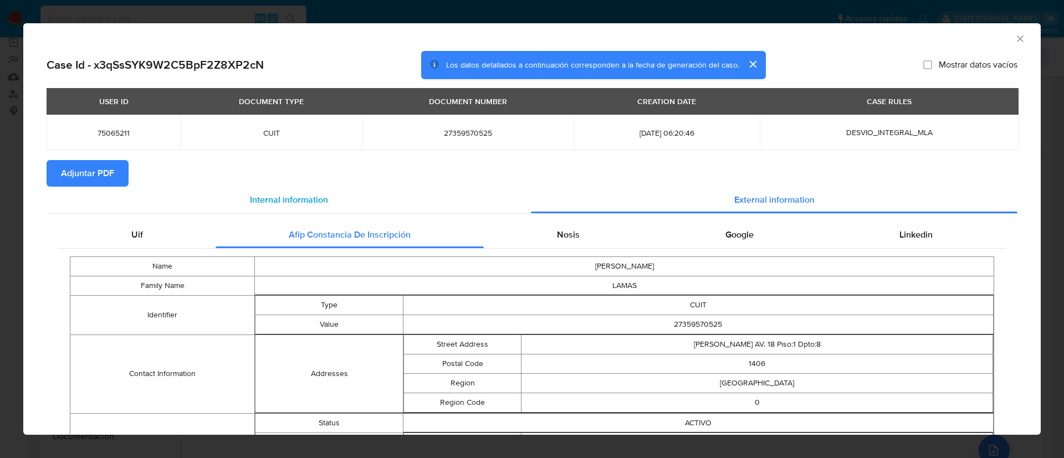
click at [264, 197] on span "Internal information" at bounding box center [289, 199] width 78 height 13
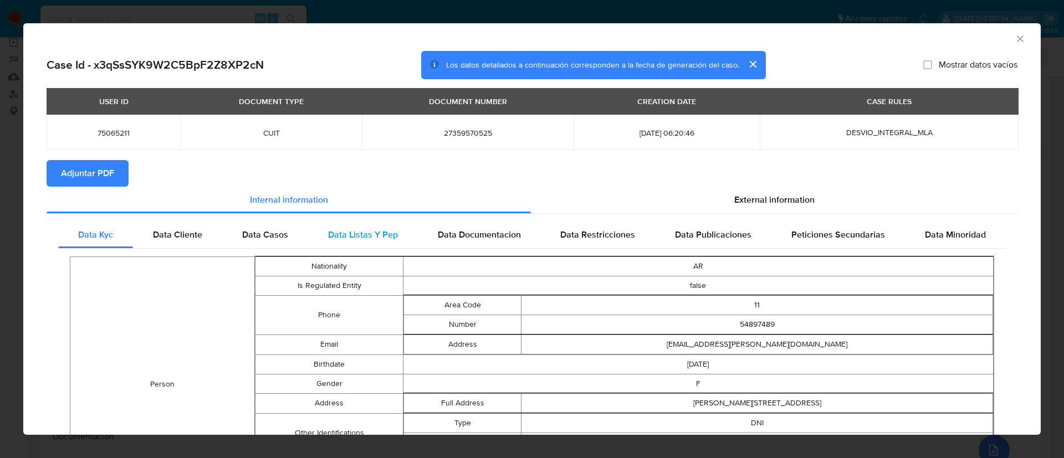
click at [376, 238] on span "Data Listas Y Pep" at bounding box center [363, 234] width 70 height 13
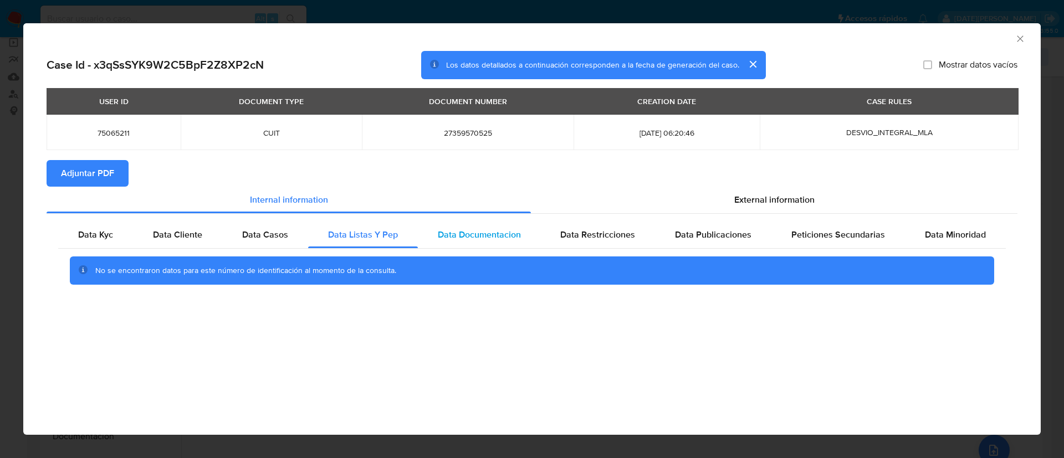
drag, startPoint x: 430, startPoint y: 238, endPoint x: 439, endPoint y: 238, distance: 8.9
click at [431, 238] on div "Data Documentacion" at bounding box center [479, 235] width 123 height 27
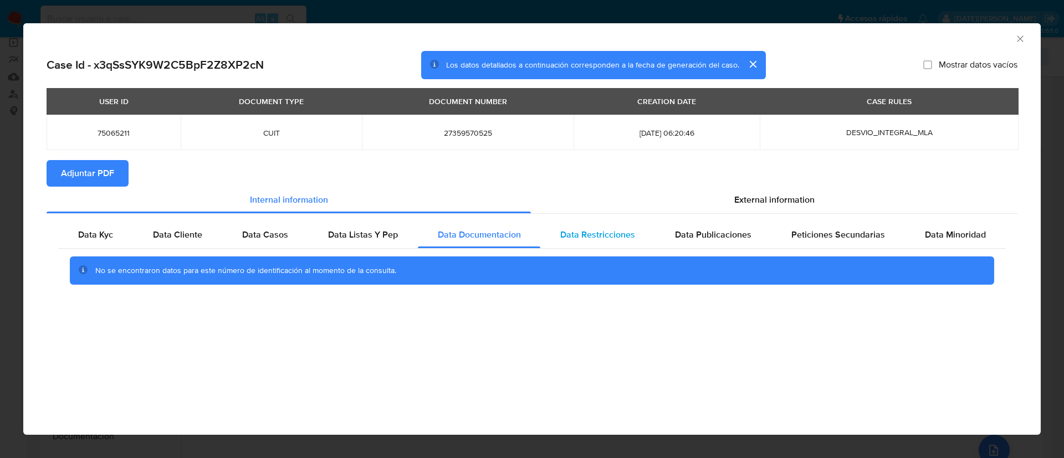
click at [567, 228] on span "Data Restricciones" at bounding box center [597, 234] width 75 height 13
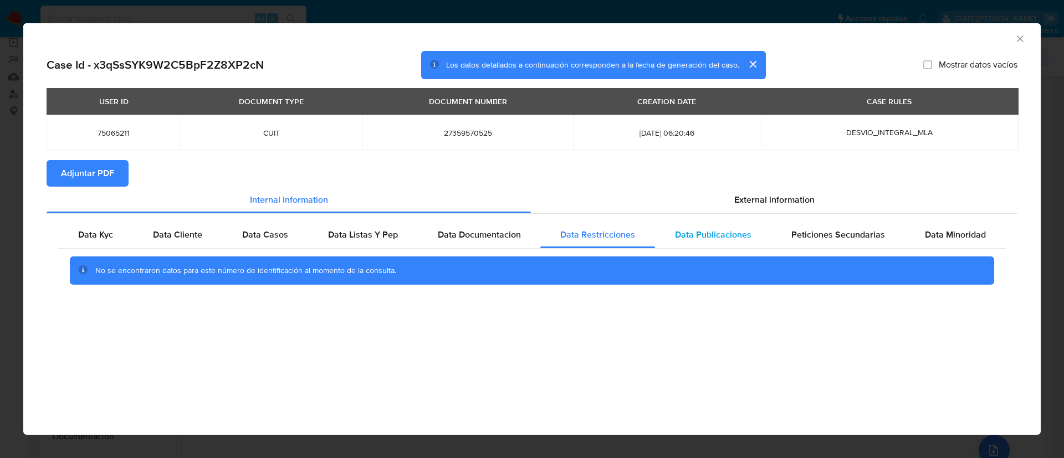
click at [695, 232] on span "Data Publicaciones" at bounding box center [713, 234] width 76 height 13
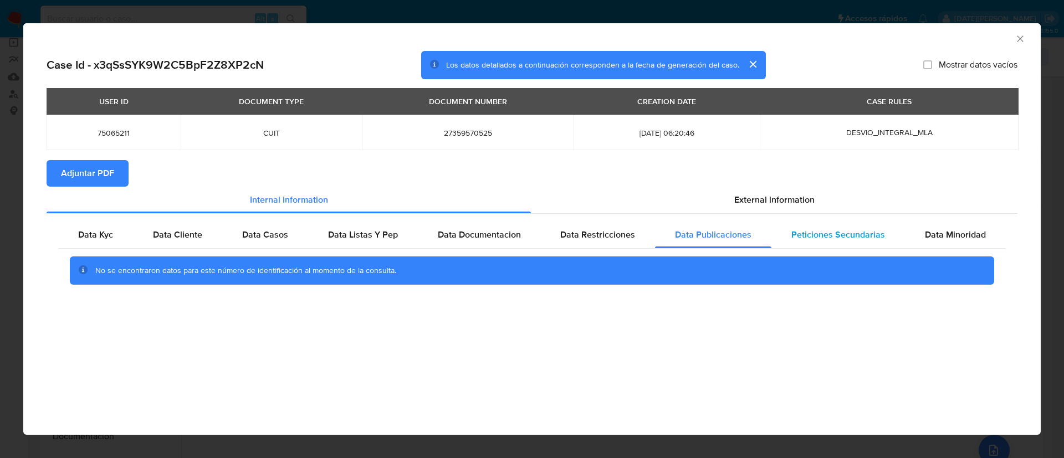
click at [823, 228] on span "Peticiones Secundarias" at bounding box center [839, 234] width 94 height 13
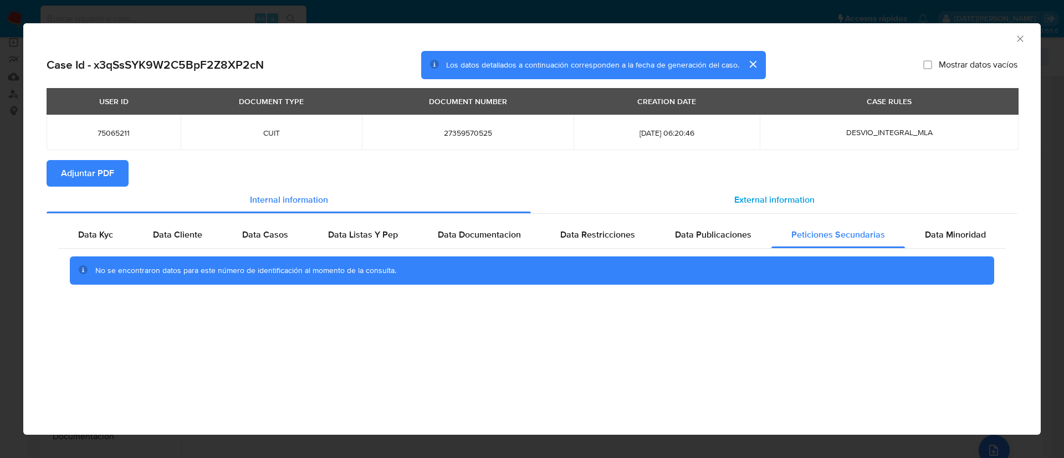
click at [955, 213] on div "External information" at bounding box center [774, 200] width 487 height 27
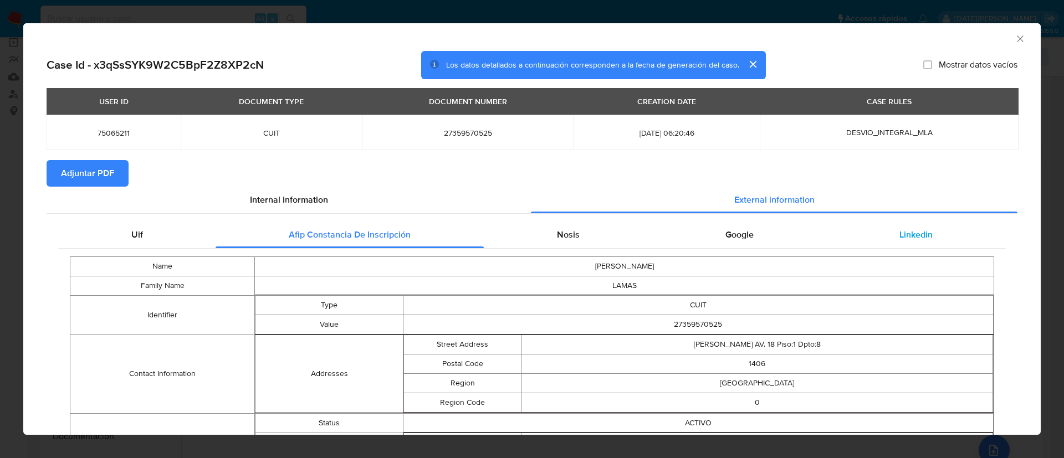
click at [958, 223] on div "Linkedin" at bounding box center [916, 235] width 179 height 27
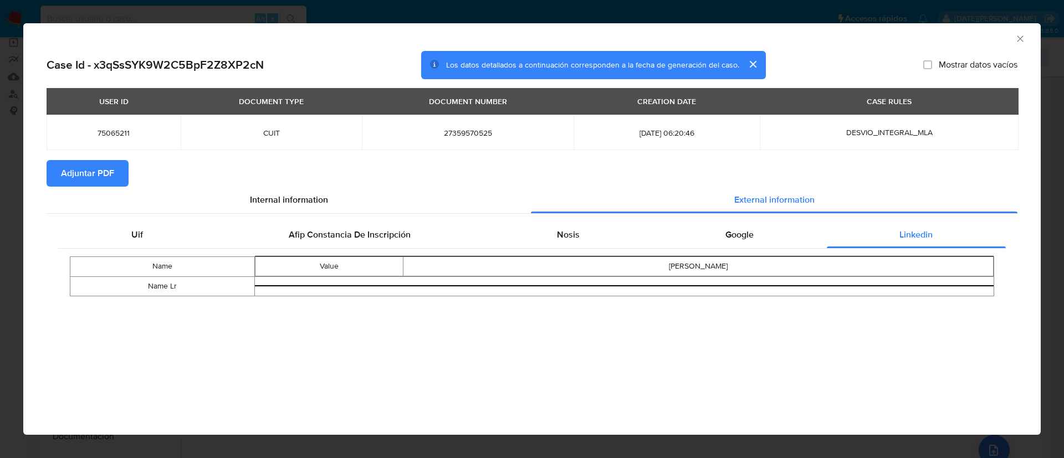
click at [1018, 42] on icon "Cerrar ventana" at bounding box center [1020, 38] width 11 height 11
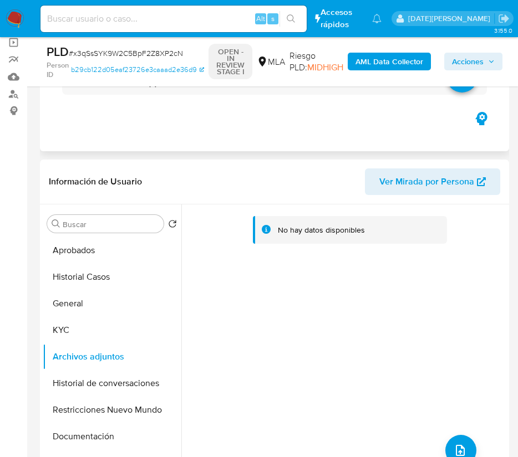
click at [447, 119] on div "Eventos ( 1 ) Acciones AUTOMATIC (1)" at bounding box center [274, 84] width 469 height 133
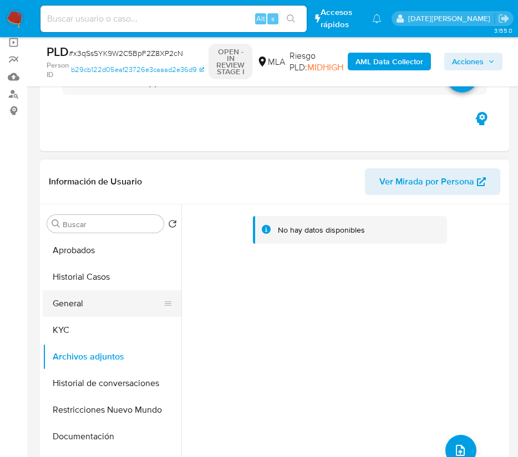
click at [98, 302] on button "General" at bounding box center [108, 303] width 130 height 27
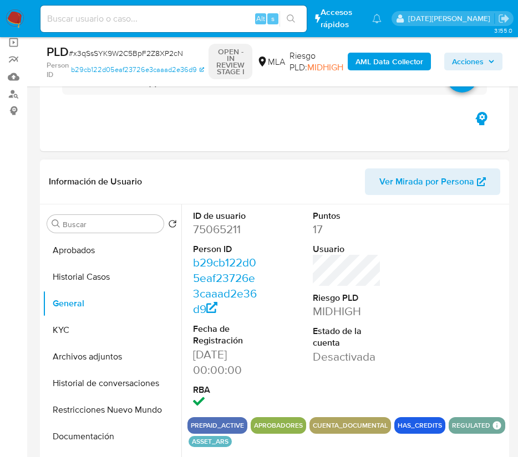
click at [217, 227] on dd "75065211" at bounding box center [227, 230] width 69 height 16
copy dd "75065211"
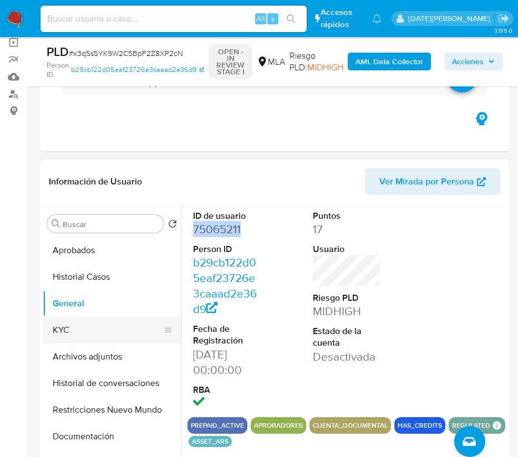
drag, startPoint x: 46, startPoint y: 349, endPoint x: 103, endPoint y: 336, distance: 58.6
click at [47, 349] on button "Archivos adjuntos" at bounding box center [112, 357] width 139 height 27
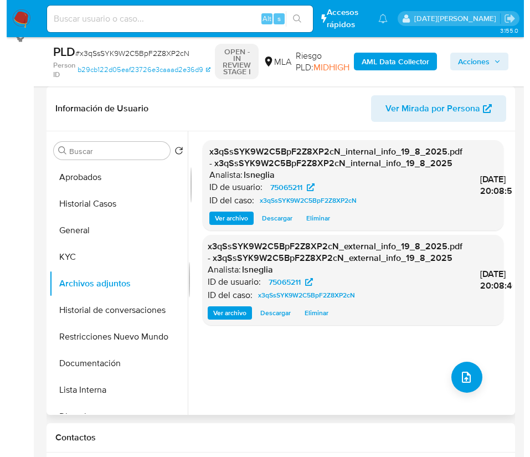
scroll to position [166, 0]
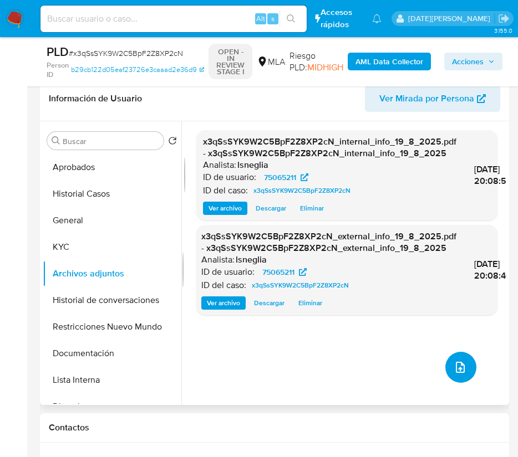
click at [447, 369] on button "upload-file" at bounding box center [460, 367] width 31 height 31
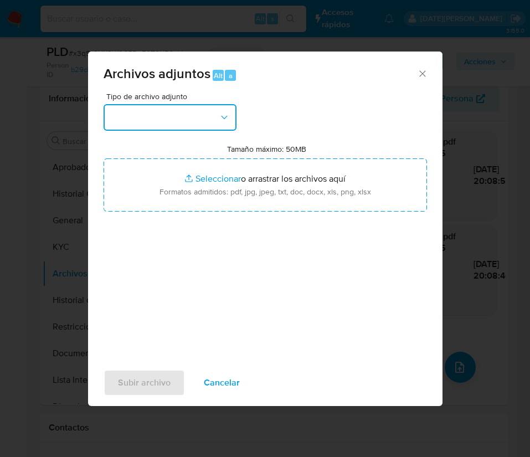
click at [187, 121] on button "button" at bounding box center [170, 117] width 133 height 27
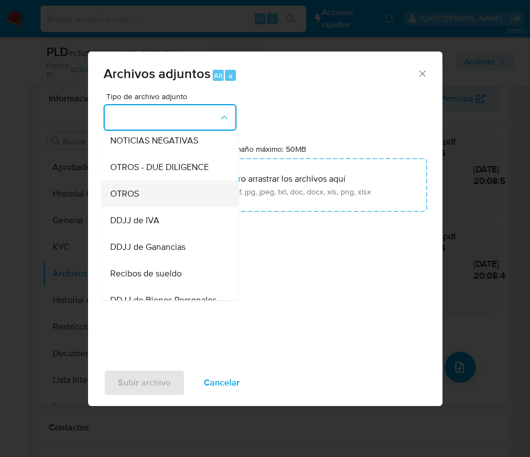
click at [154, 195] on div "OTROS" at bounding box center [166, 194] width 113 height 27
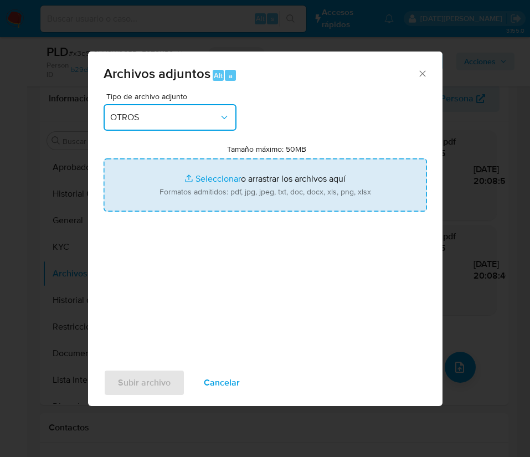
type input "C:\fakepath\75065211 Movimientos.xlsx"
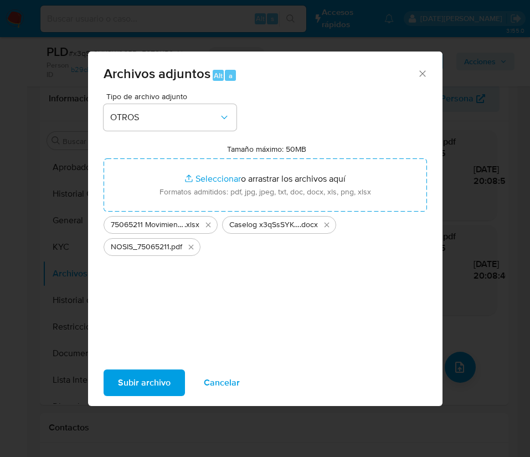
click at [149, 386] on span "Subir archivo" at bounding box center [144, 383] width 53 height 24
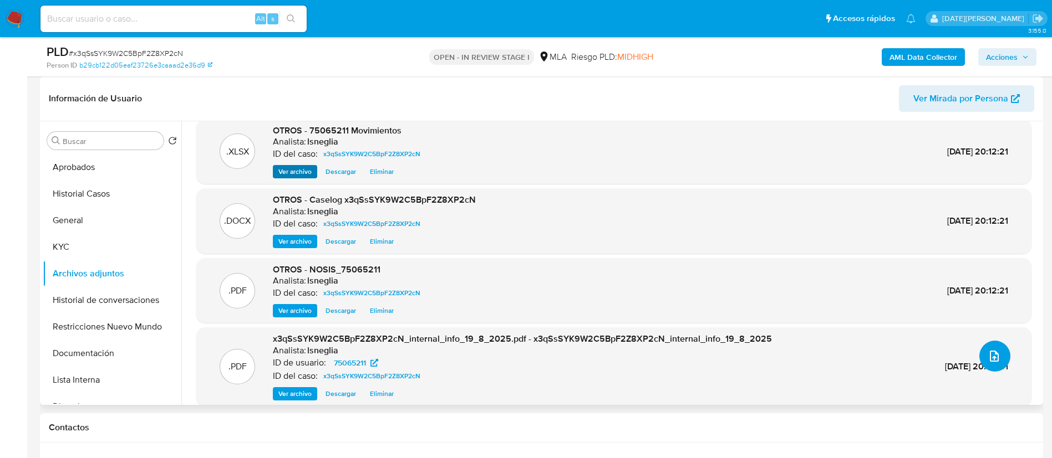
scroll to position [0, 0]
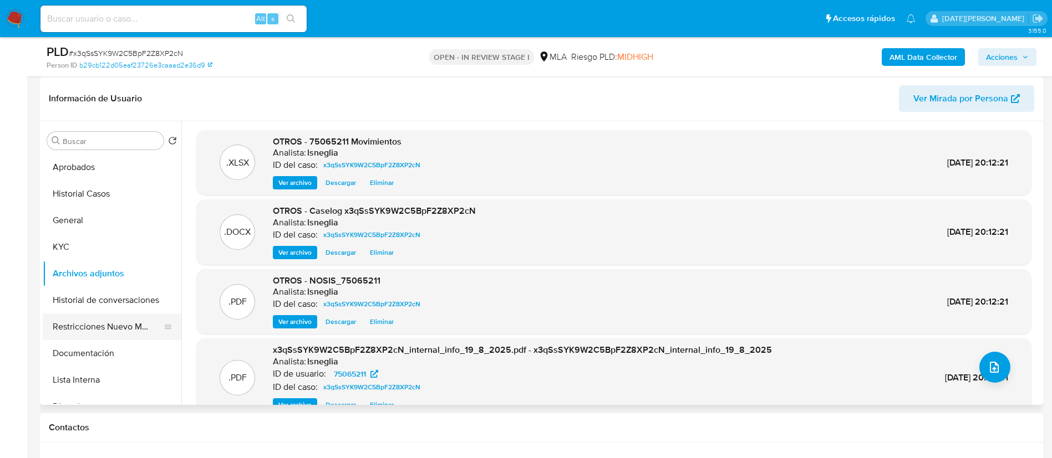
drag, startPoint x: 104, startPoint y: 305, endPoint x: 105, endPoint y: 328, distance: 22.8
click at [104, 305] on button "Historial de conversaciones" at bounding box center [112, 300] width 139 height 27
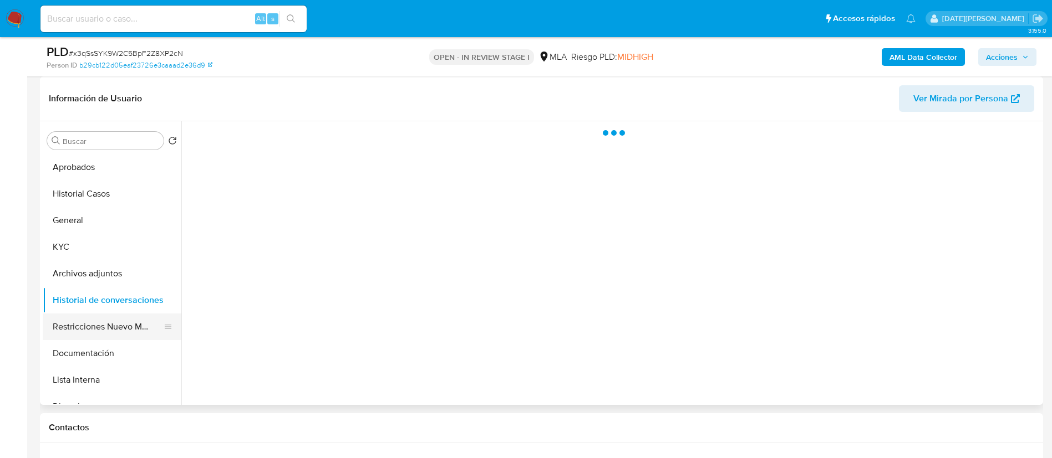
click at [101, 340] on button "Documentación" at bounding box center [112, 353] width 139 height 27
click at [104, 331] on button "Restricciones Nuevo Mundo" at bounding box center [108, 327] width 130 height 27
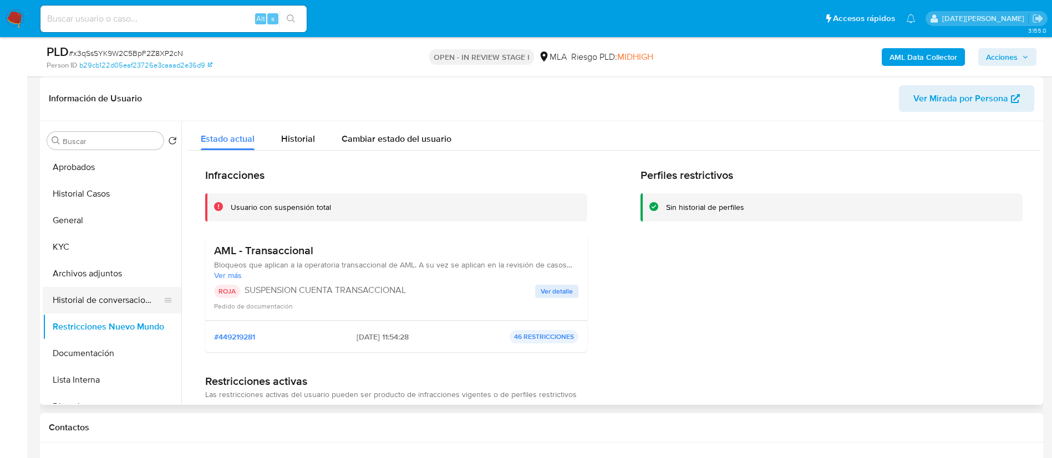
click at [115, 292] on button "Historial de conversaciones" at bounding box center [108, 300] width 130 height 27
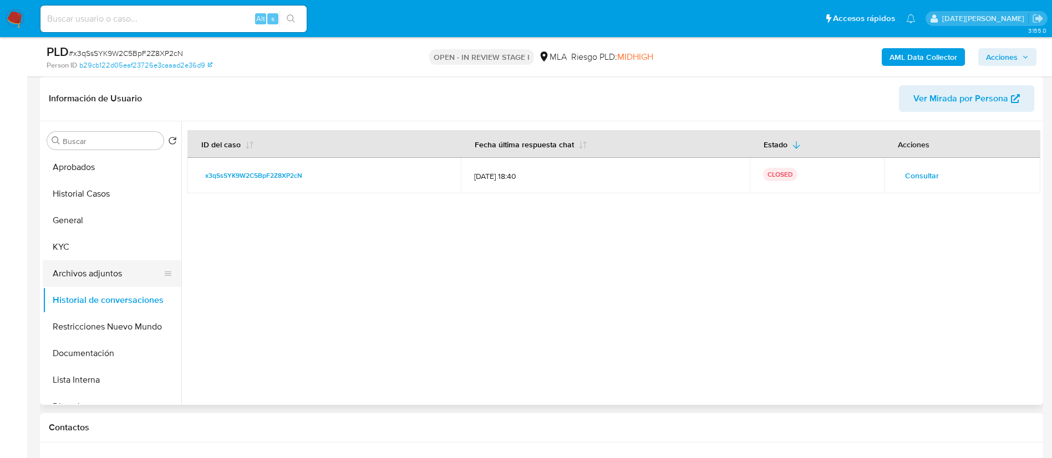
click at [109, 284] on button "Archivos adjuntos" at bounding box center [108, 274] width 130 height 27
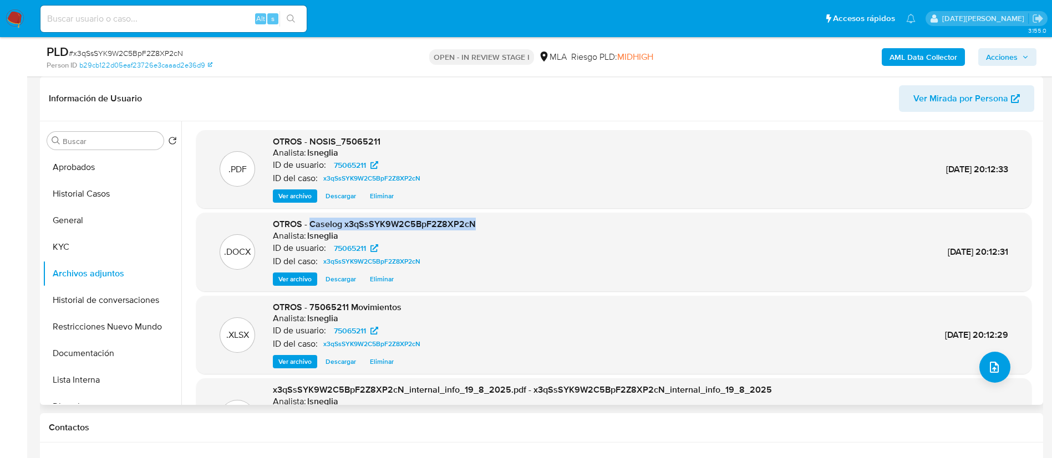
drag, startPoint x: 308, startPoint y: 223, endPoint x: 478, endPoint y: 227, distance: 169.7
click at [478, 227] on div ".DOCX OTROS - Caselog x3qSsSYK9W2C5BpF2Z8XP2cN Analista: lsneglia ID de usuario…" at bounding box center [614, 252] width 824 height 68
copy span "Caselog x3qSsSYK9W2C5BpF2Z8XP2cN"
click at [121, 327] on button "Restricciones Nuevo Mundo" at bounding box center [108, 327] width 130 height 27
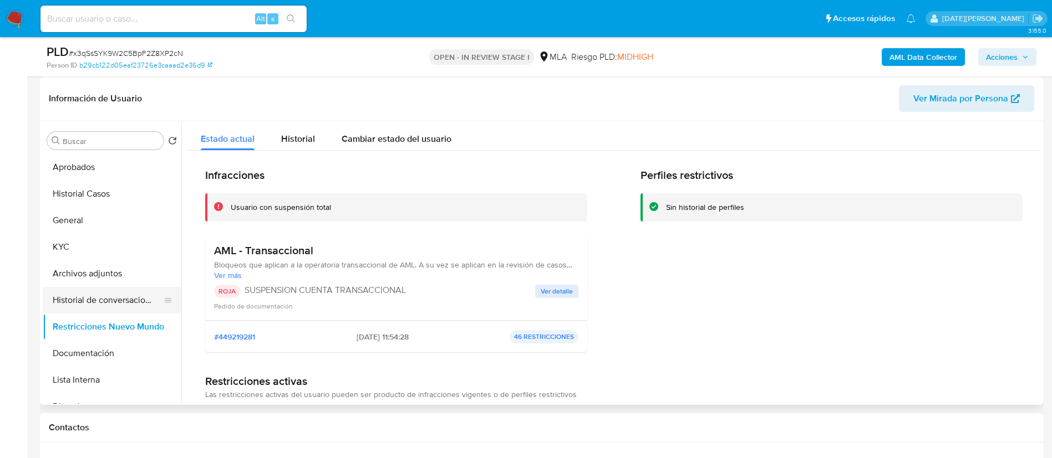
click at [118, 302] on button "Historial de conversaciones" at bounding box center [108, 300] width 130 height 27
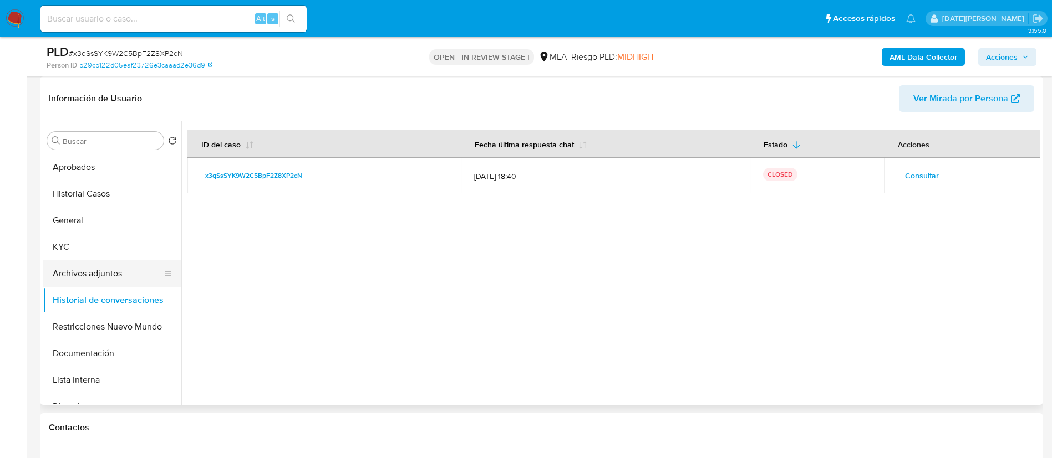
click at [116, 272] on button "Archivos adjuntos" at bounding box center [108, 274] width 130 height 27
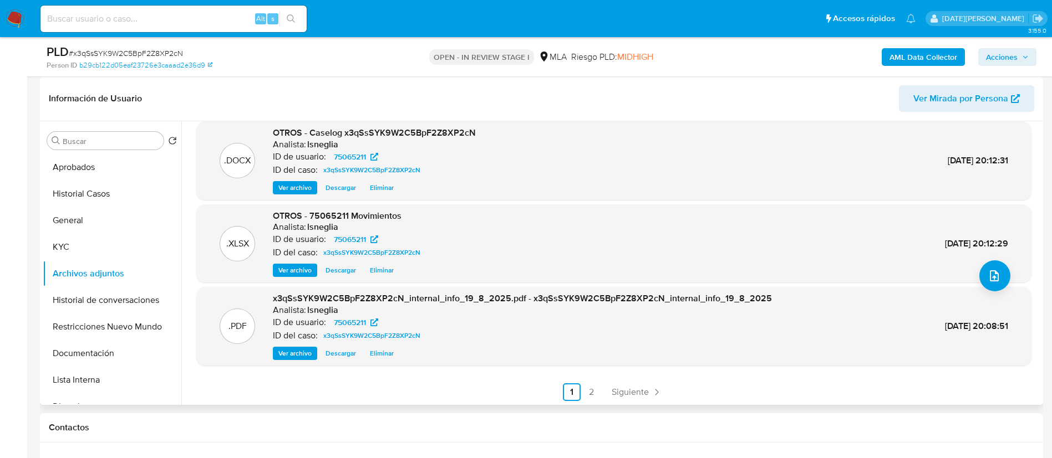
scroll to position [93, 0]
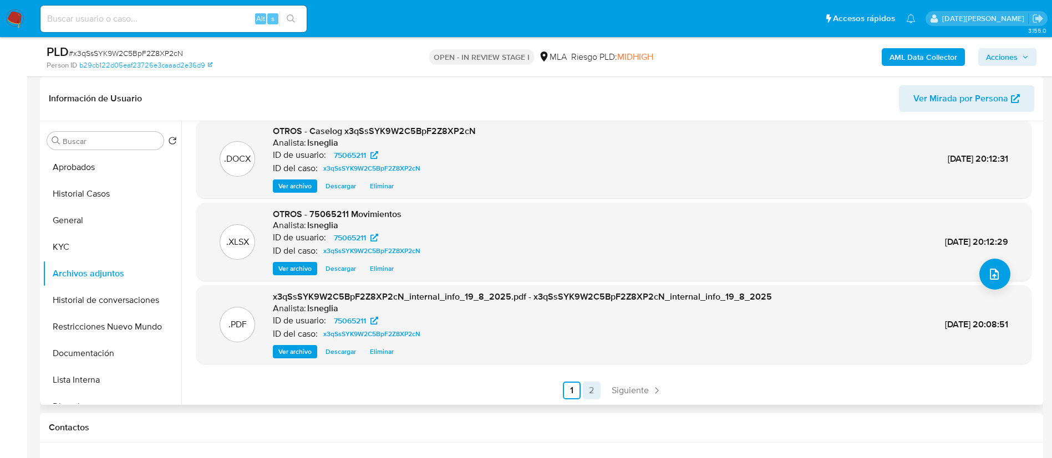
click at [590, 390] on link "2" at bounding box center [592, 391] width 18 height 18
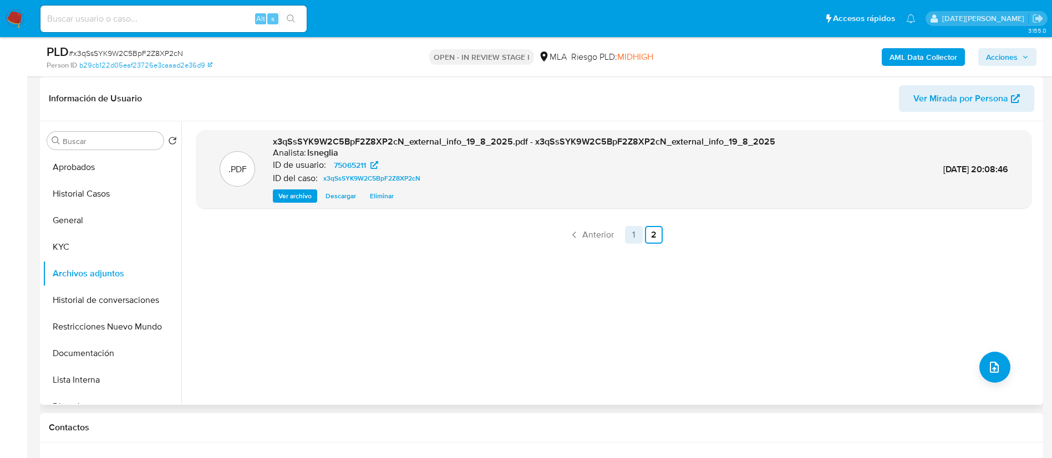
click at [636, 235] on link "1" at bounding box center [634, 235] width 18 height 18
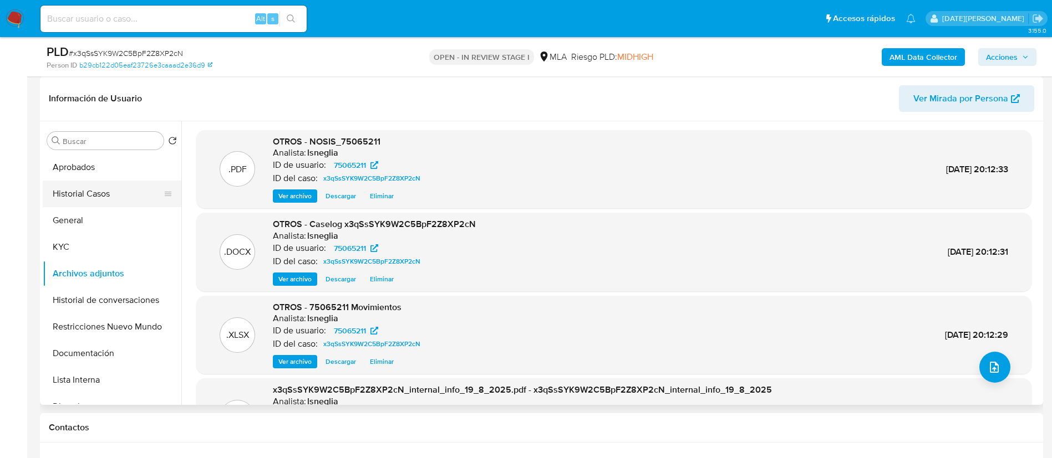
click at [106, 187] on button "Historial Casos" at bounding box center [108, 194] width 130 height 27
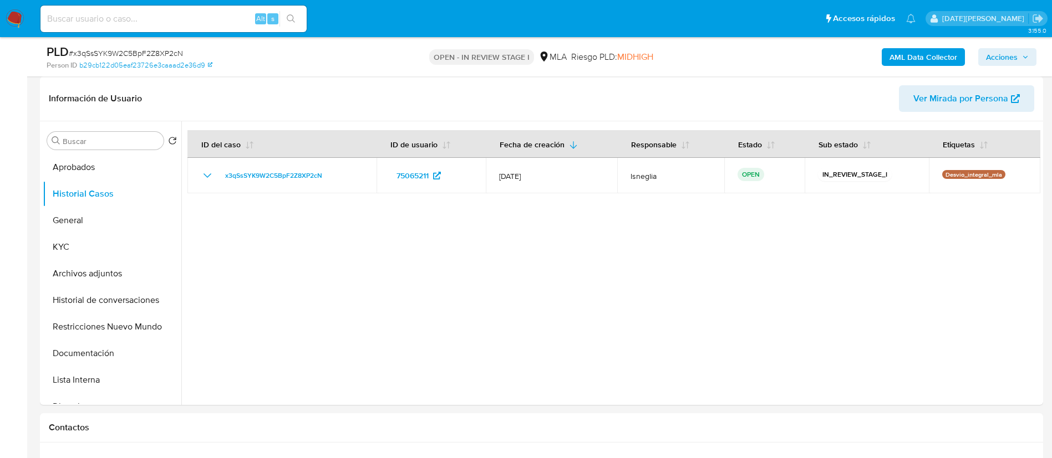
click at [1006, 56] on span "Acciones" at bounding box center [1002, 57] width 32 height 18
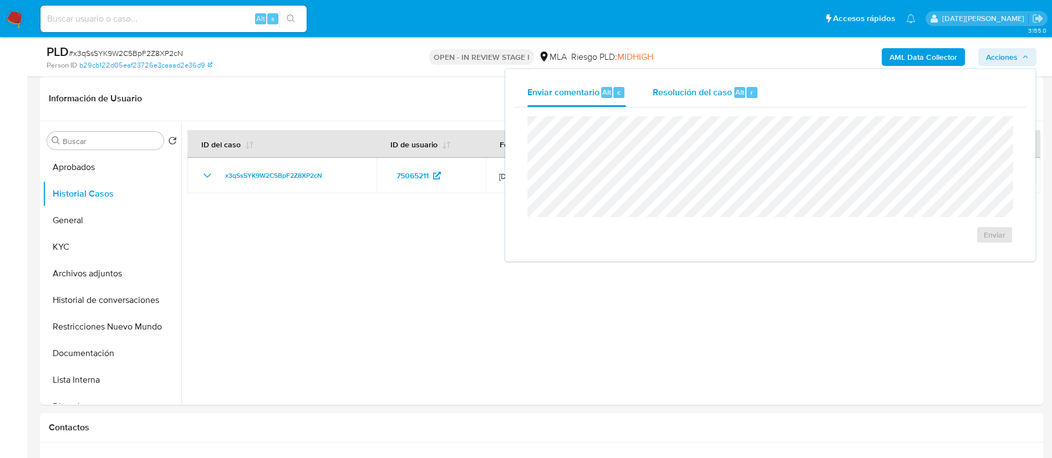
click at [700, 97] on span "Resolución del caso" at bounding box center [691, 91] width 79 height 13
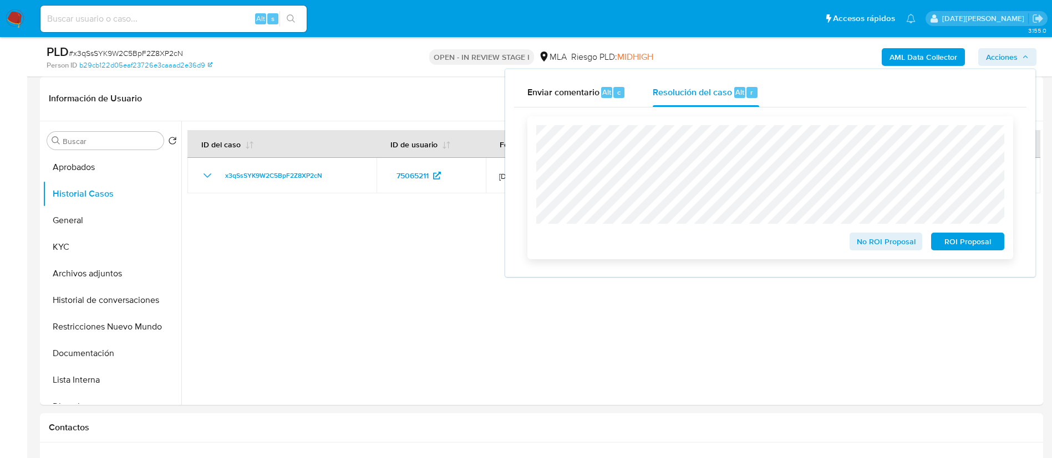
click at [970, 244] on span "ROI Proposal" at bounding box center [967, 242] width 58 height 16
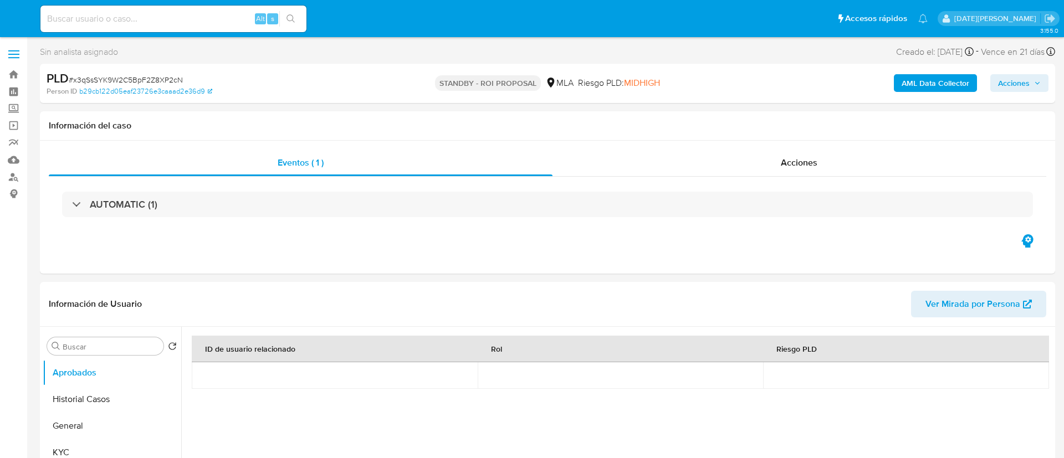
select select "10"
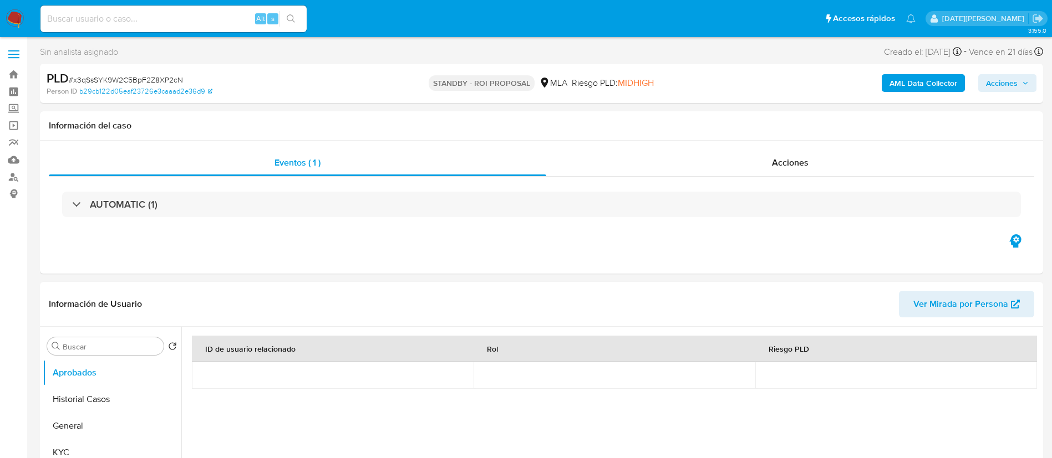
click at [177, 14] on input at bounding box center [173, 19] width 266 height 14
paste input "oFzJBjKArvUkZeE7xEX13ZLD"
type input "oFzJBjKArvUkZeE7xEX13ZLD"
click at [292, 18] on icon "search-icon" at bounding box center [291, 18] width 9 height 9
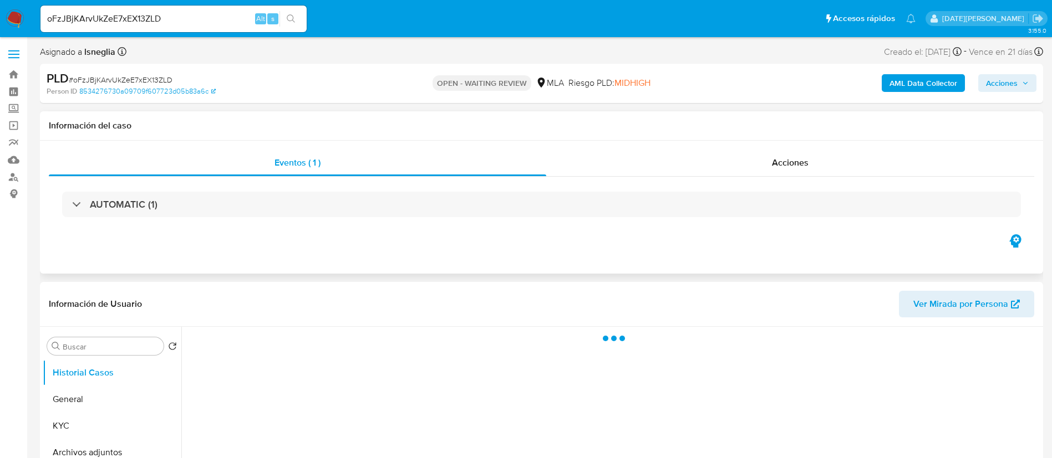
select select "10"
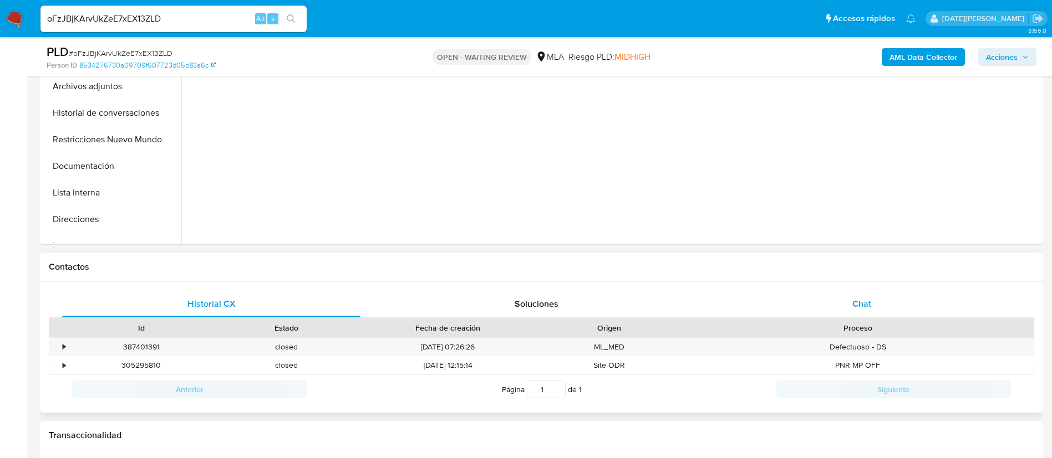
scroll to position [333, 0]
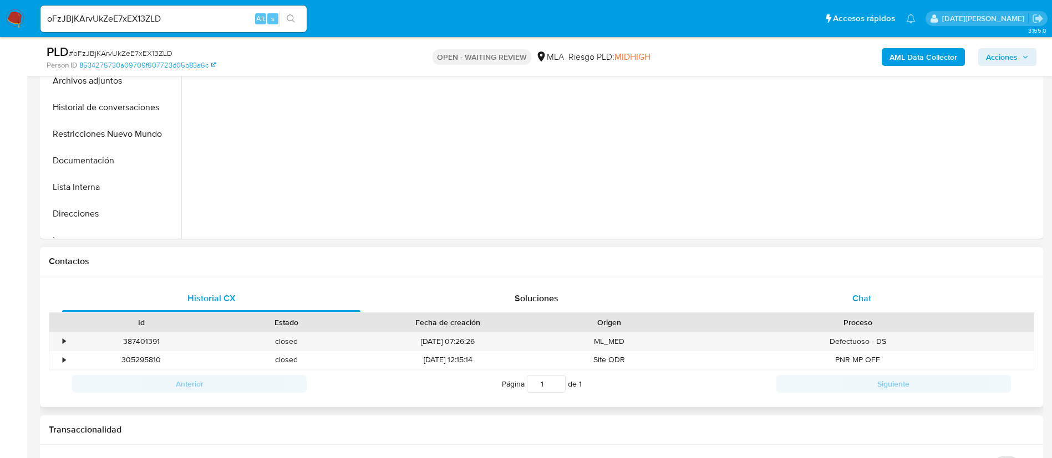
click at [874, 294] on div "Chat" at bounding box center [861, 298] width 298 height 27
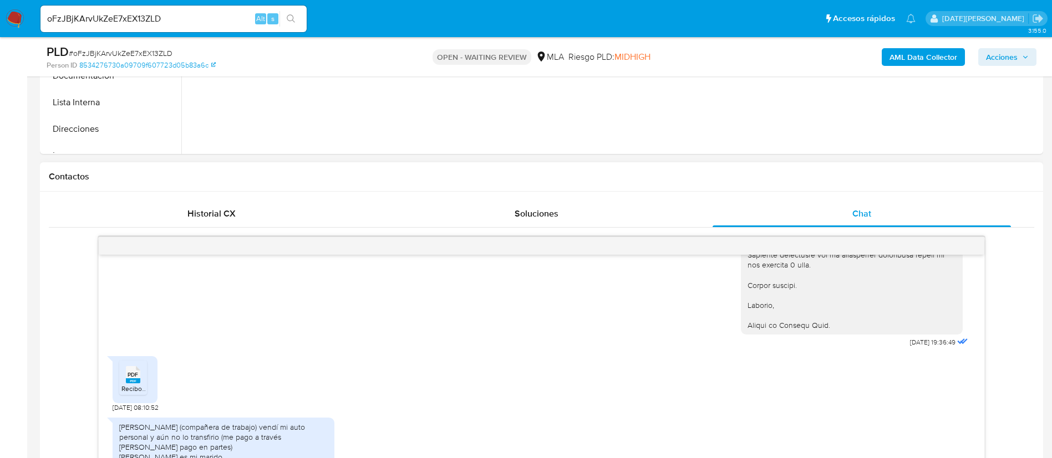
scroll to position [499, 0]
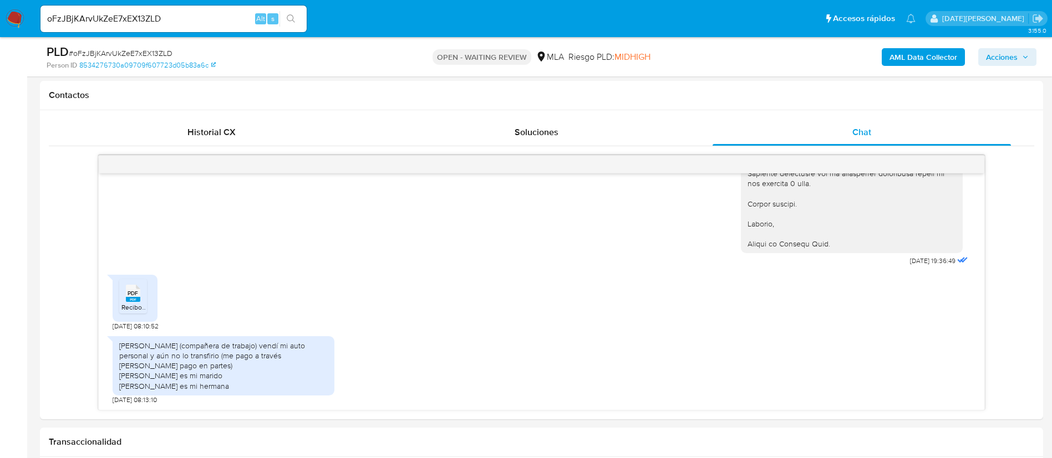
click at [141, 53] on span "# oFzJBjKArvUkZeE7xEX13ZLD" at bounding box center [121, 53] width 104 height 11
copy span "oFzJBjKArvUkZeE7xEX13ZLD"
click at [27, 17] on nav "Pausado Ver notificaciones oFzJBjKArvUkZeE7xEX13ZLD Alt s Accesos rápidos Presi…" at bounding box center [526, 18] width 1052 height 37
click at [19, 17] on img at bounding box center [15, 18] width 19 height 19
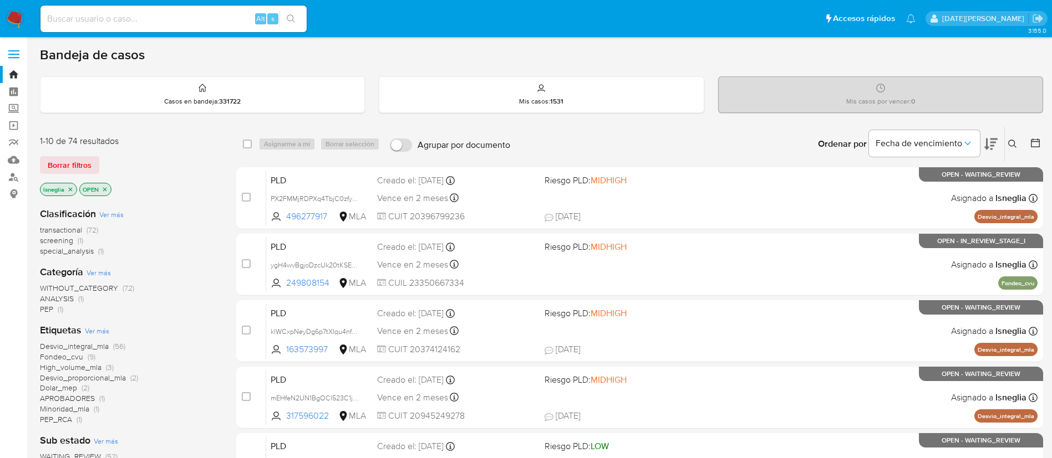
click at [1014, 146] on icon at bounding box center [1012, 144] width 8 height 8
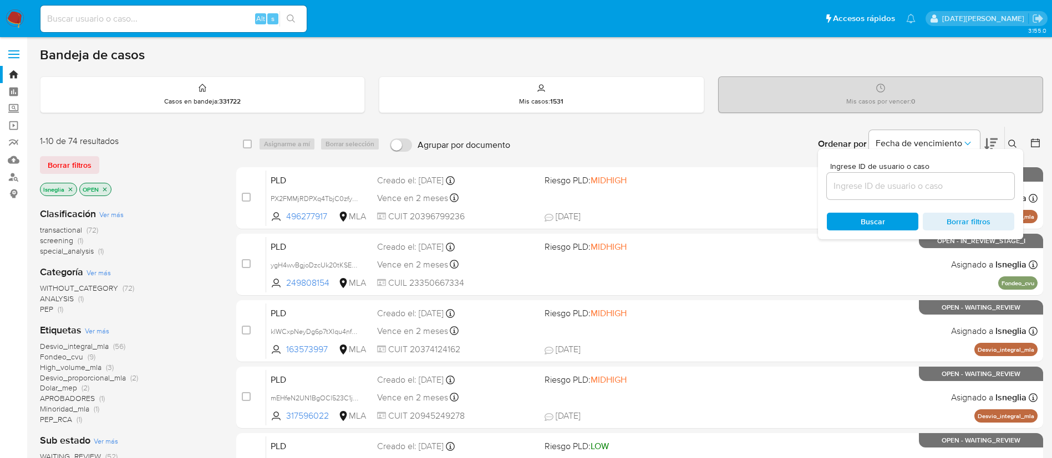
click at [917, 189] on input at bounding box center [920, 186] width 187 height 14
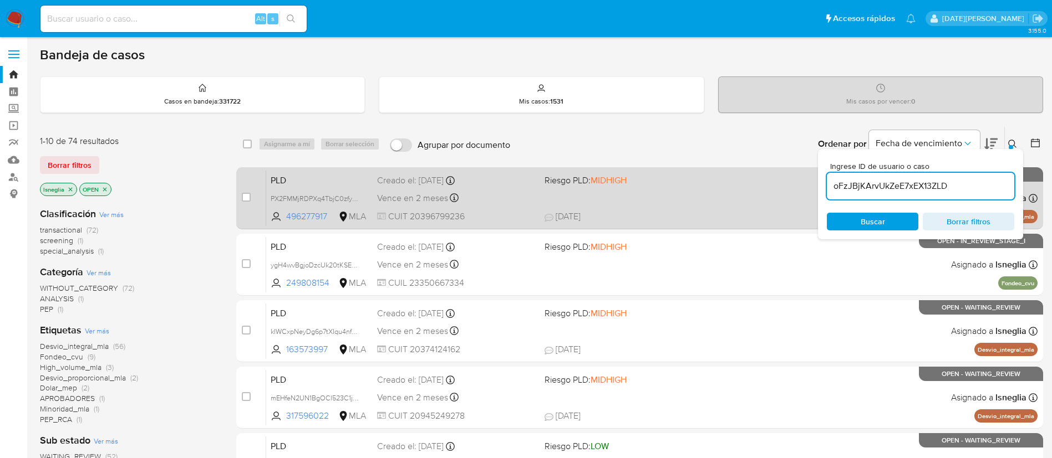
type input "oFzJBjKArvUkZeE7xEX13ZLD"
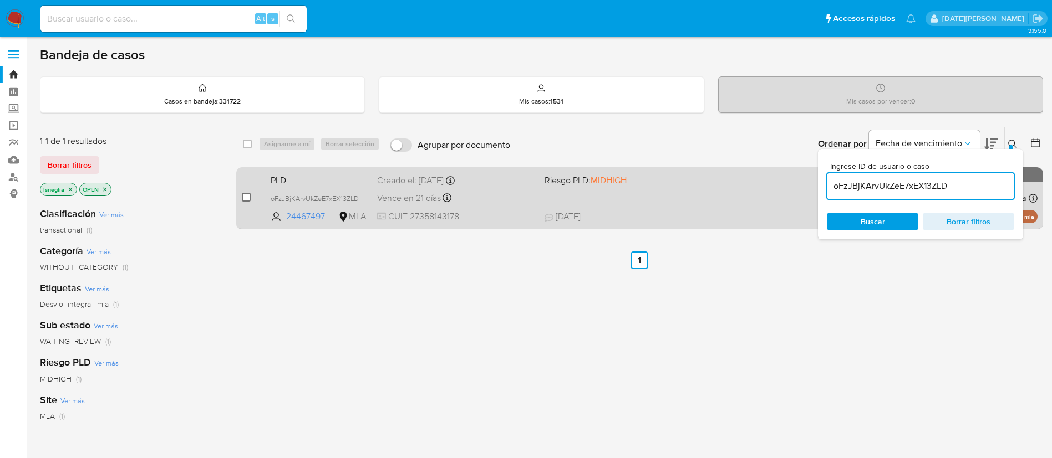
click at [244, 197] on input "checkbox" at bounding box center [246, 197] width 9 height 9
checkbox input "true"
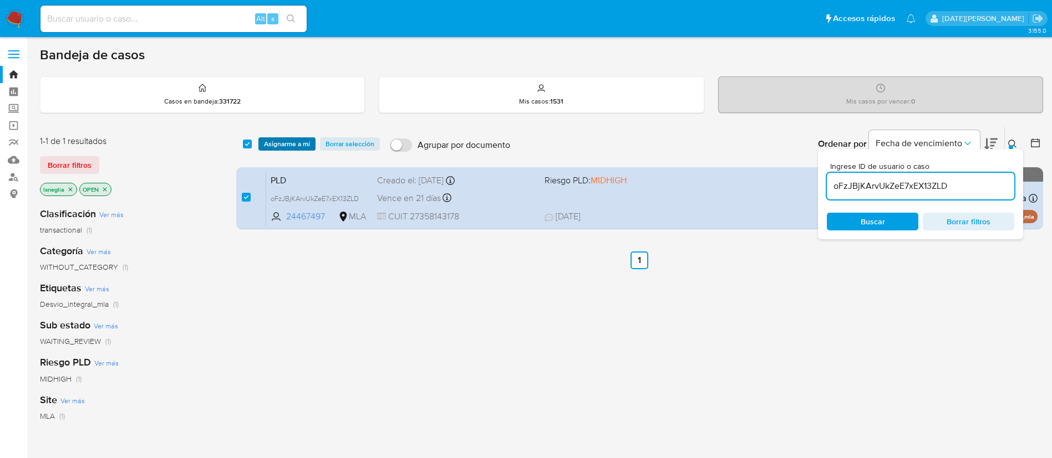
click at [289, 146] on span "Asignarme a mí" at bounding box center [287, 144] width 46 height 11
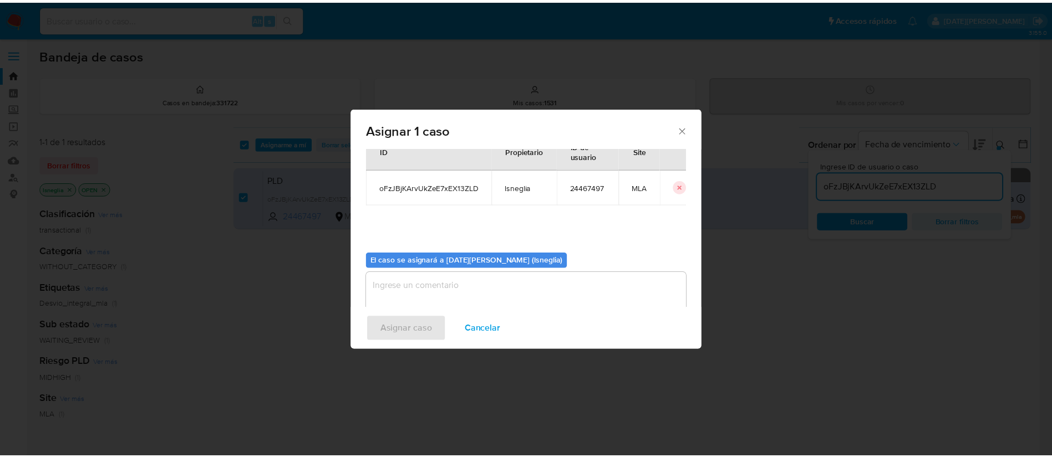
scroll to position [58, 0]
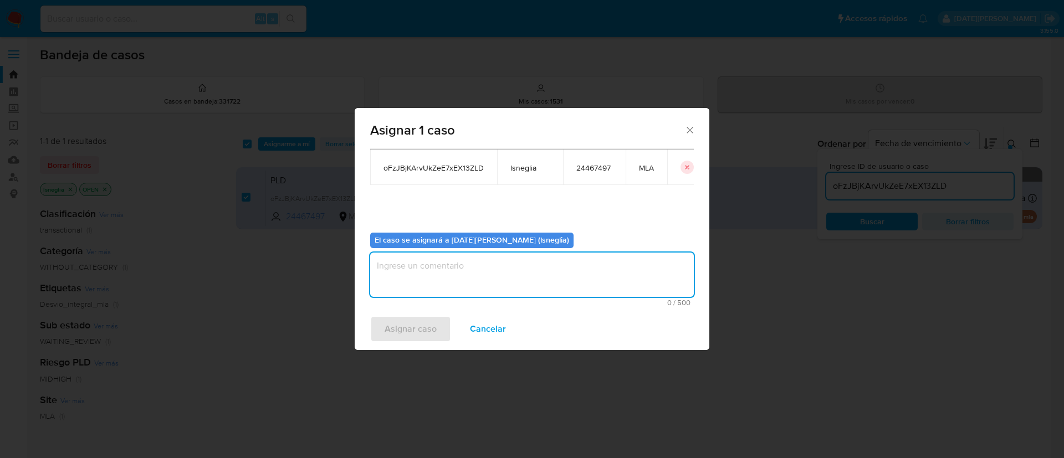
click at [476, 266] on textarea "assign-modal" at bounding box center [532, 275] width 324 height 44
type textarea "."
click at [422, 332] on span "Asignar caso" at bounding box center [411, 329] width 52 height 24
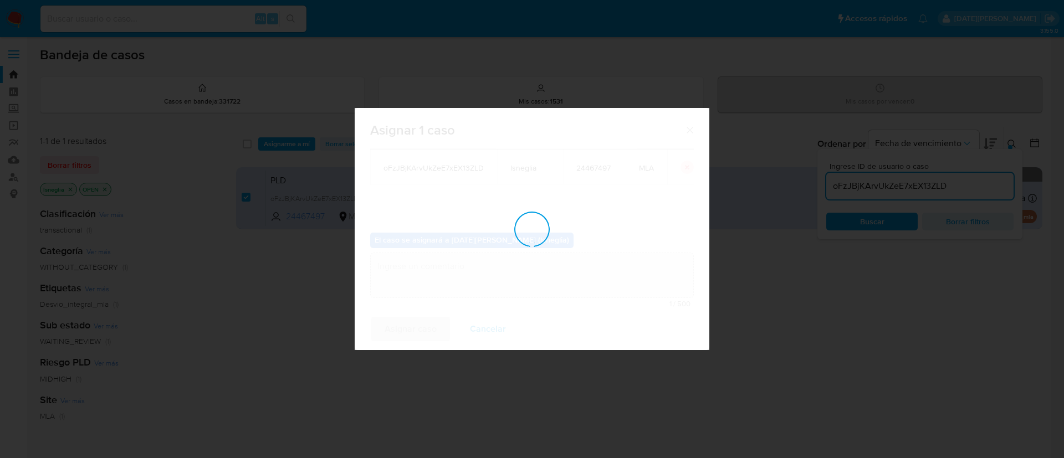
checkbox input "false"
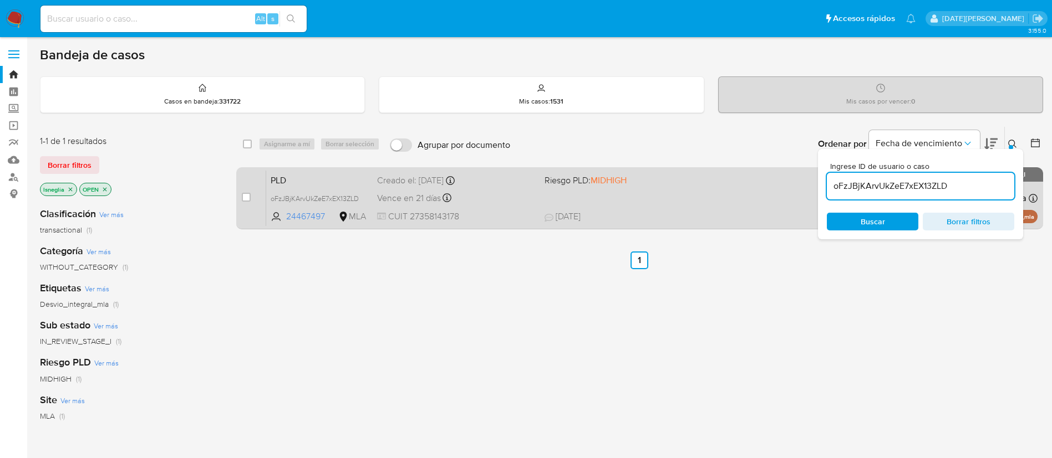
click at [324, 177] on span "PLD" at bounding box center [320, 179] width 98 height 14
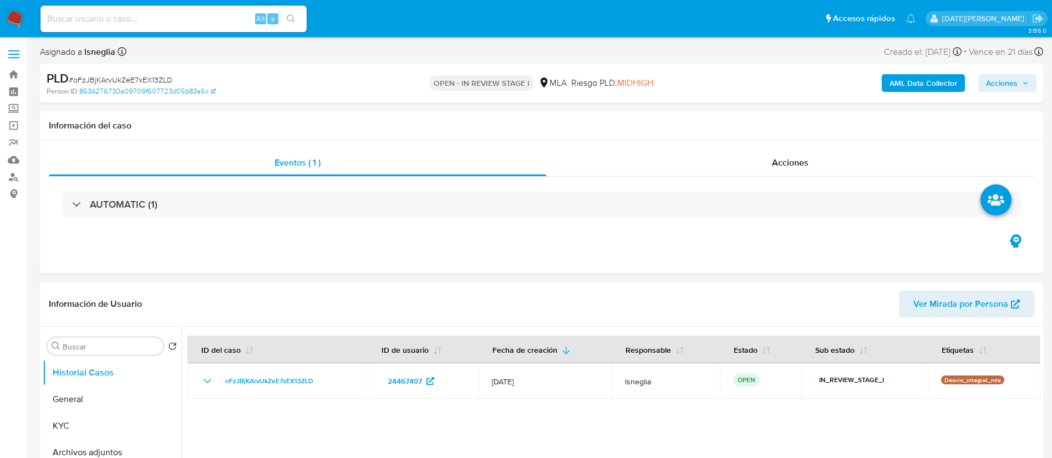
select select "10"
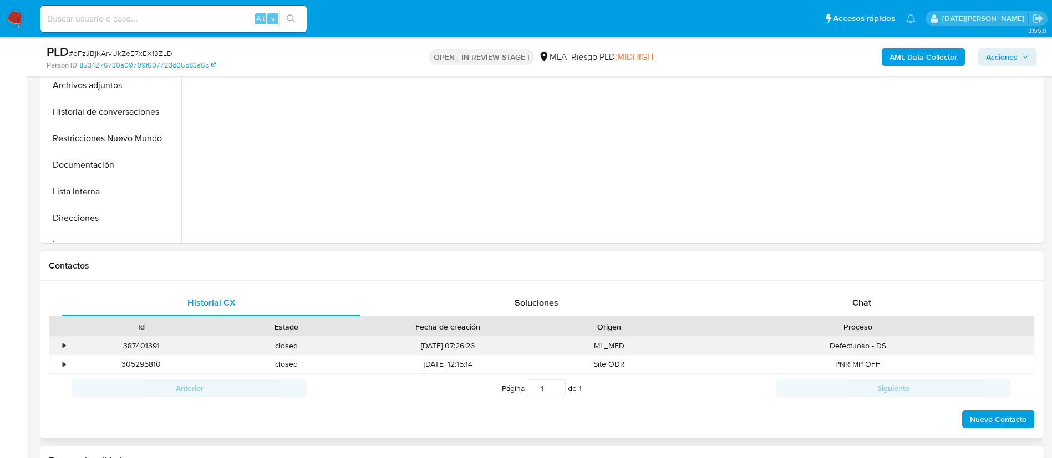
scroll to position [416, 0]
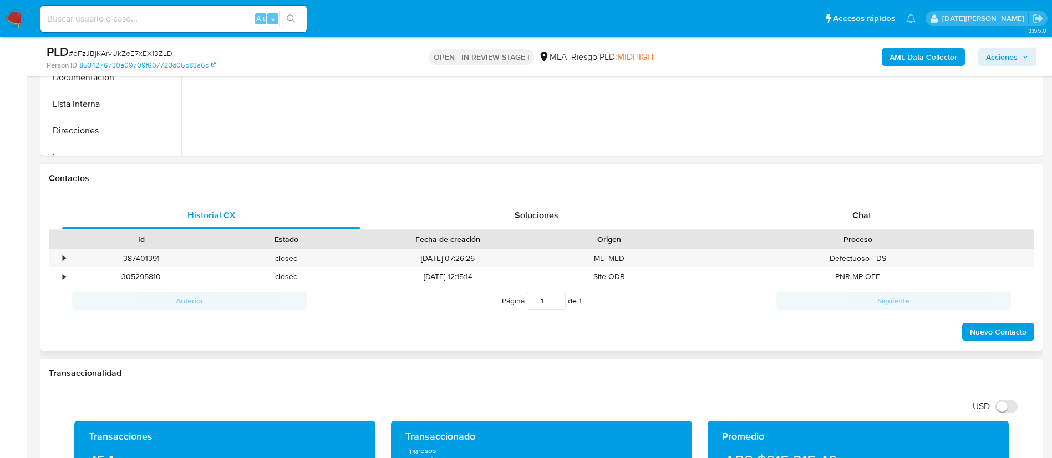
click at [849, 201] on div "Historial CX Soluciones Chat Id Estado Fecha de creación Origen Proceso • 38740…" at bounding box center [541, 272] width 1003 height 158
click at [853, 210] on span "Chat" at bounding box center [861, 215] width 19 height 13
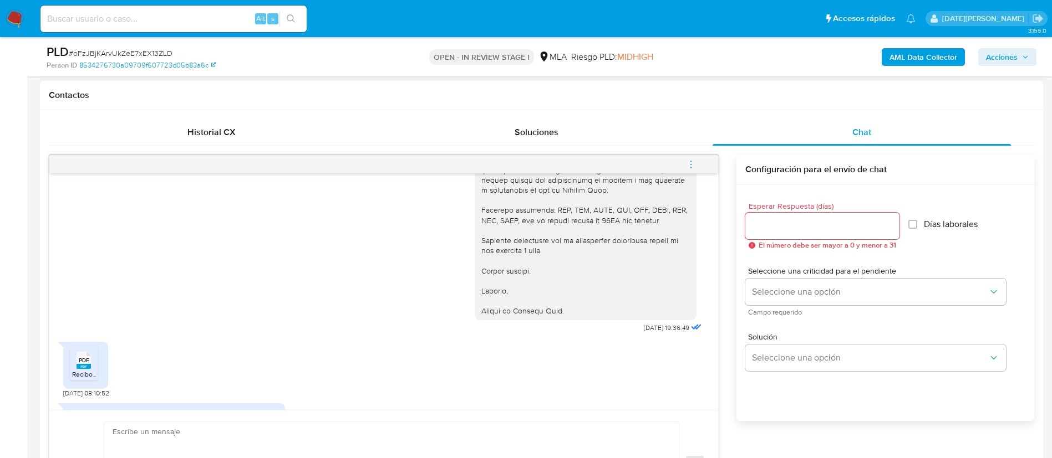
scroll to position [1326, 0]
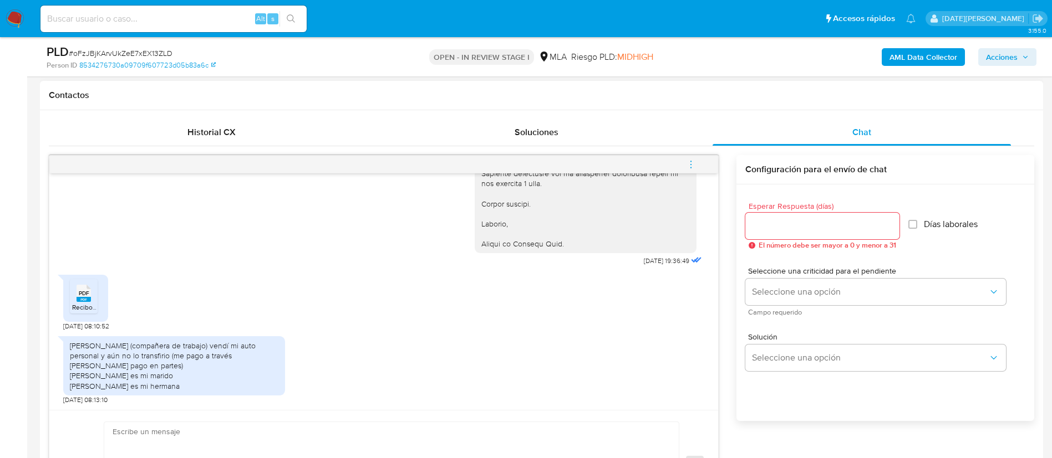
click at [85, 297] on span "PDF" at bounding box center [84, 293] width 11 height 7
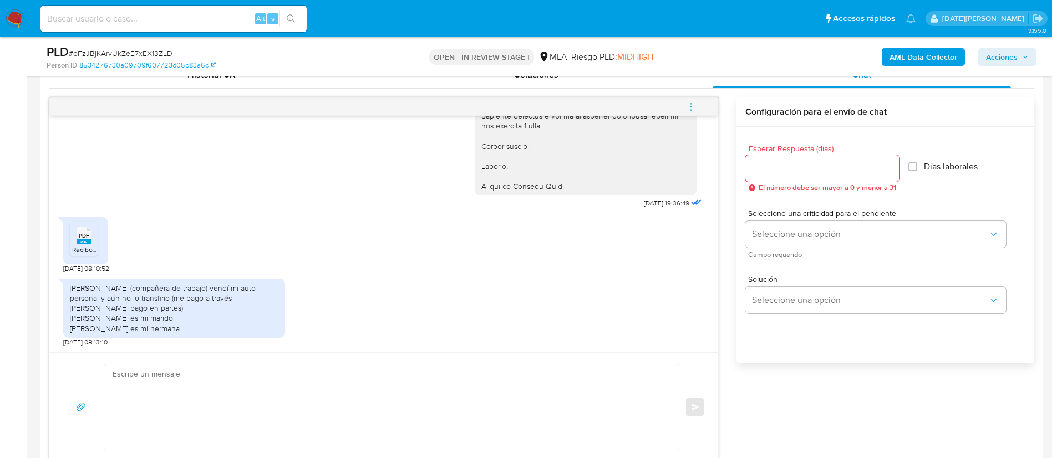
scroll to position [582, 0]
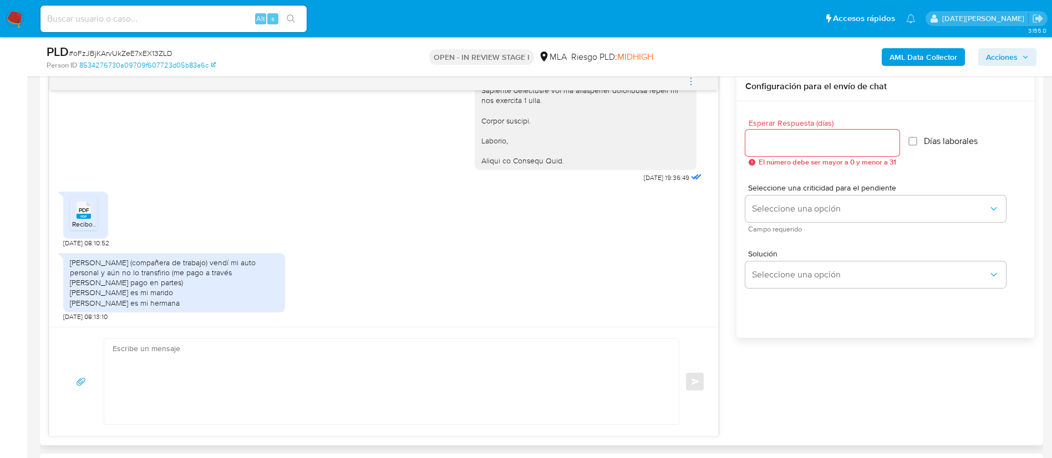
click at [205, 390] on textarea at bounding box center [389, 381] width 552 height 85
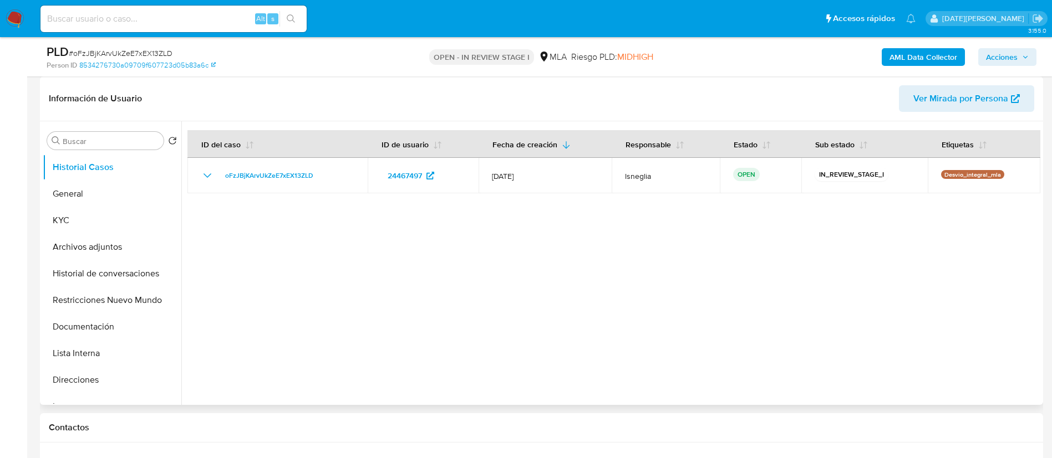
scroll to position [0, 0]
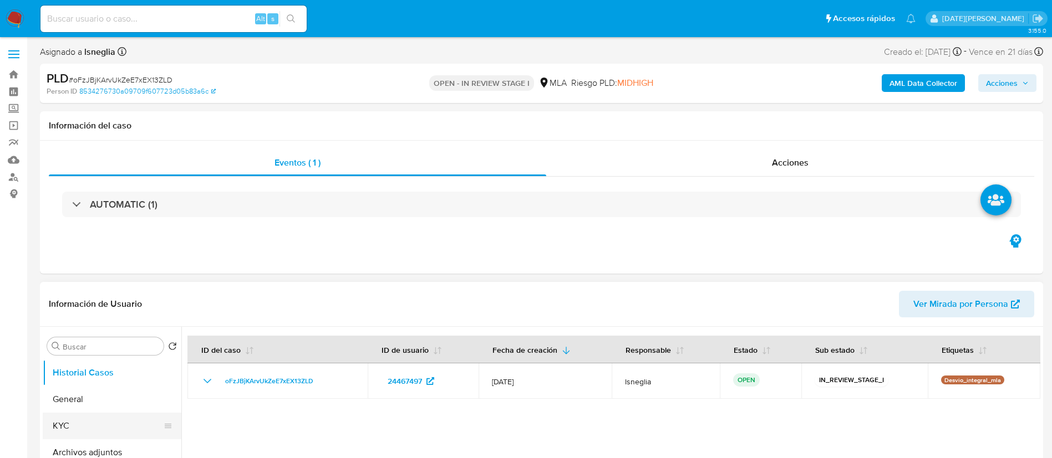
click at [92, 426] on button "KYC" at bounding box center [108, 426] width 130 height 27
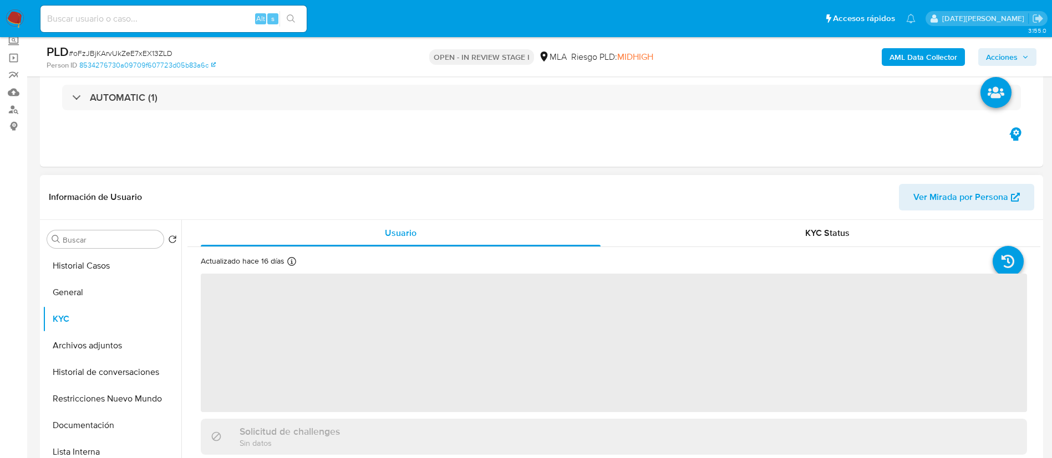
scroll to position [83, 0]
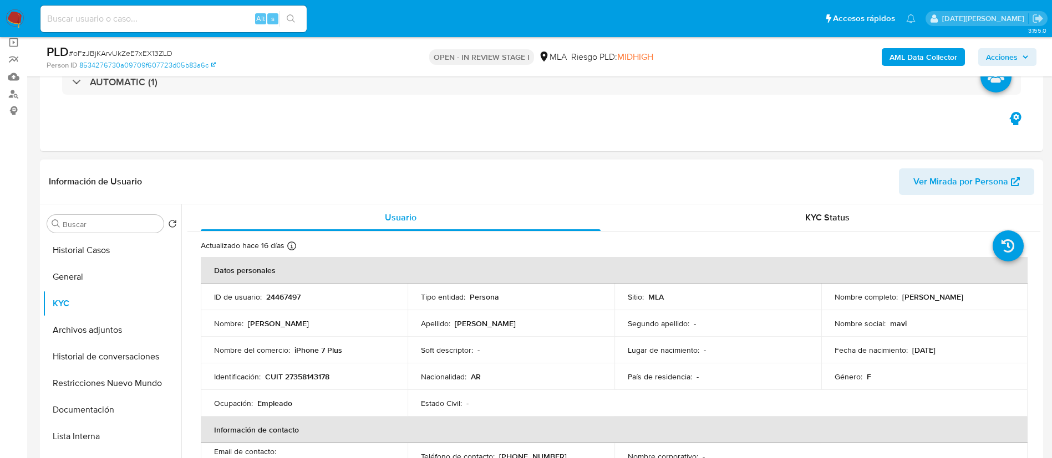
drag, startPoint x: 899, startPoint y: 297, endPoint x: 987, endPoint y: 298, distance: 88.7
click at [987, 298] on div "Nombre completo : Maria Victoria Monteros" at bounding box center [924, 297] width 180 height 10
copy p "[PERSON_NAME]"
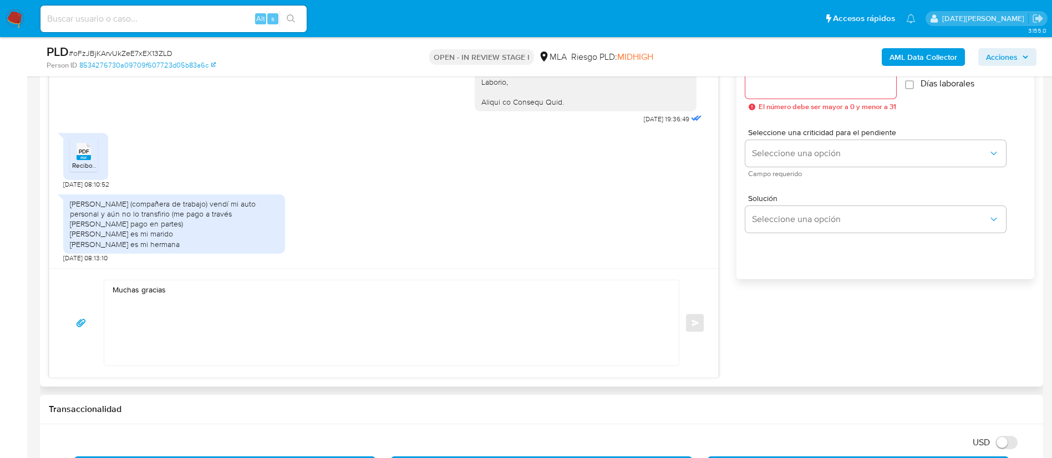
scroll to position [665, 0]
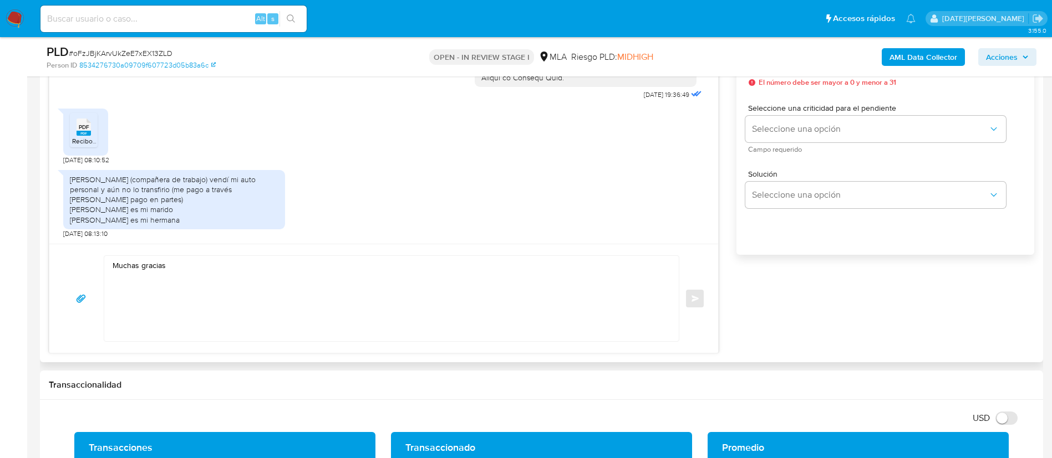
click at [113, 266] on textarea "Muchas gracias" at bounding box center [389, 298] width 552 height 85
paste textarea "aria Victoria MonterosM"
click at [198, 295] on textarea "Hola, Maria Victoria Monteros. Muchas gracias" at bounding box center [389, 298] width 552 height 85
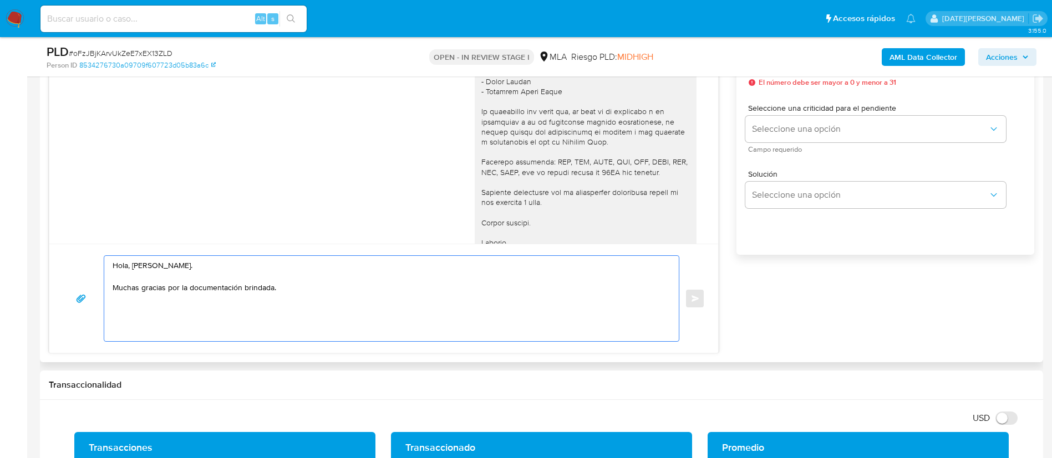
scroll to position [1077, 0]
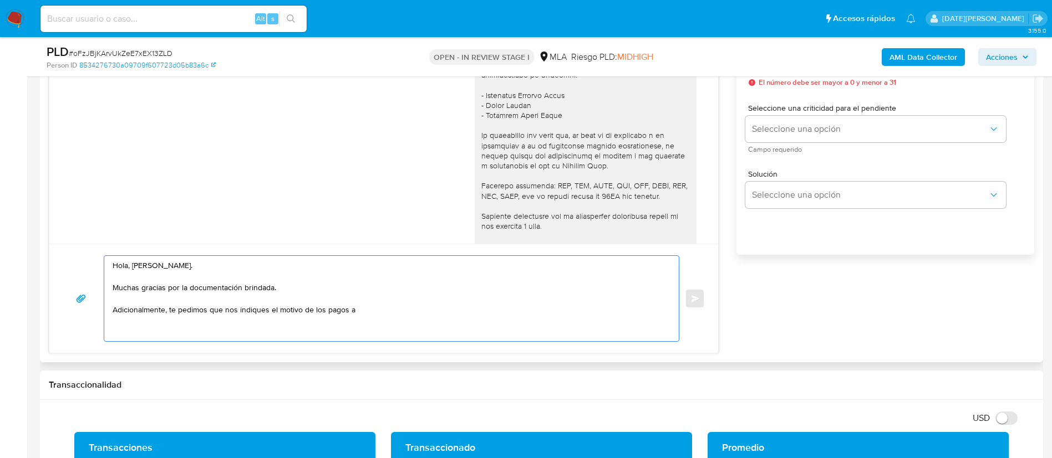
click at [378, 312] on textarea "Hola, Maria Victoria Monteros. Muchas gracias por la documentación brindada. Ad…" at bounding box center [389, 298] width 552 height 85
paste textarea "Movistar Empresas || Legal: TELEFONICA MOVILES ARGENTINA SOCIEDAD ANONIMA"
drag, startPoint x: 427, startPoint y: 307, endPoint x: 447, endPoint y: 309, distance: 20.6
click at [447, 309] on textarea "Hola, Maria Victoria Monteros. Muchas gracias por la documentación brindada. Ad…" at bounding box center [389, 298] width 552 height 85
click at [629, 308] on textarea "Hola, Maria Victoria Monteros. Muchas gracias por la documentación brindada. Ad…" at bounding box center [389, 298] width 552 height 85
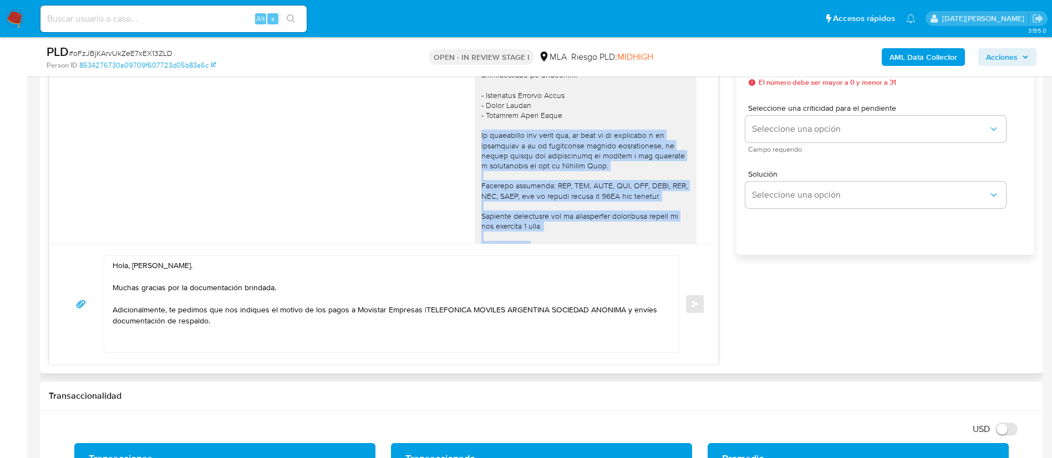
scroll to position [1160, 0]
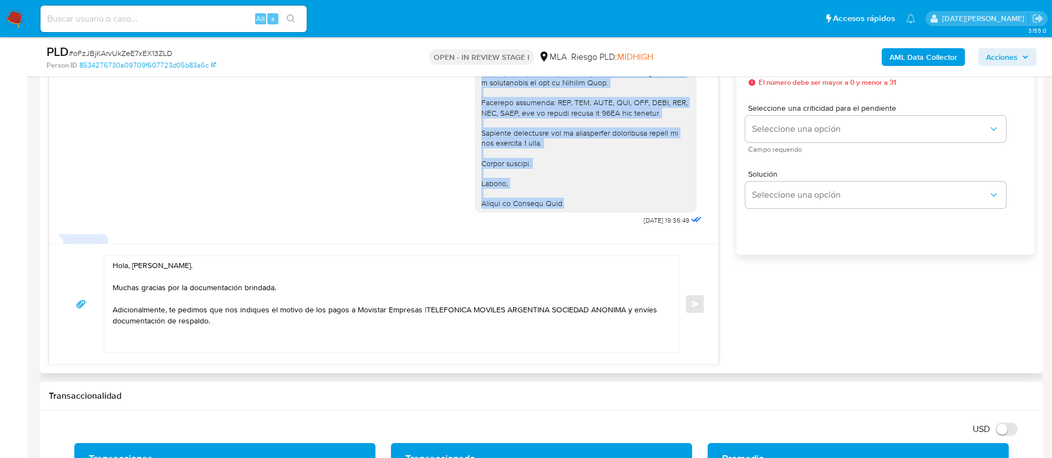
drag, startPoint x: 471, startPoint y: 145, endPoint x: 560, endPoint y: 223, distance: 118.3
copy div "Es importante que sepas que, en caso de no responder a lo solicitado o si lo pr…"
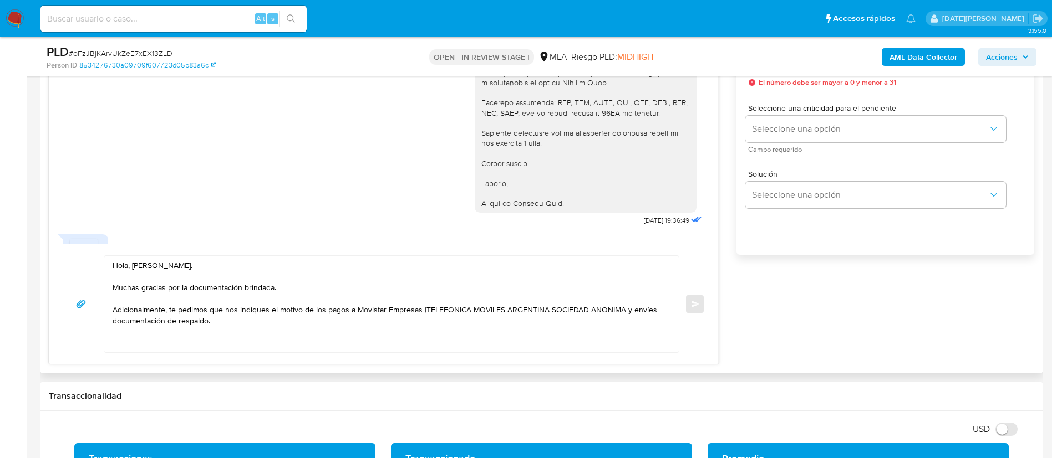
click at [145, 345] on textarea "Hola, Maria Victoria Monteros. Muchas gracias por la documentación brindada. Ad…" at bounding box center [389, 304] width 552 height 96
paste textarea "Es importante que sepas que, en caso de no responder a lo solicitado o si lo pr…"
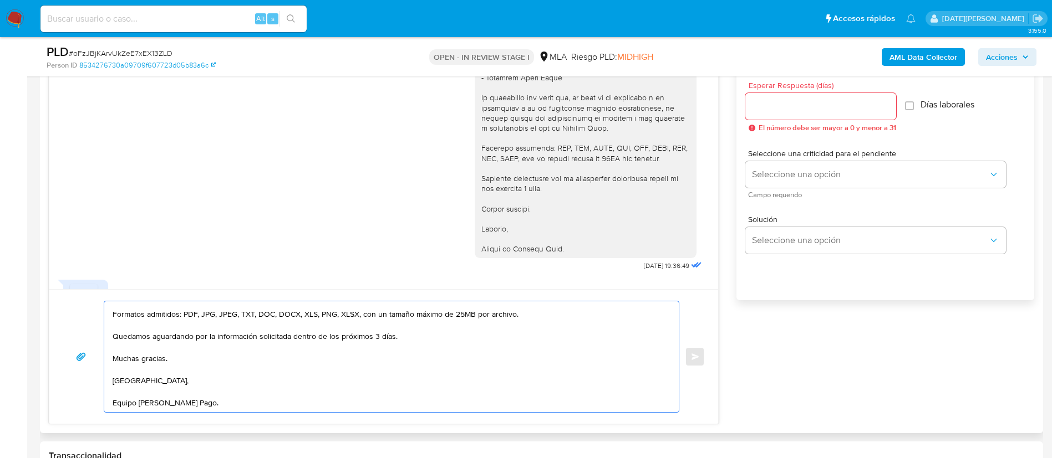
scroll to position [582, 0]
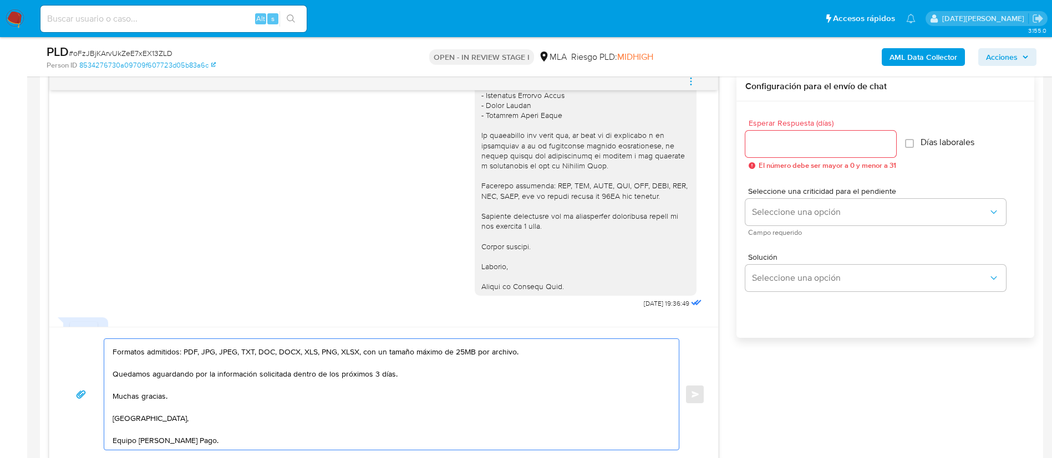
type textarea "Hola, Maria Victoria Monteros. Muchas gracias por la documentación brindada. Ad…"
click at [768, 139] on input "Esperar Respuesta (días)" at bounding box center [820, 144] width 151 height 14
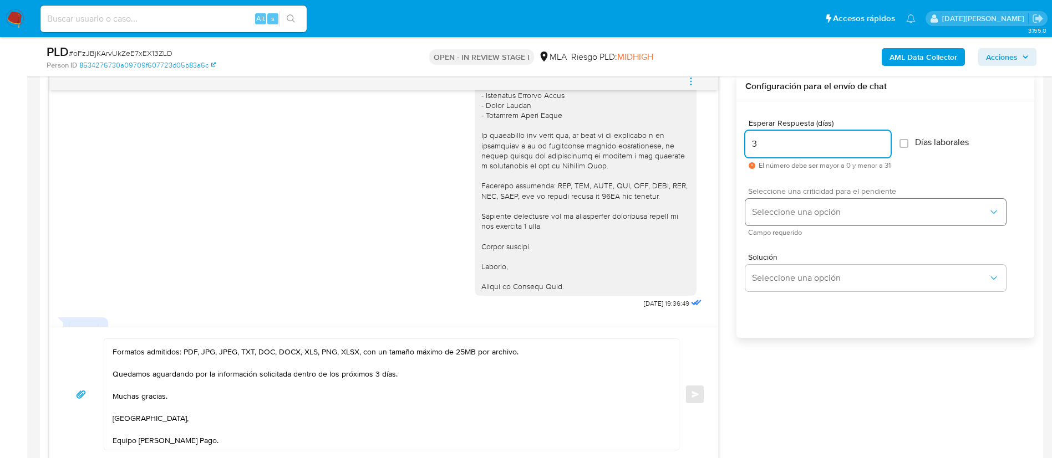
type input "3"
click at [794, 208] on span "Seleccione una opción" at bounding box center [870, 212] width 236 height 11
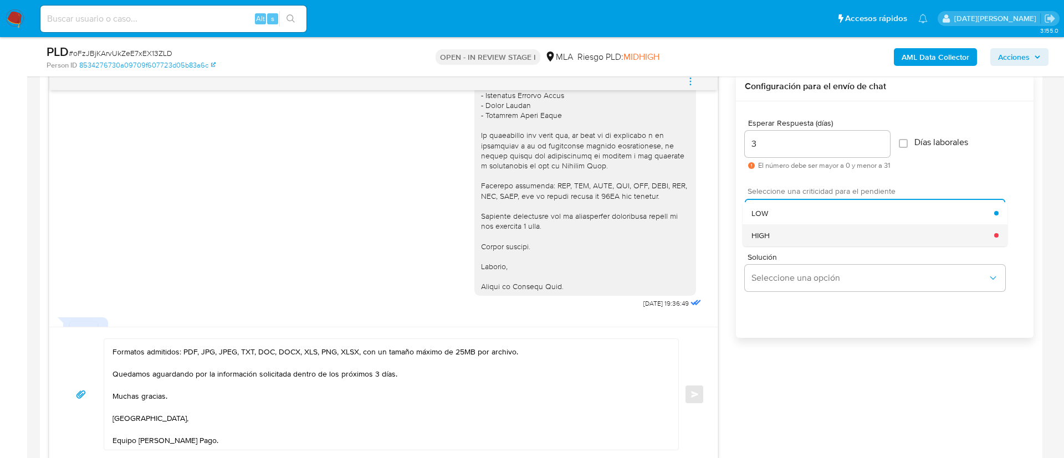
click at [776, 242] on div "HIGH" at bounding box center [873, 236] width 243 height 22
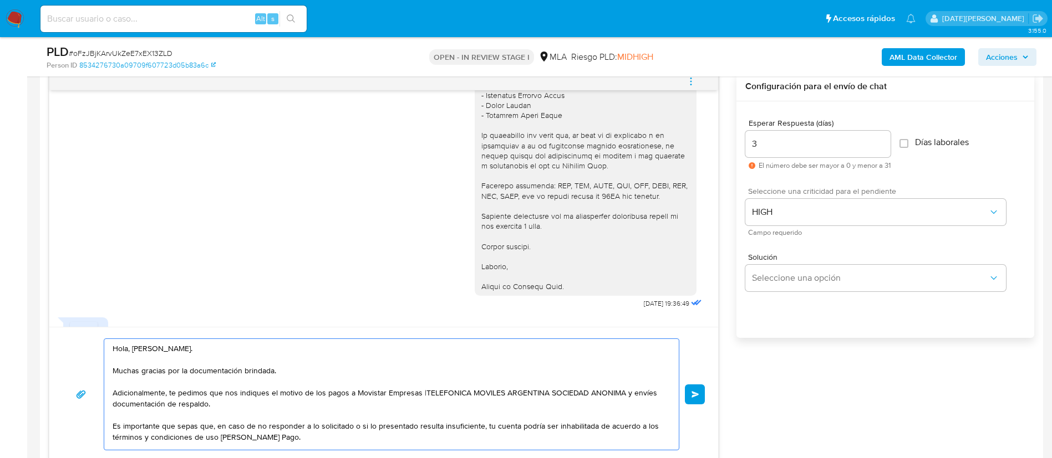
scroll to position [2, 0]
click at [425, 391] on textarea "Hola, Maria Victoria Monteros. Muchas gracias por la documentación brindada. Ad…" at bounding box center [389, 394] width 552 height 111
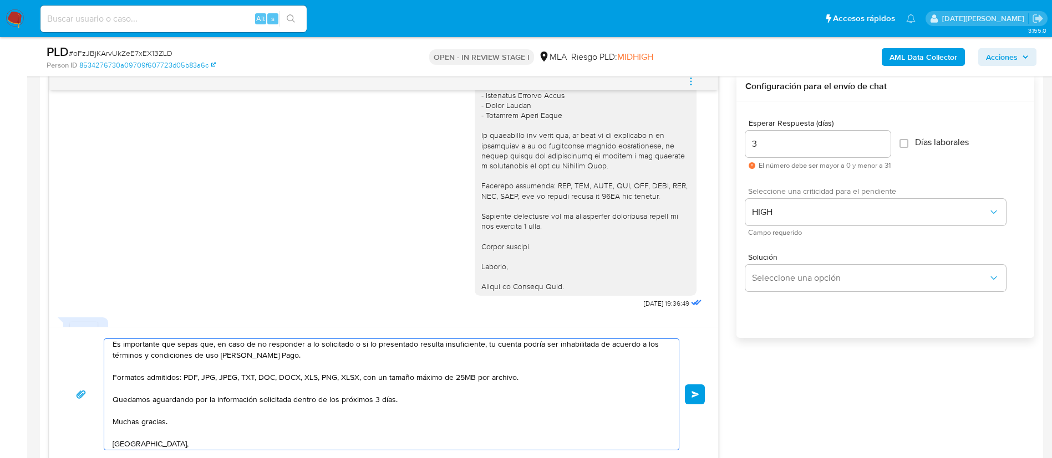
scroll to position [84, 0]
type textarea "Hola, Maria Victoria Monteros. Muchas gracias por la documentación brindada. Ad…"
click at [695, 397] on span "Enviar" at bounding box center [695, 394] width 8 height 7
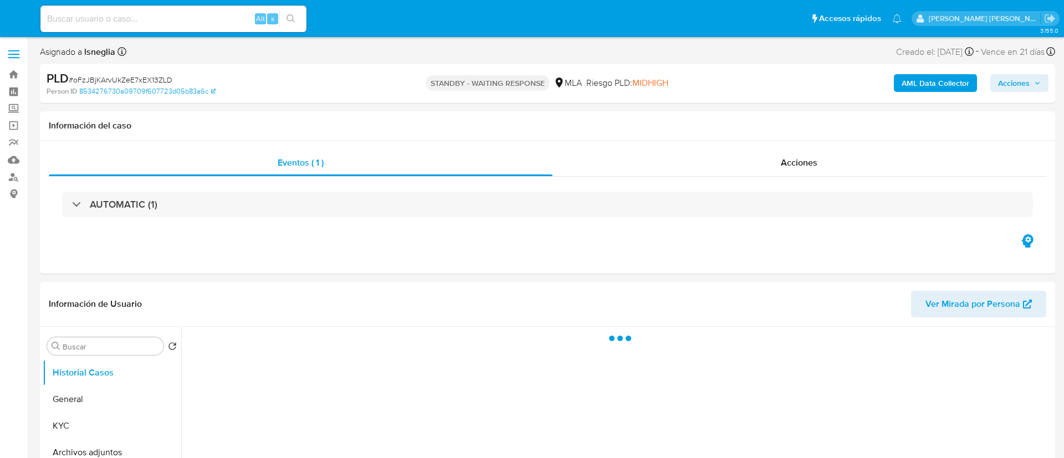
select select "10"
